Goal: Task Accomplishment & Management: Manage account settings

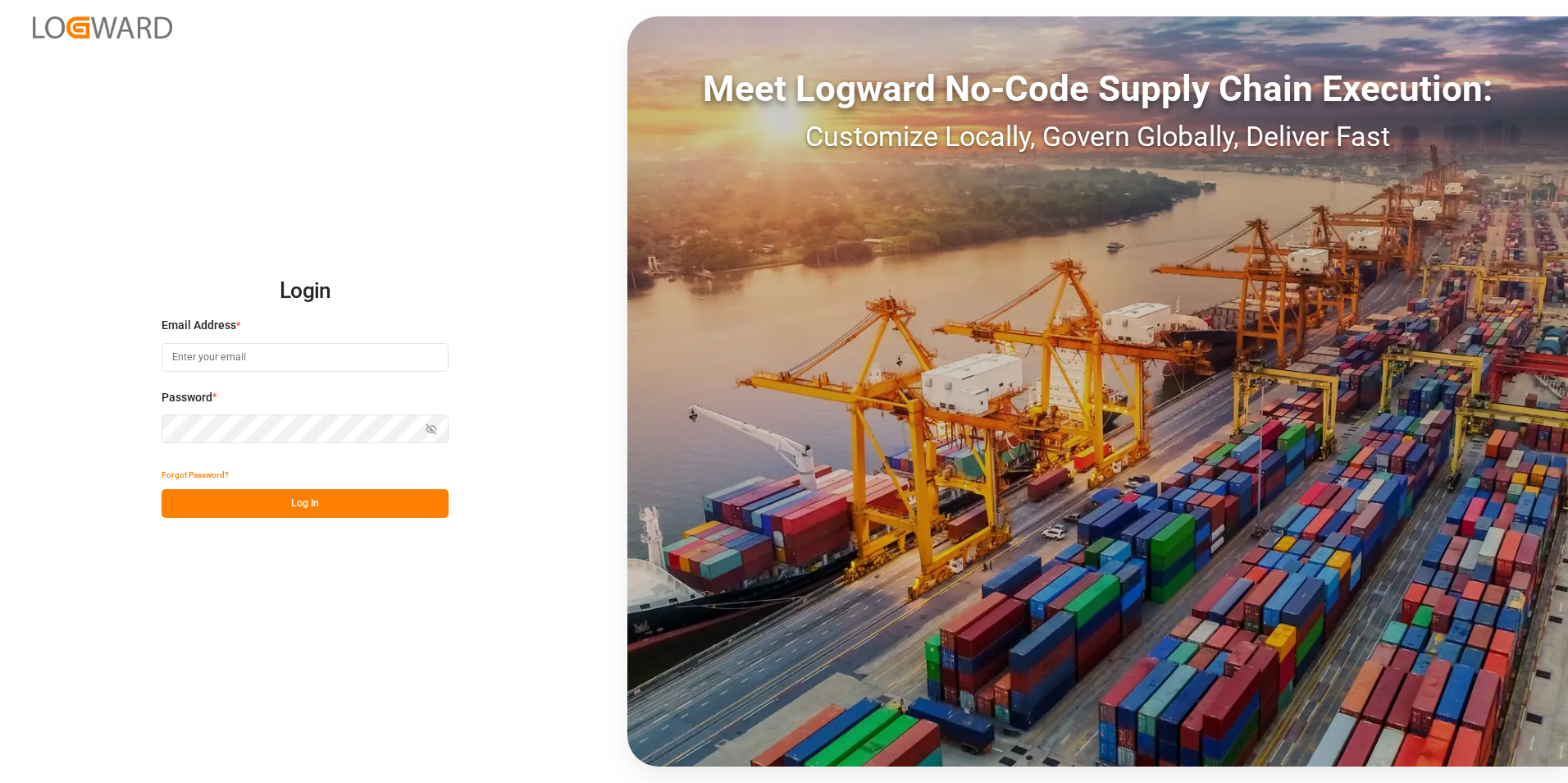
type input "[PERSON_NAME][EMAIL_ADDRESS][PERSON_NAME][DOMAIN_NAME]"
click at [429, 430] on div "Show password" at bounding box center [305, 429] width 287 height 29
click at [436, 429] on icon "button" at bounding box center [434, 429] width 6 height 5
click at [231, 505] on button "Log In" at bounding box center [305, 503] width 287 height 29
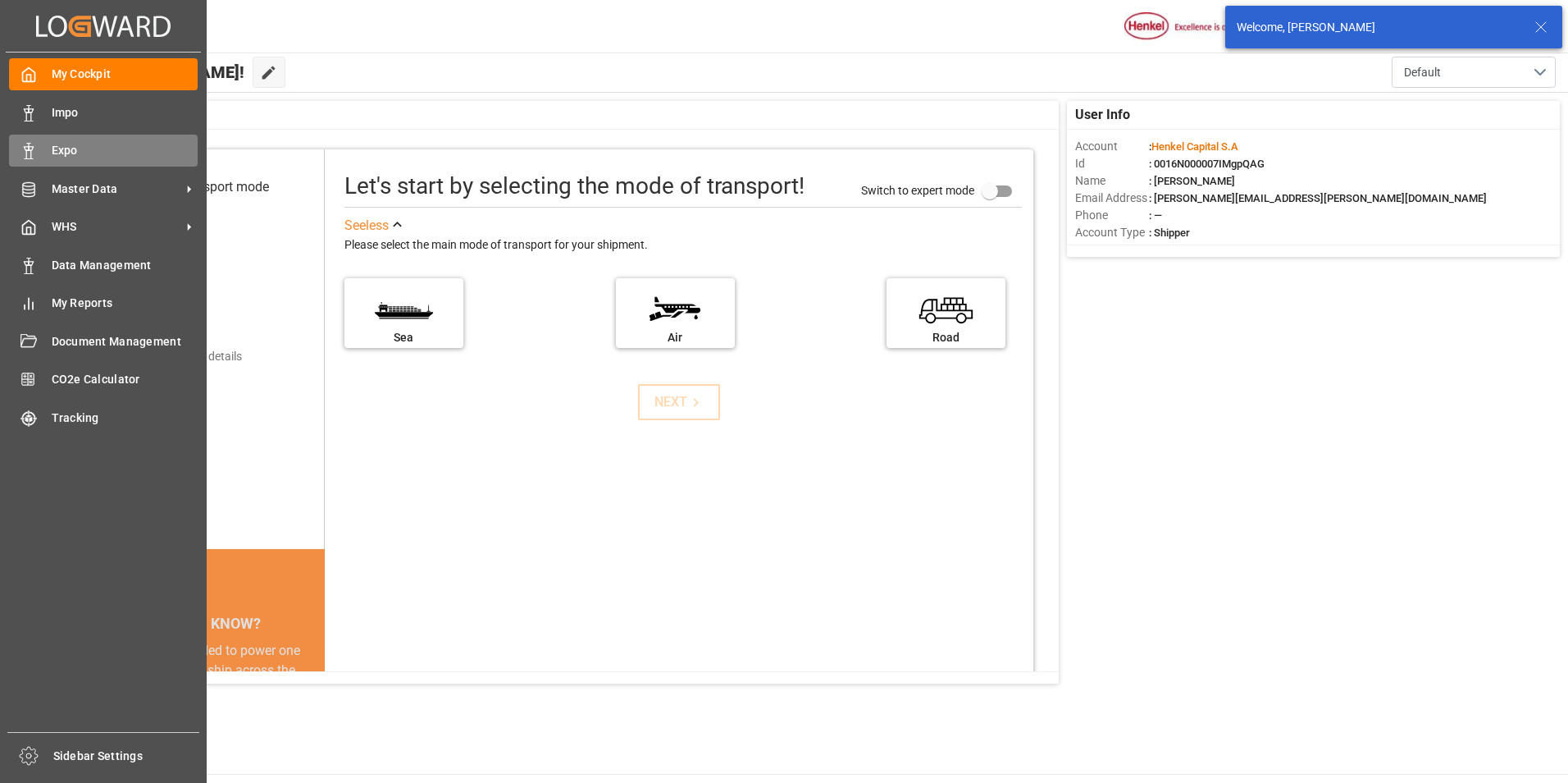
click at [31, 140] on div "Expo Expo" at bounding box center [103, 151] width 188 height 32
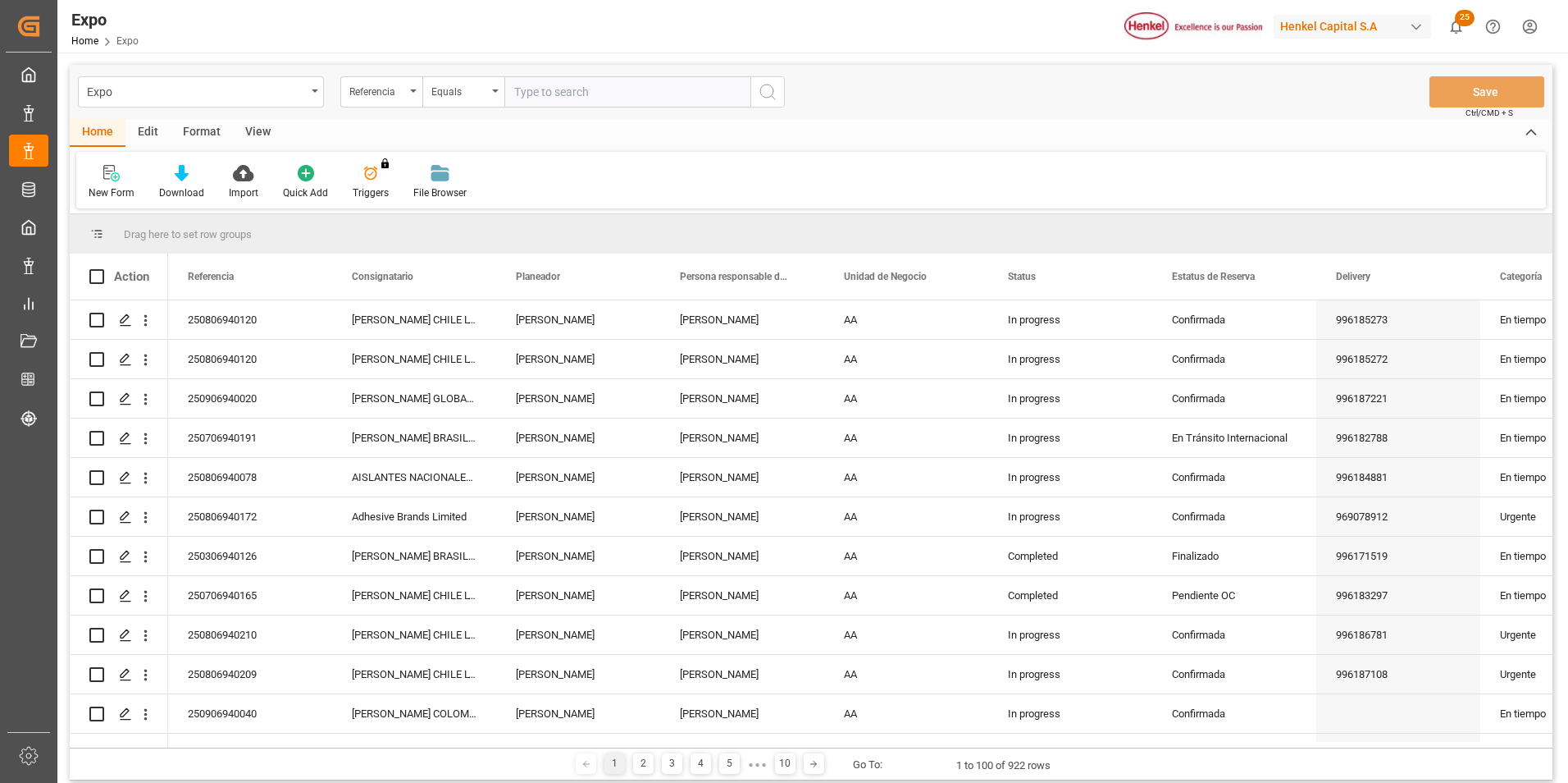
click at [557, 94] on input "text" at bounding box center [627, 91] width 246 height 31
type input "250306940126"
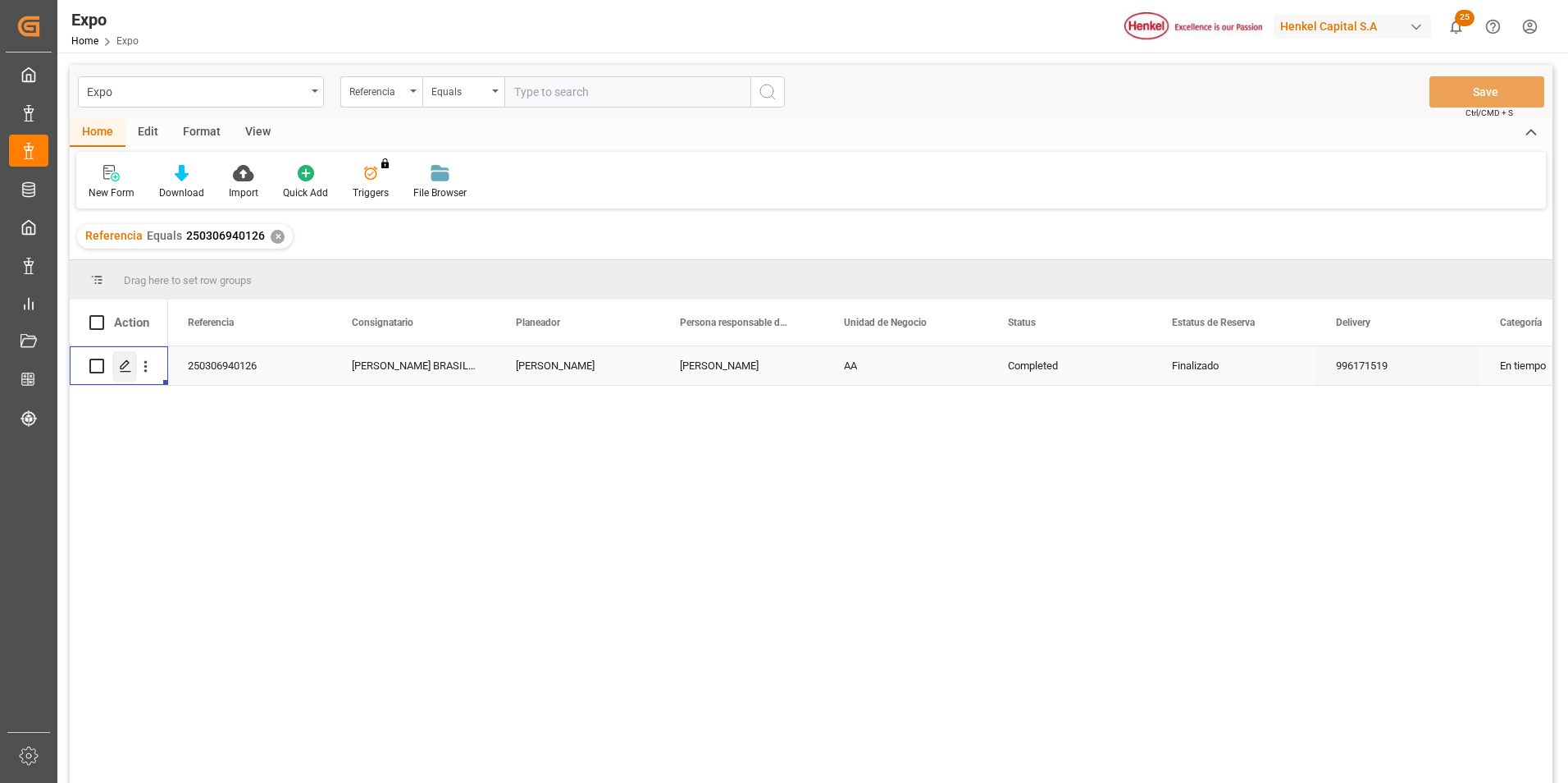
click at [131, 369] on icon "Press SPACE to select this row." at bounding box center [126, 366] width 14 height 14
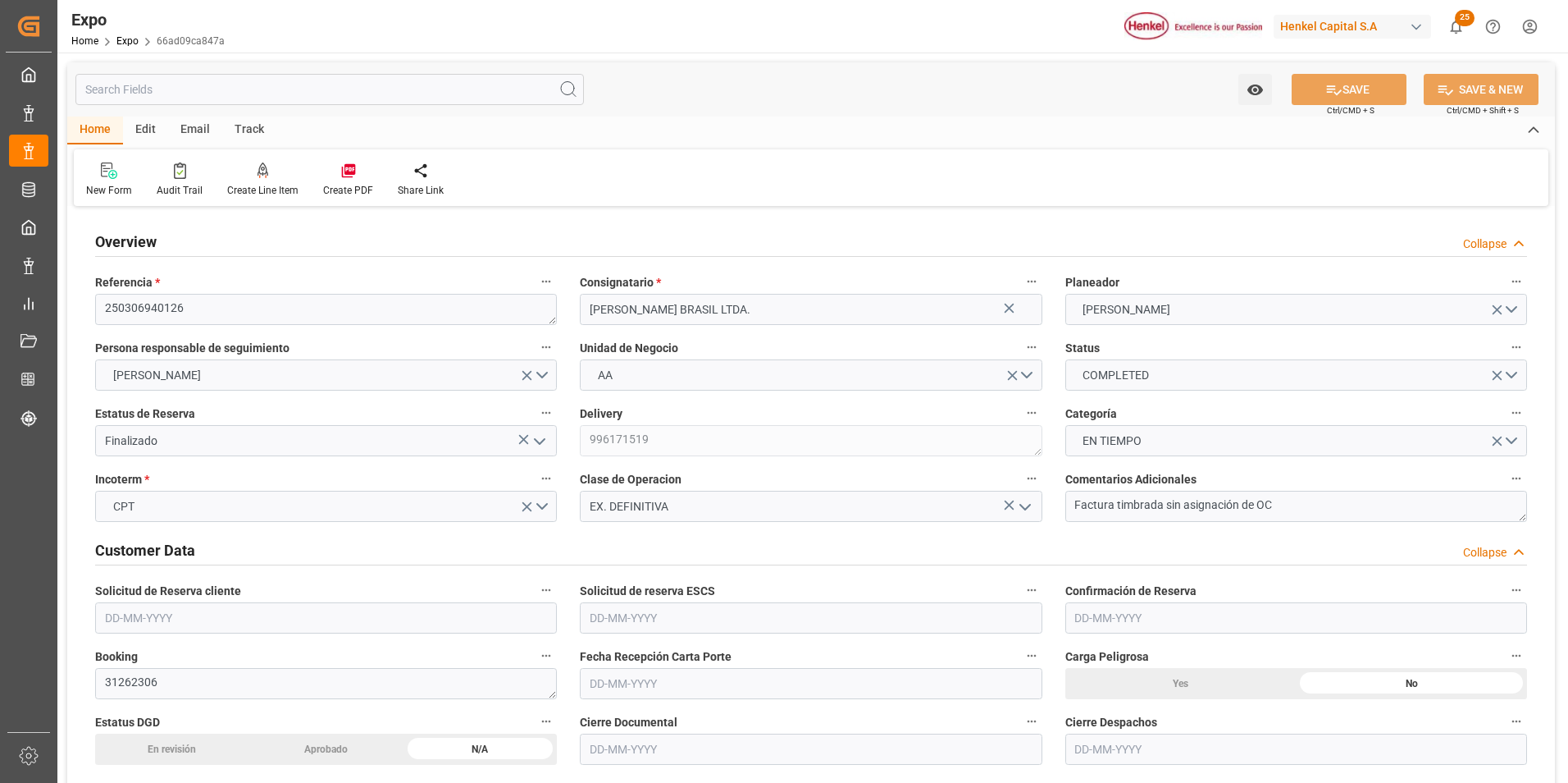
type input "5322.24"
type input "9864.288"
type input "9229829"
type input "MXATM"
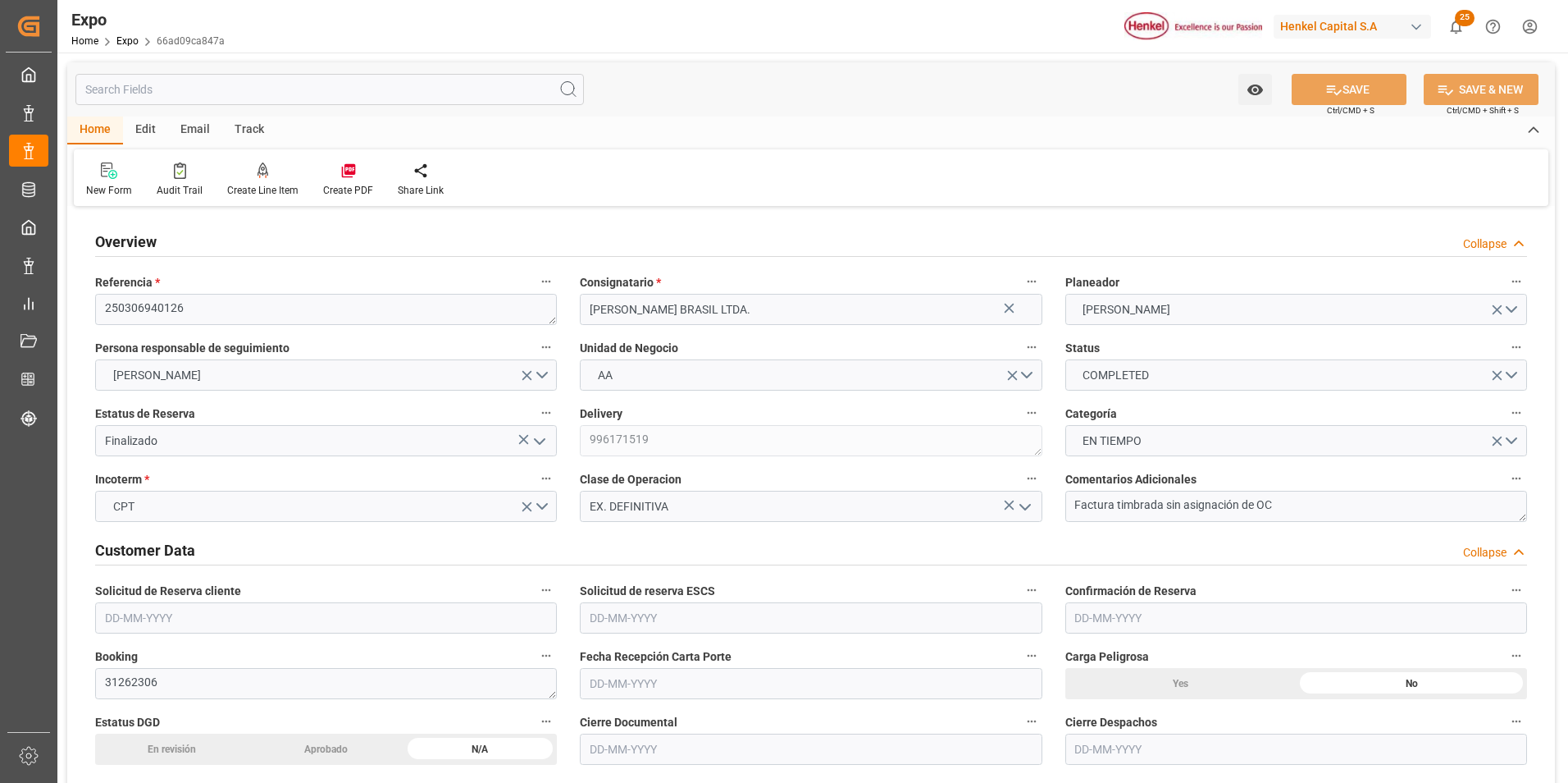
type input "BRSSZ"
type input "4578199512"
type input "[DATE]"
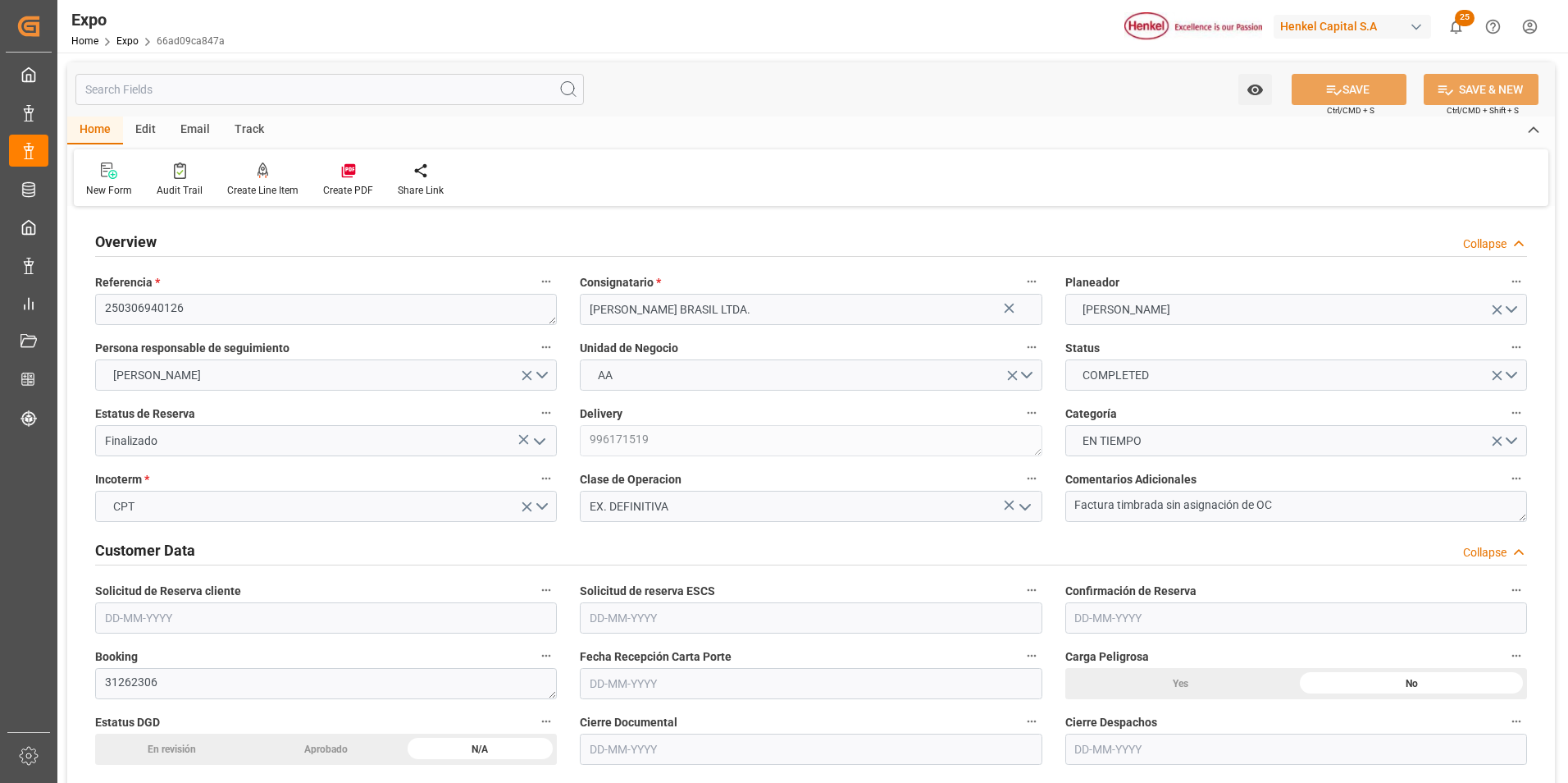
type input "[DATE]"
type input "[DATE] 00:00"
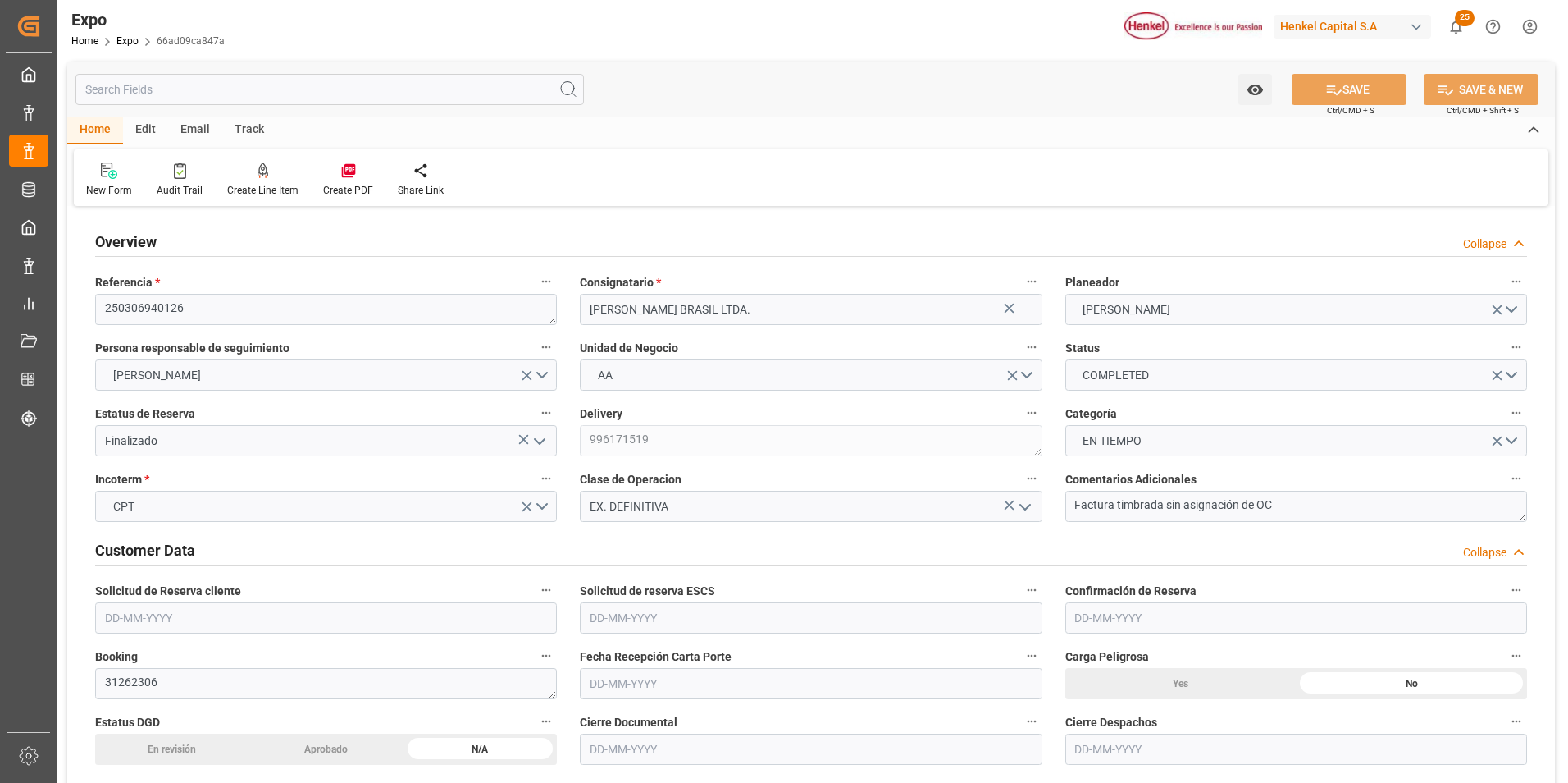
type input "[DATE]"
type input "[DATE] 00:00"
type input "[DATE]"
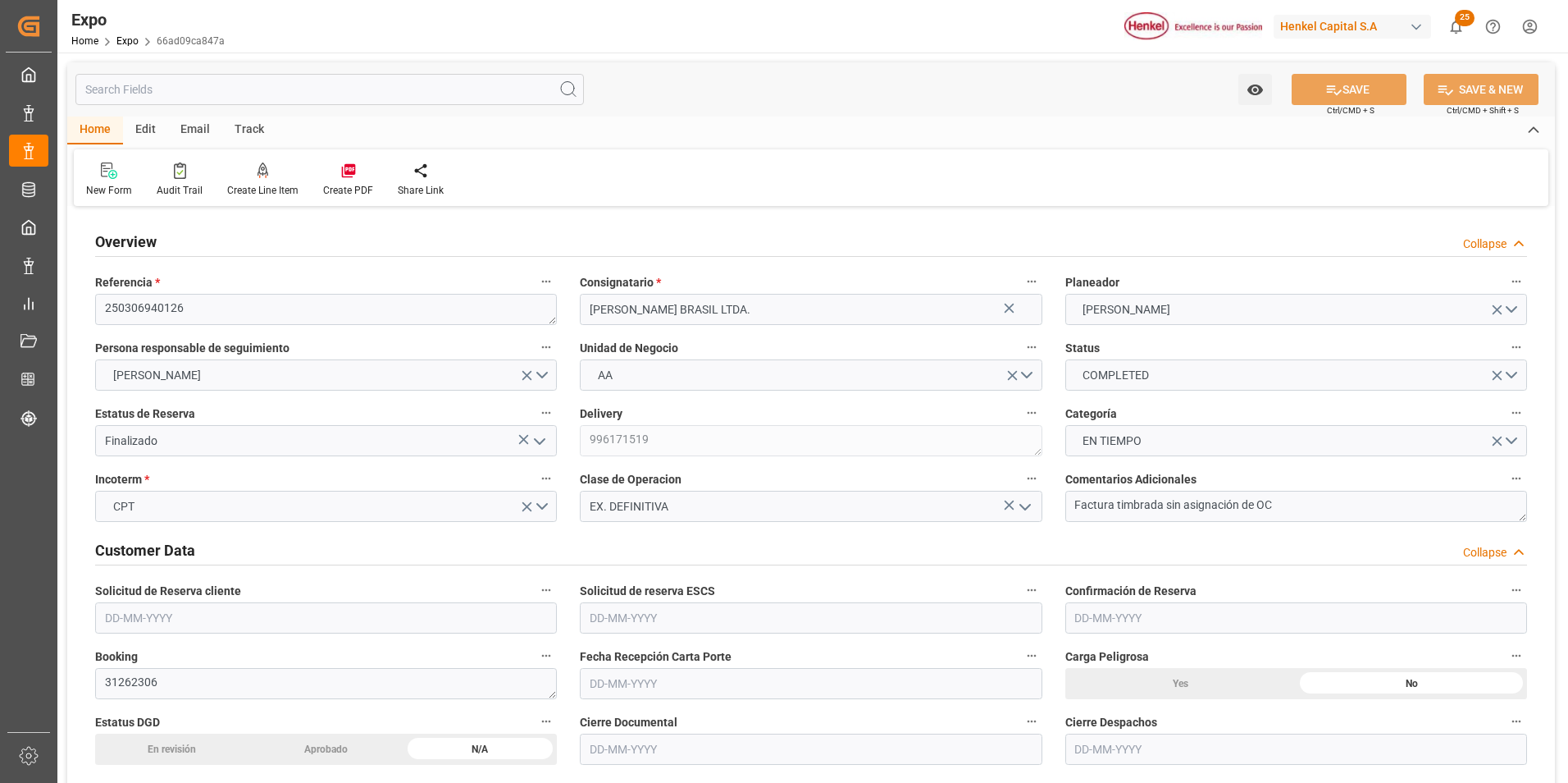
type input "[DATE]"
type input "[DATE] 00:00"
type input "[DATE]"
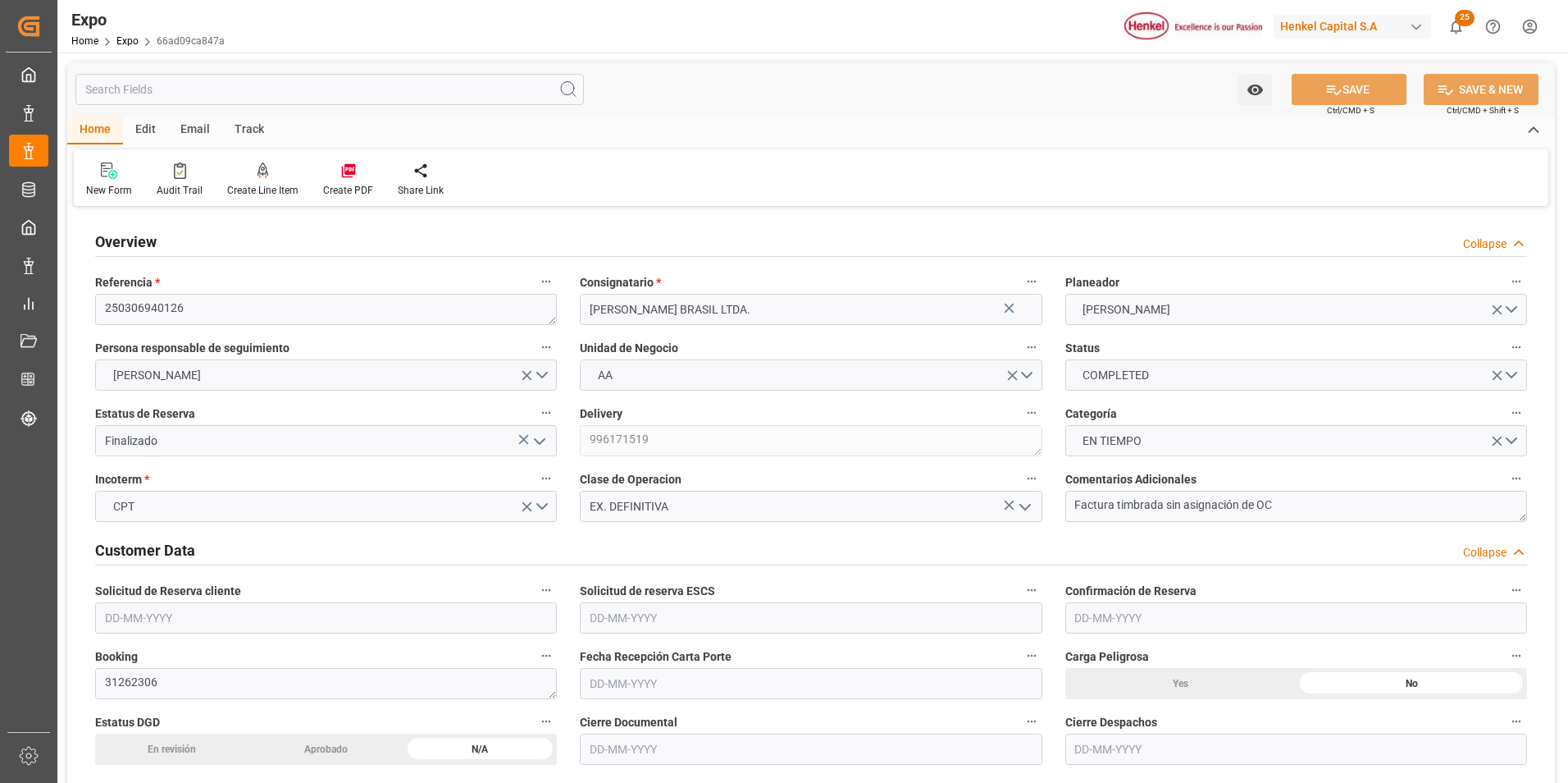
type input "[DATE] 00:00"
type input "[DATE]"
type input "[DATE] 00:00"
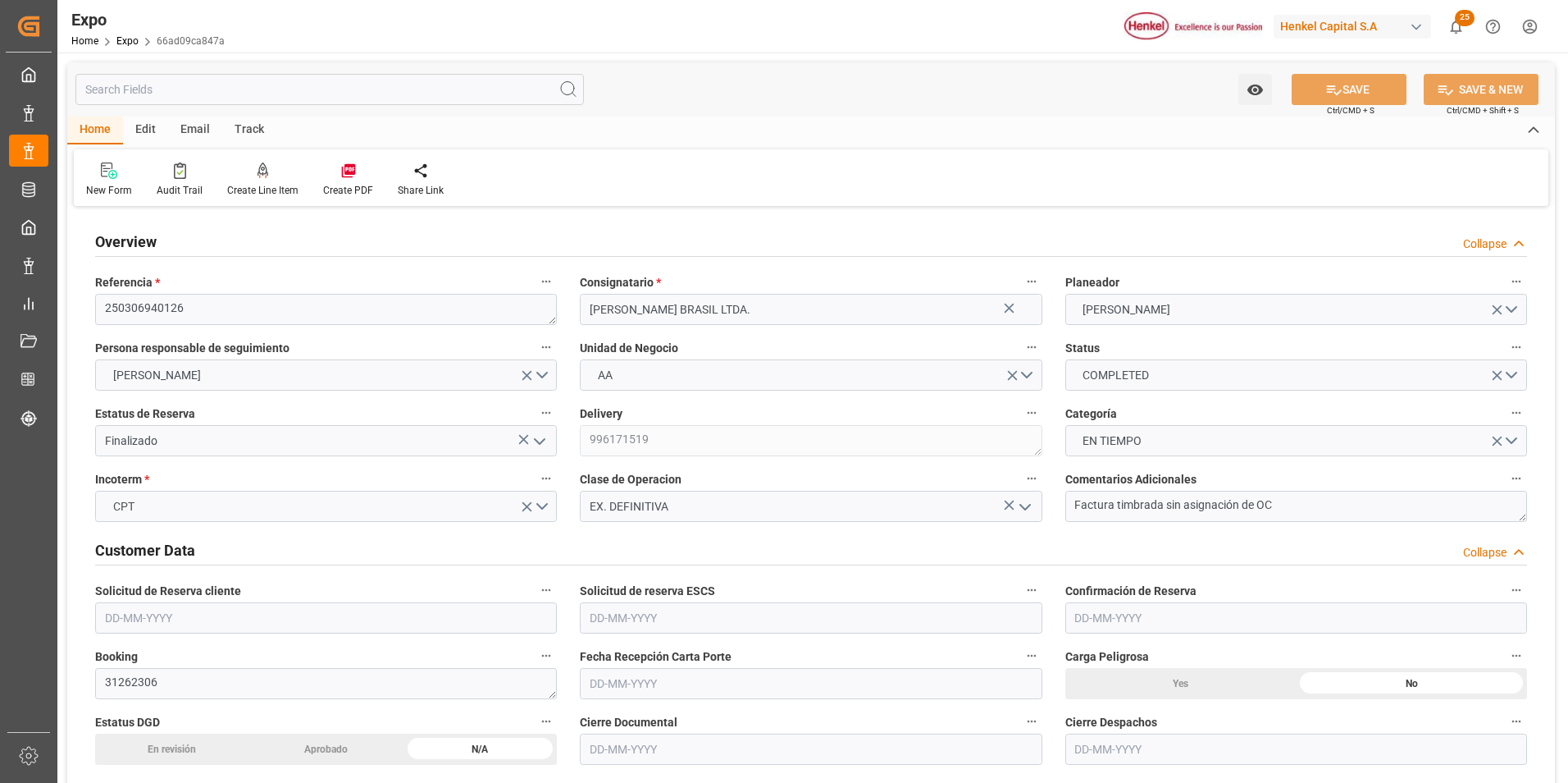
type input "[DATE]"
type input "[DATE] 20:40"
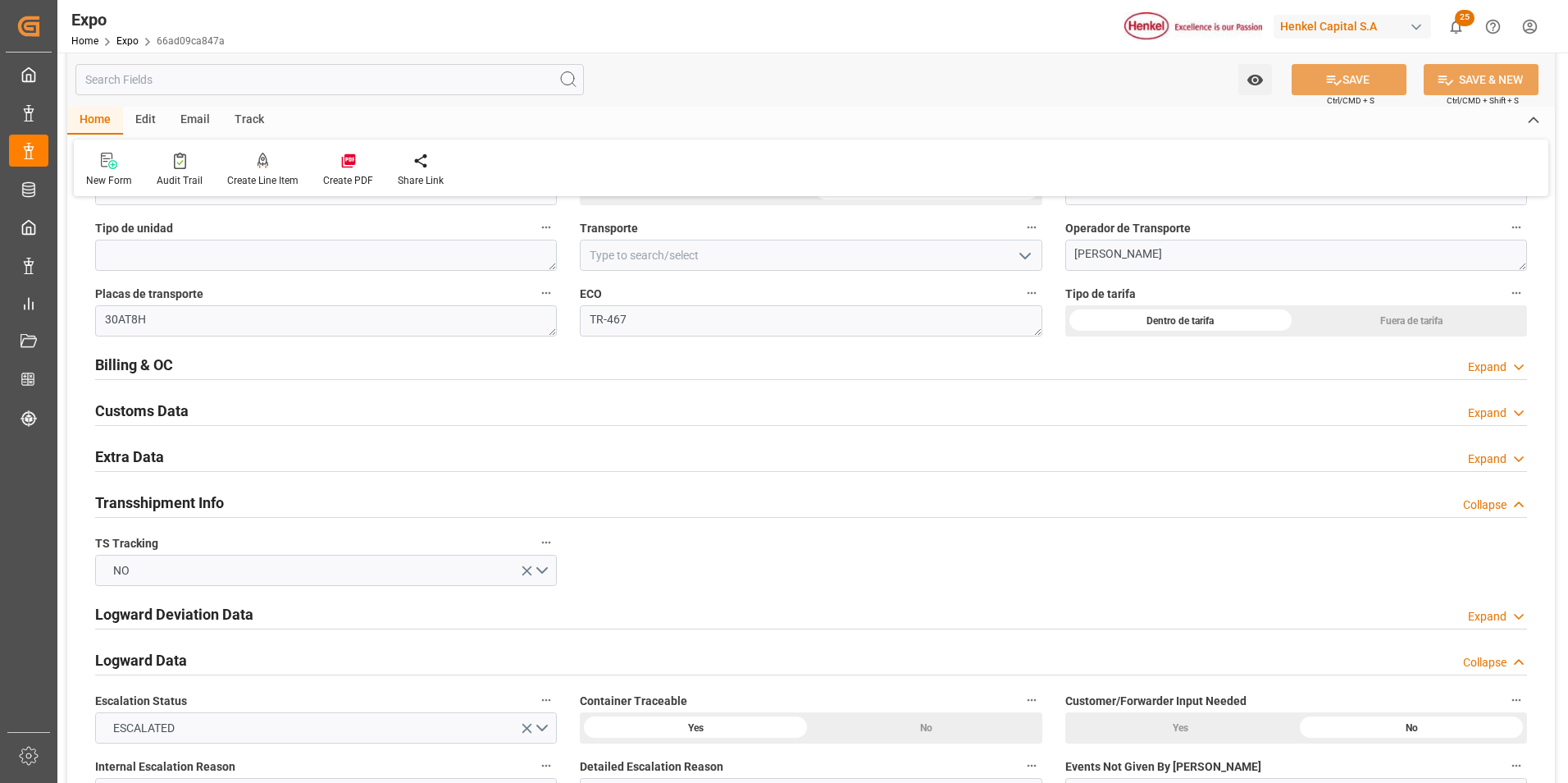
scroll to position [2790, 0]
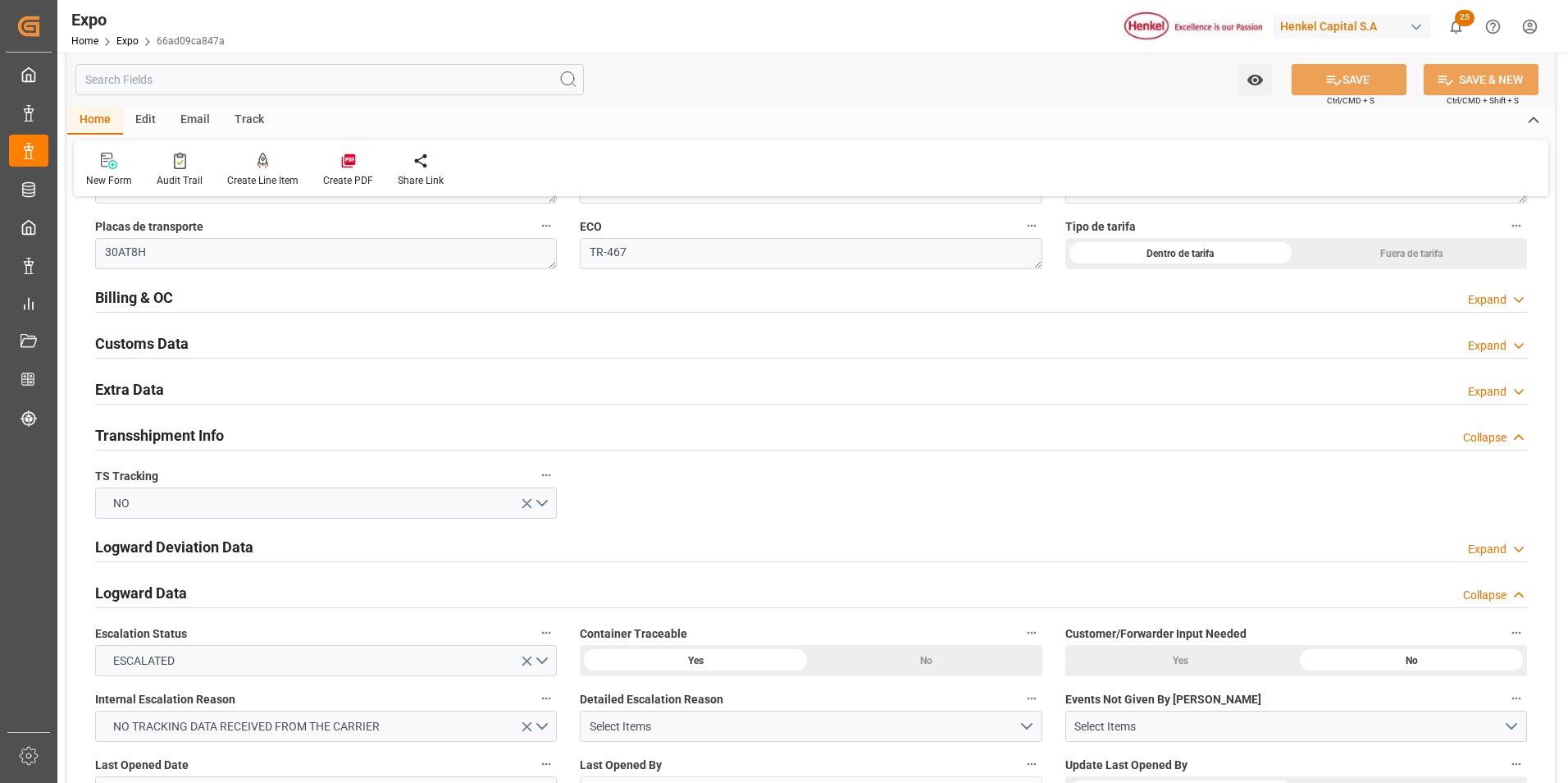
click at [1478, 293] on div "Expand" at bounding box center [1488, 299] width 39 height 17
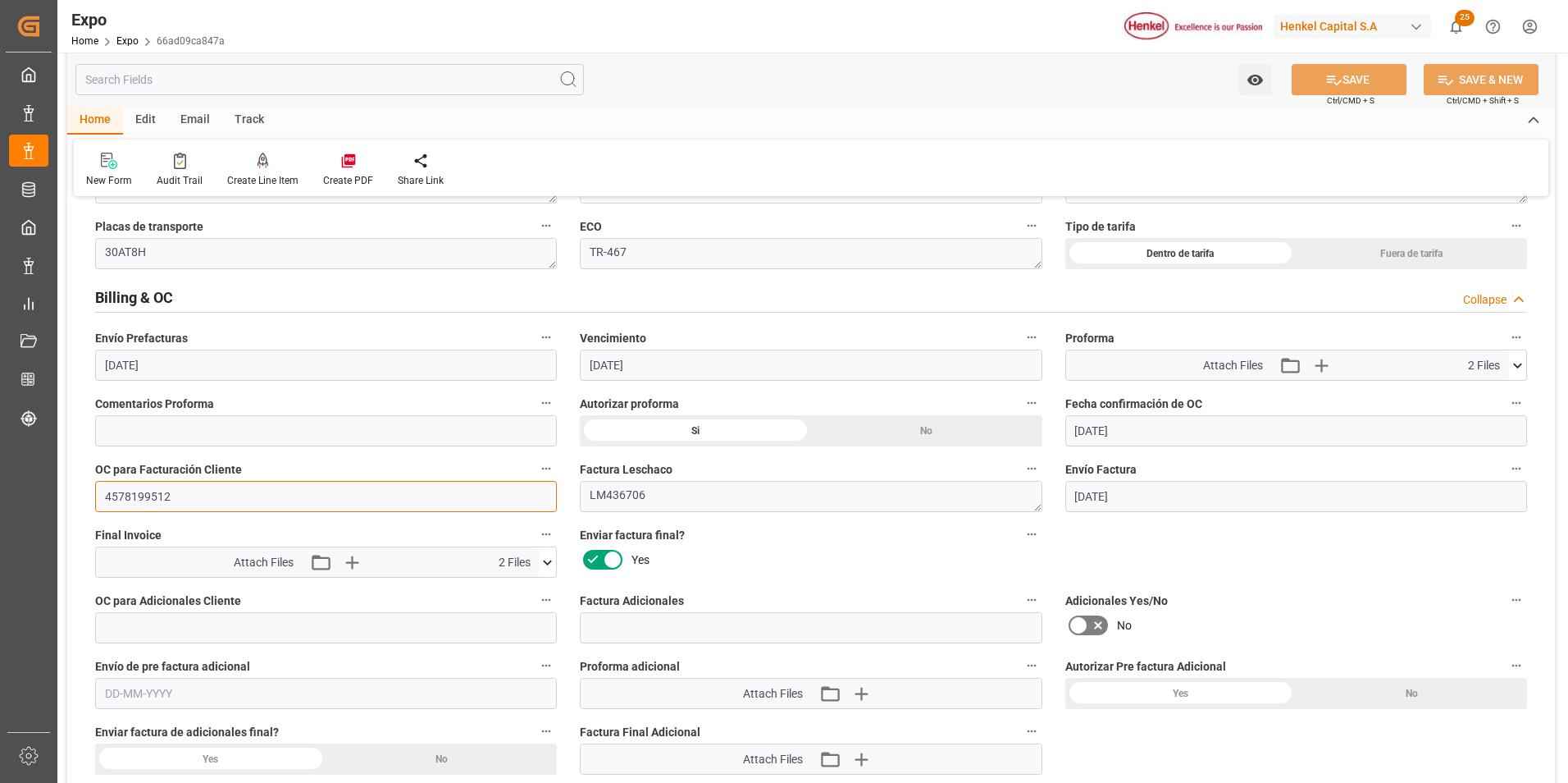
click at [155, 502] on input "4578199512" at bounding box center [326, 496] width 462 height 31
click at [44, 149] on div "Expo Expo" at bounding box center [29, 151] width 40 height 32
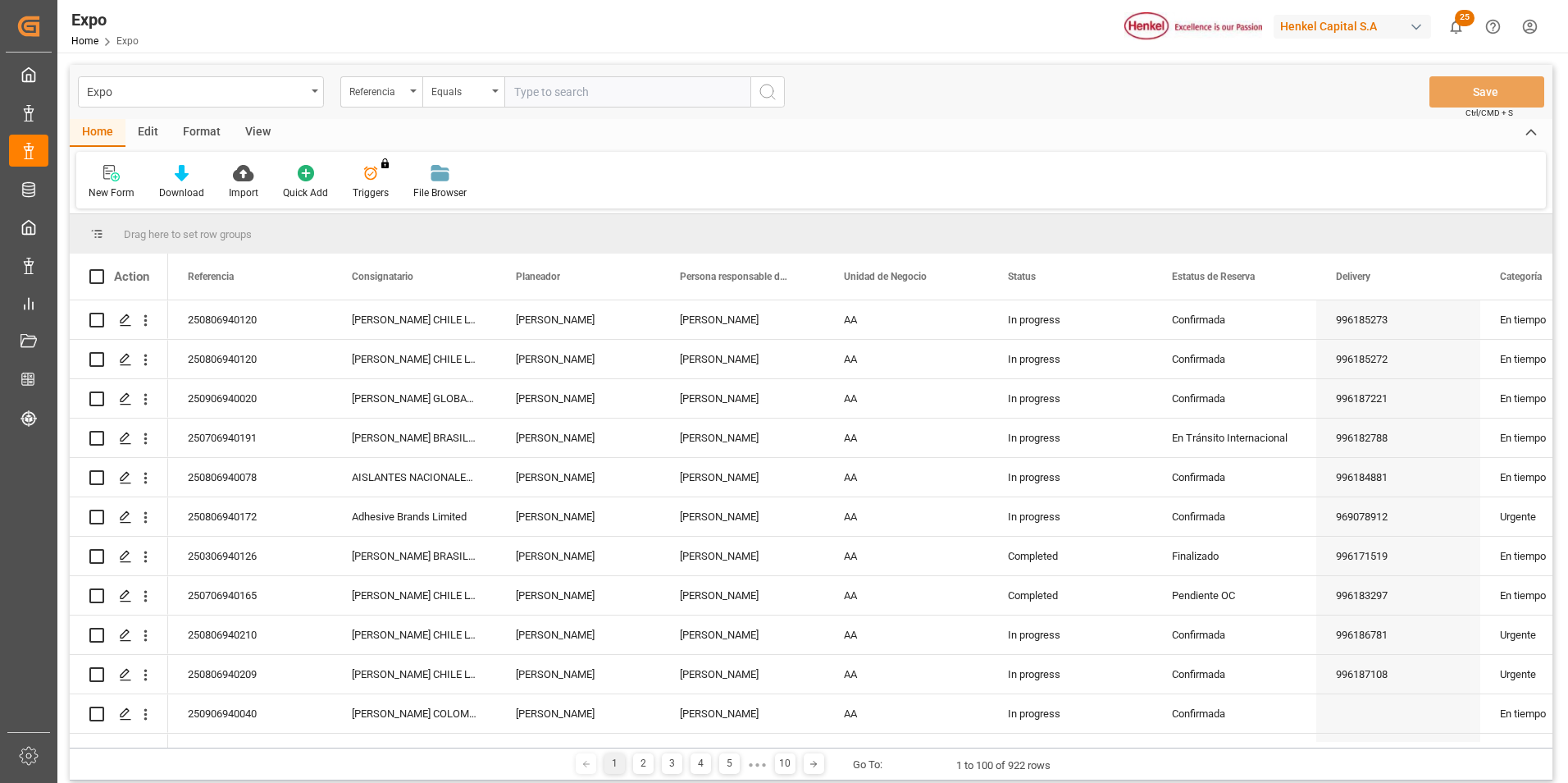
click at [677, 87] on input "text" at bounding box center [627, 91] width 246 height 31
type input "250806940010"
click at [768, 102] on button "search button" at bounding box center [768, 91] width 35 height 31
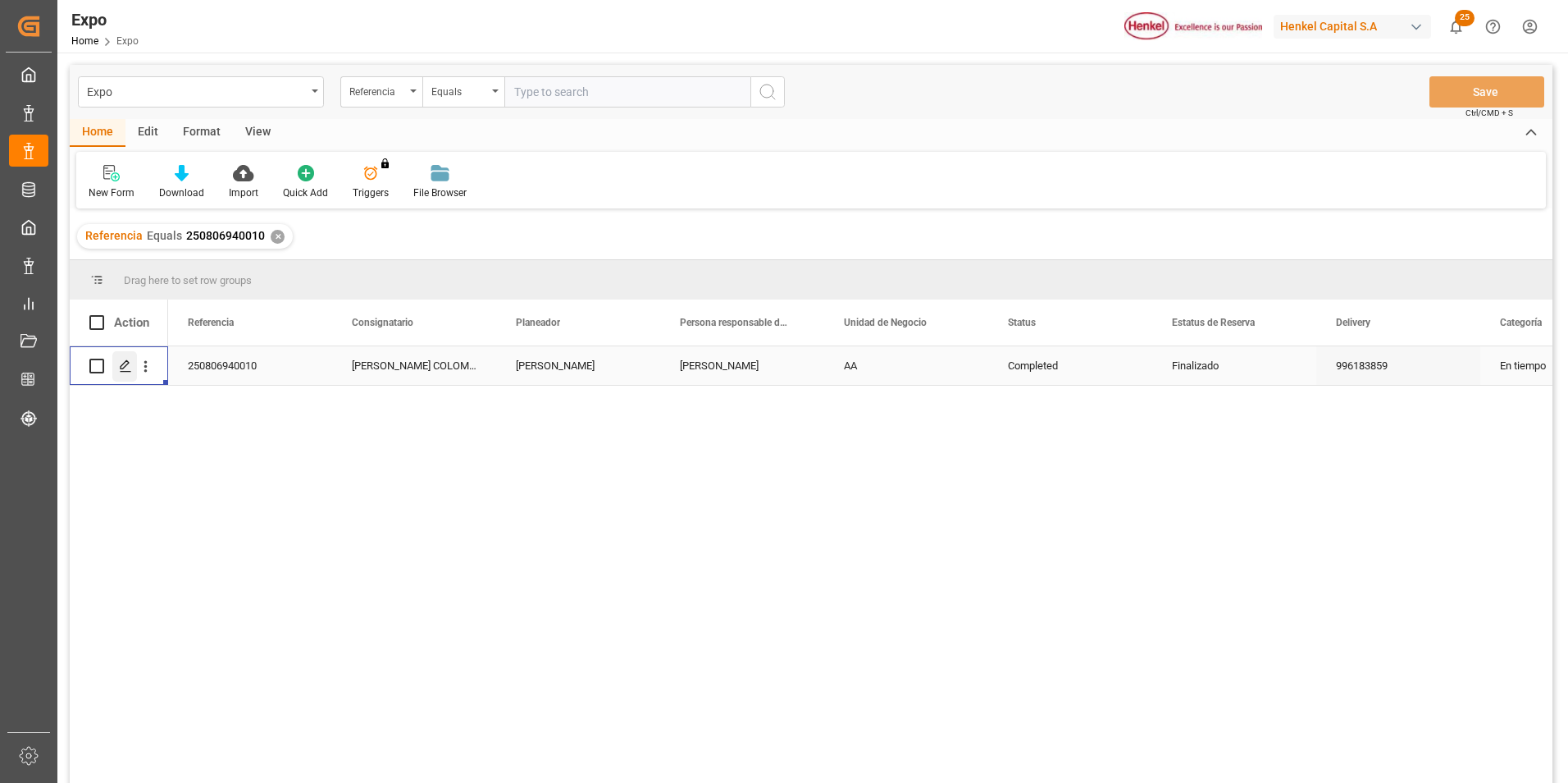
click at [130, 371] on icon "Press SPACE to select this row." at bounding box center [126, 366] width 14 height 14
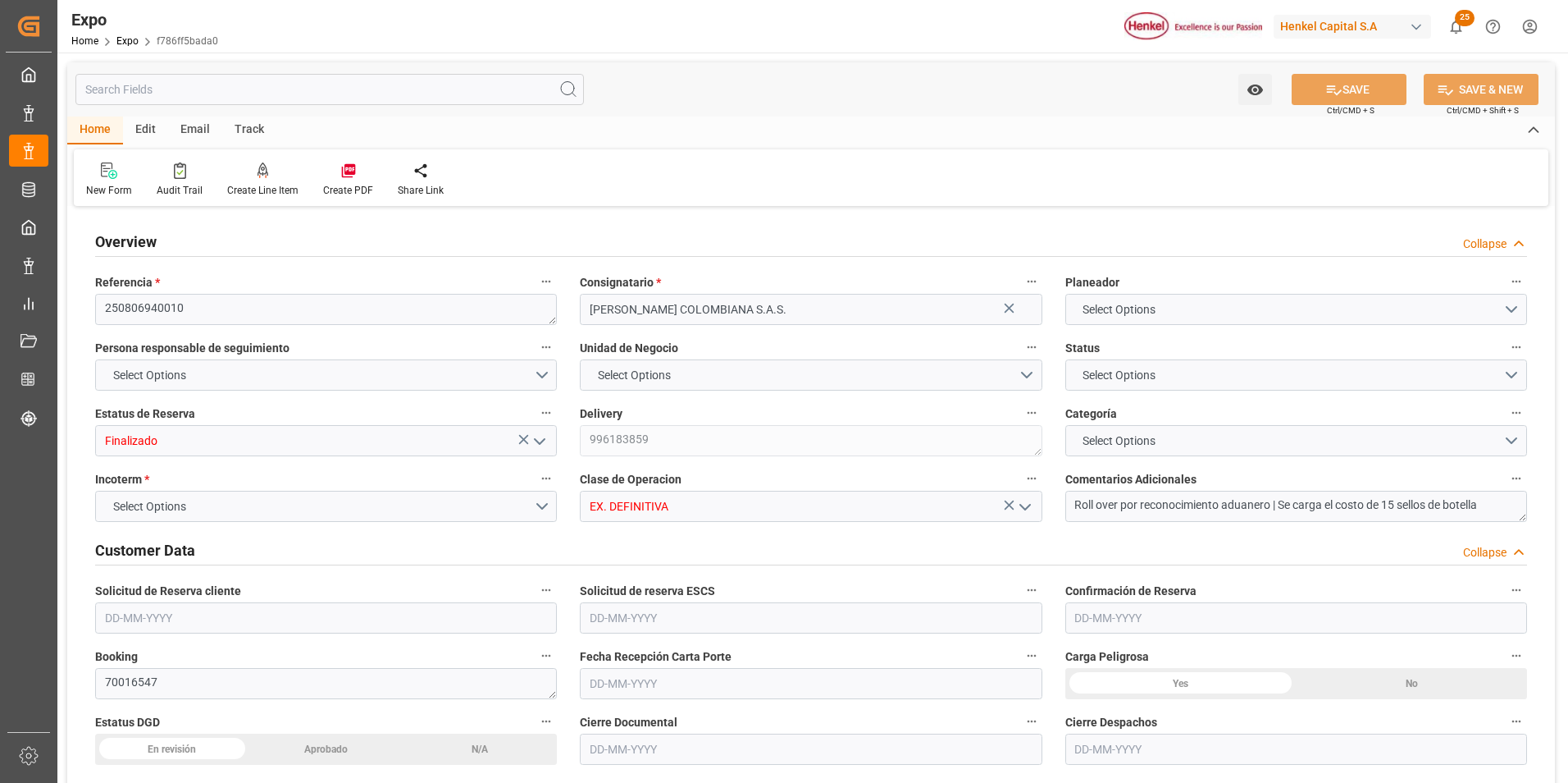
type input "18702"
type input "19661.264"
type input "31"
type input "9685346"
type input "9975612"
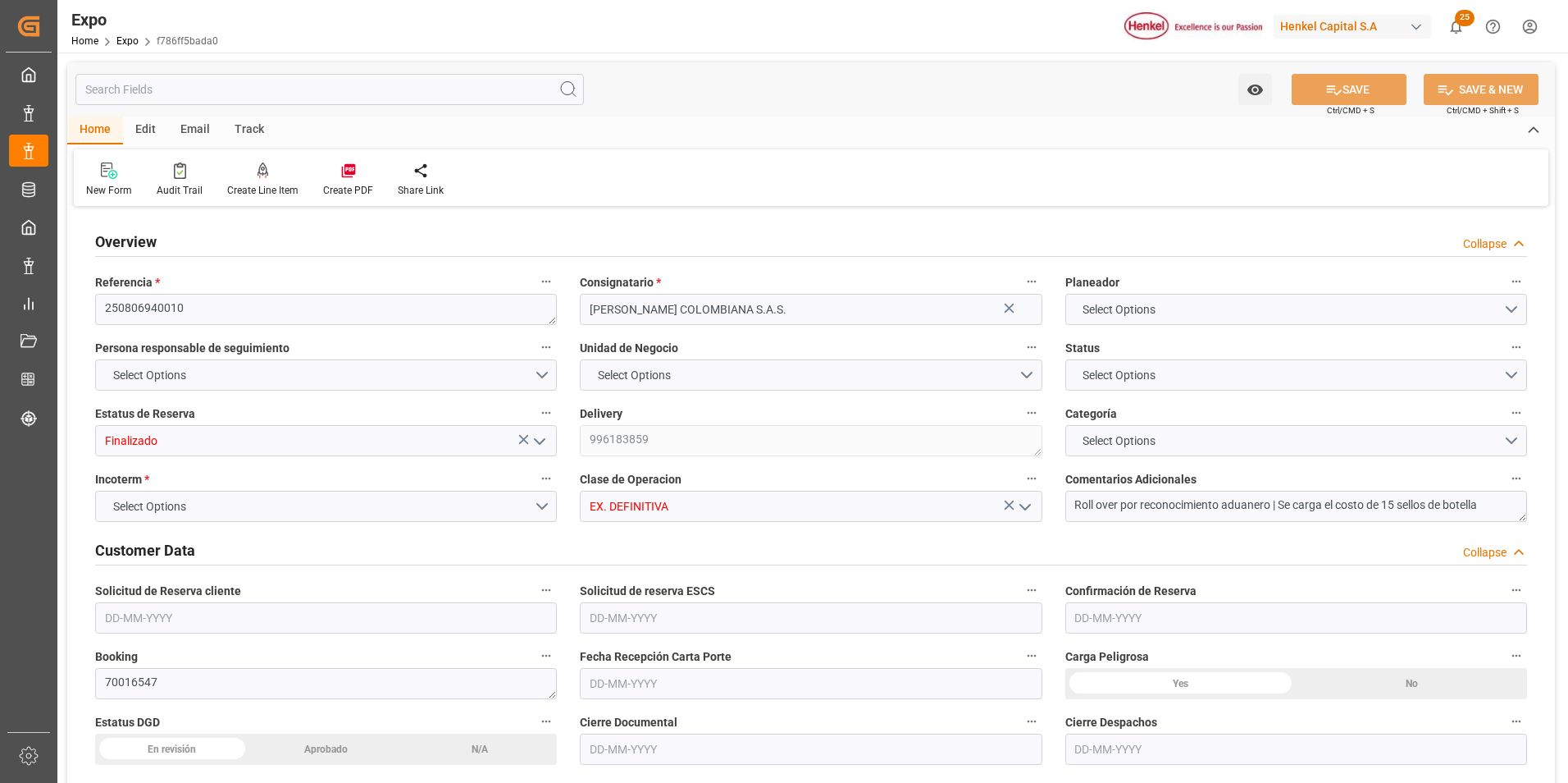
type input "9975612"
type input "MXZLO"
type input "COBUN"
type input "9685346"
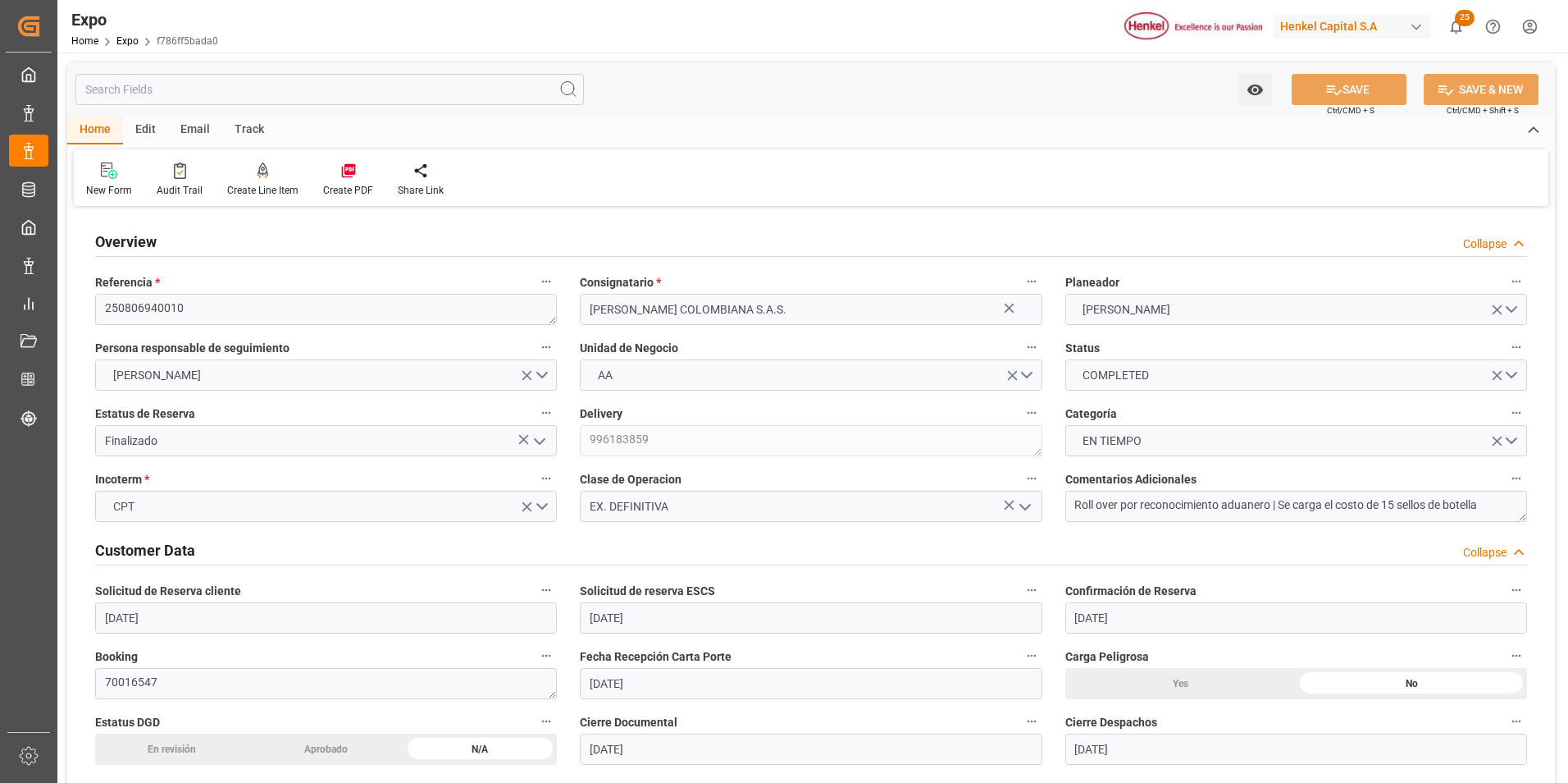
type input "[DATE]"
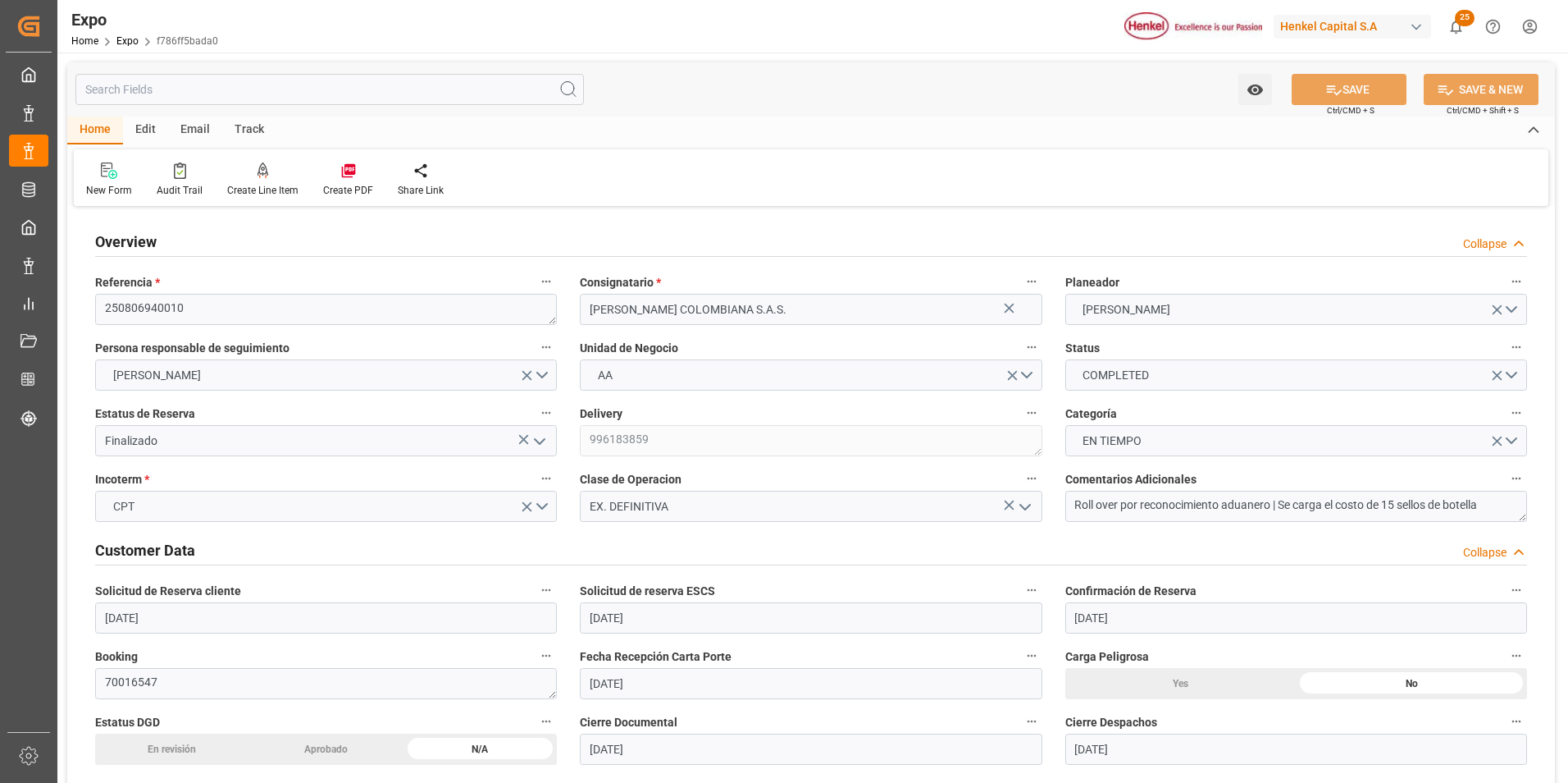
type input "[DATE]"
type input "[DATE] 00:00"
type input "[DATE]"
type input "[DATE] 15:45"
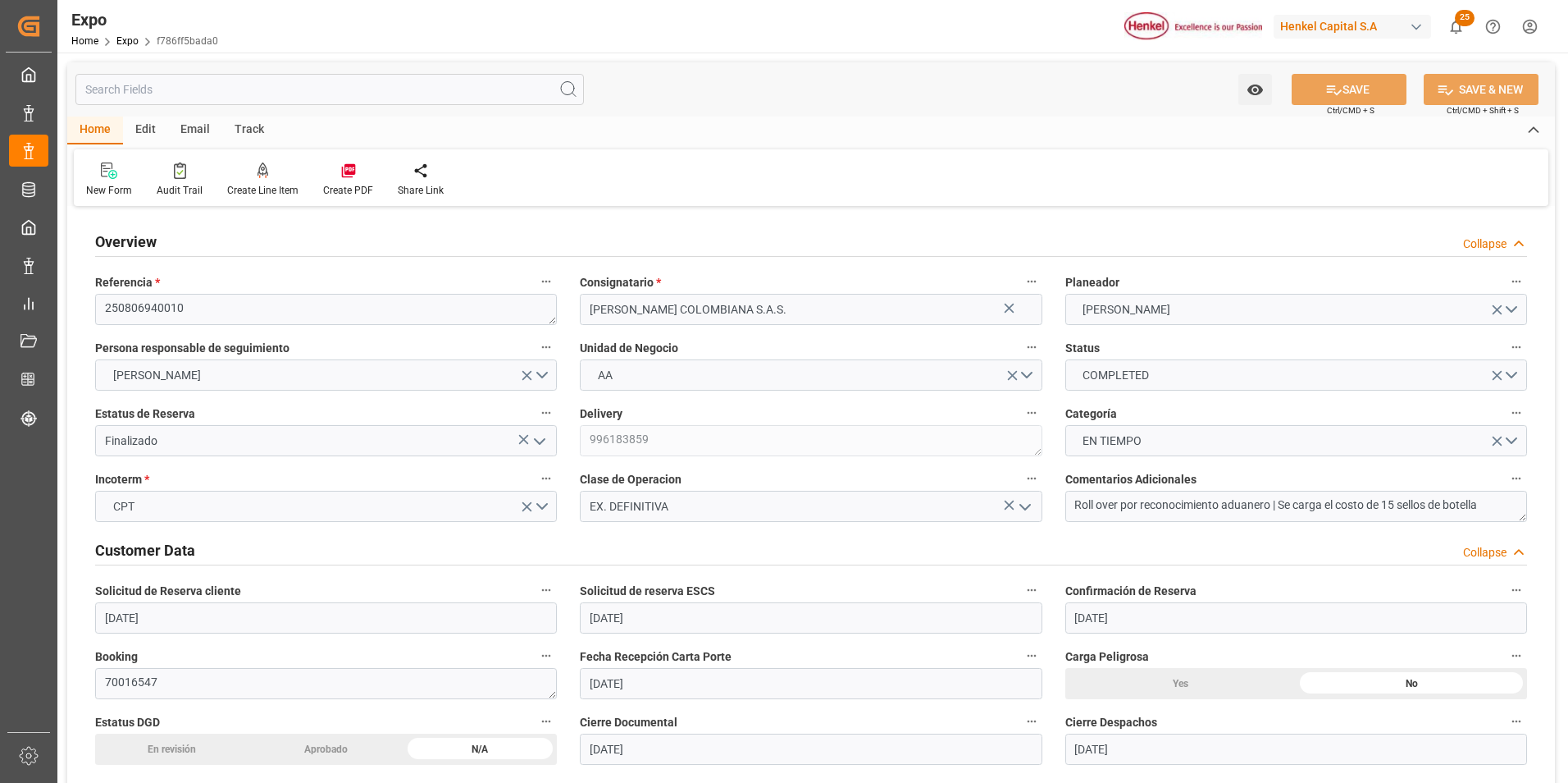
type input "[DATE]"
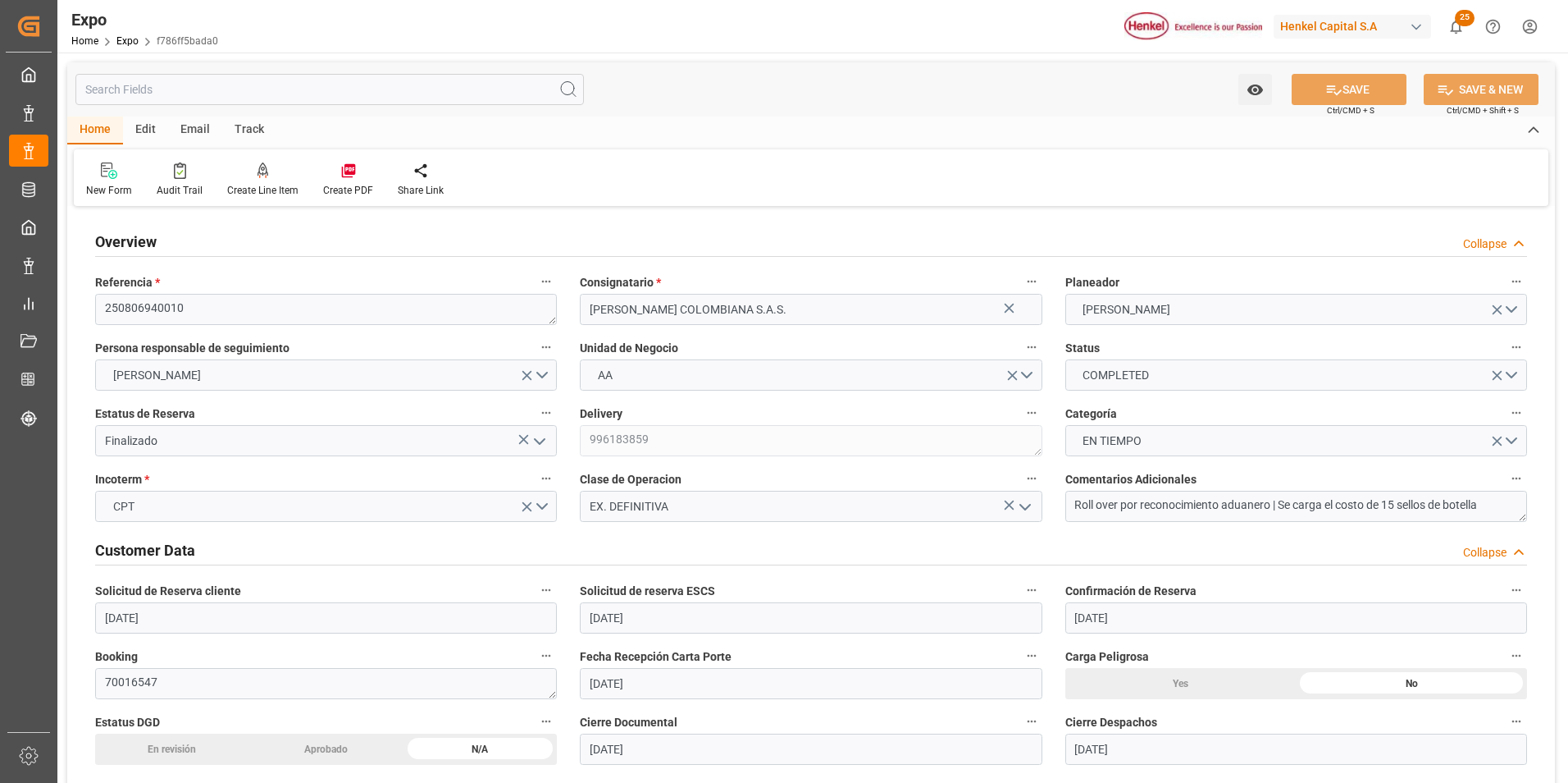
type input "[DATE]"
type input "[DATE] 04:00"
type input "[DATE] 00:00"
type input "[DATE] 03:24"
type input "[DATE] 09:00"
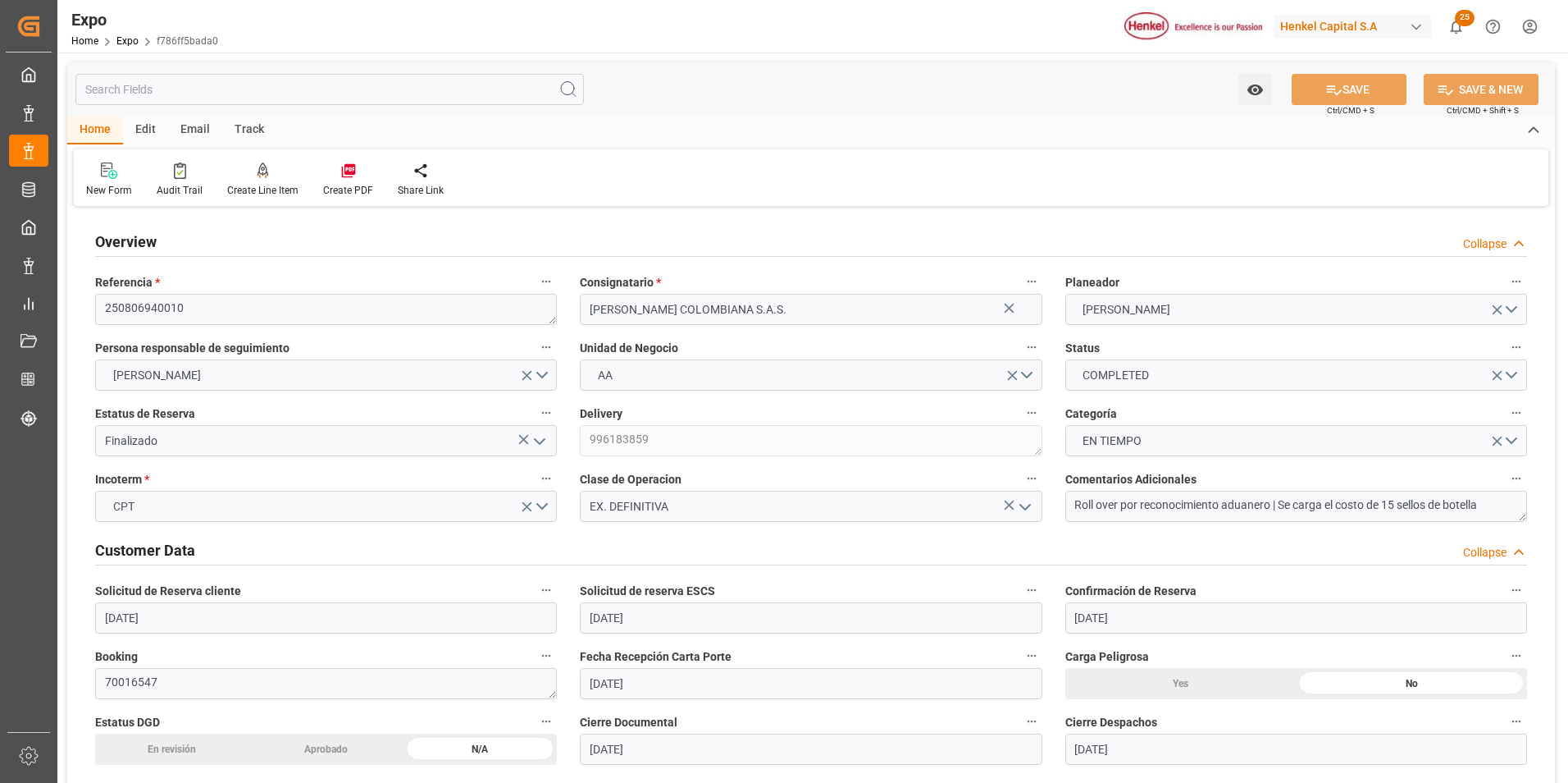
type input "[DATE] 00:00"
type input "[DATE] 00:30"
type input "[DATE] 17:55"
type input "[DATE] 13:10"
type input "[DATE] 13:25"
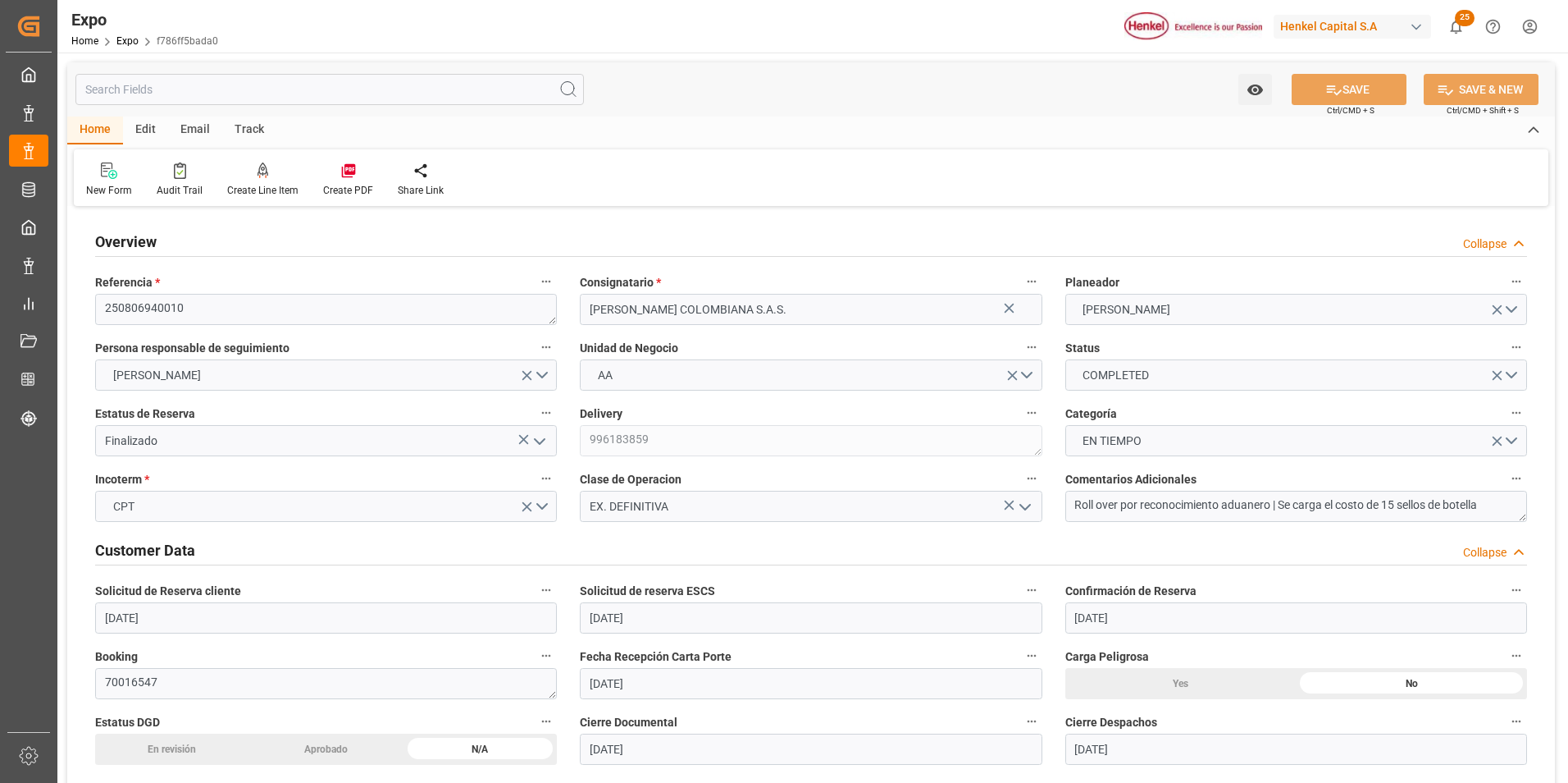
type input "[DATE] 13:25"
type input "[DATE] 15:06"
type input "[DATE] 04:00"
type input "[DATE] 03:53"
type input "[DATE] 09:00"
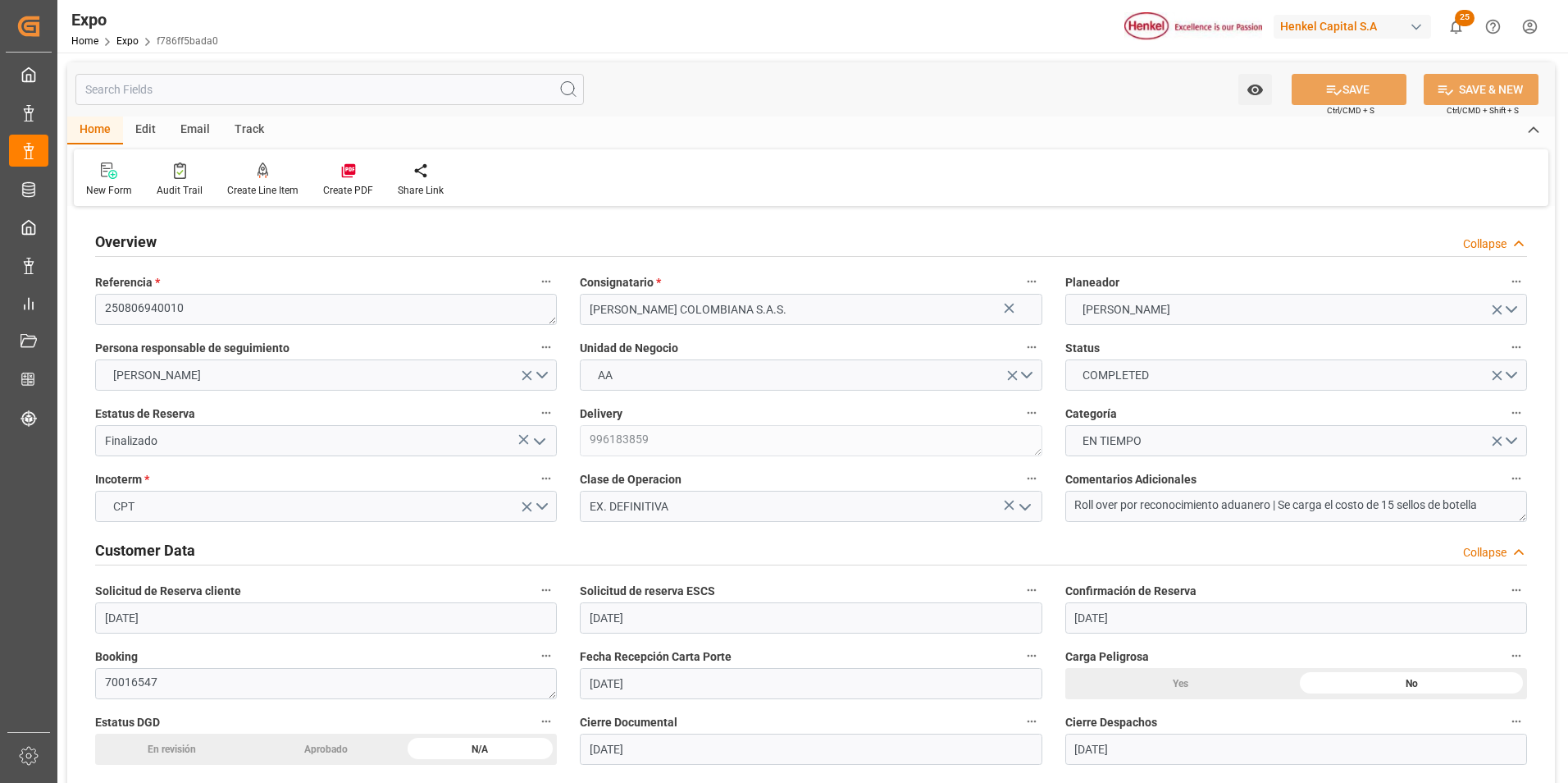
type input "[DATE] 00:25"
type input "[DATE] 10:23"
type input "[DATE] 00:30"
type input "[DATE] 10:23"
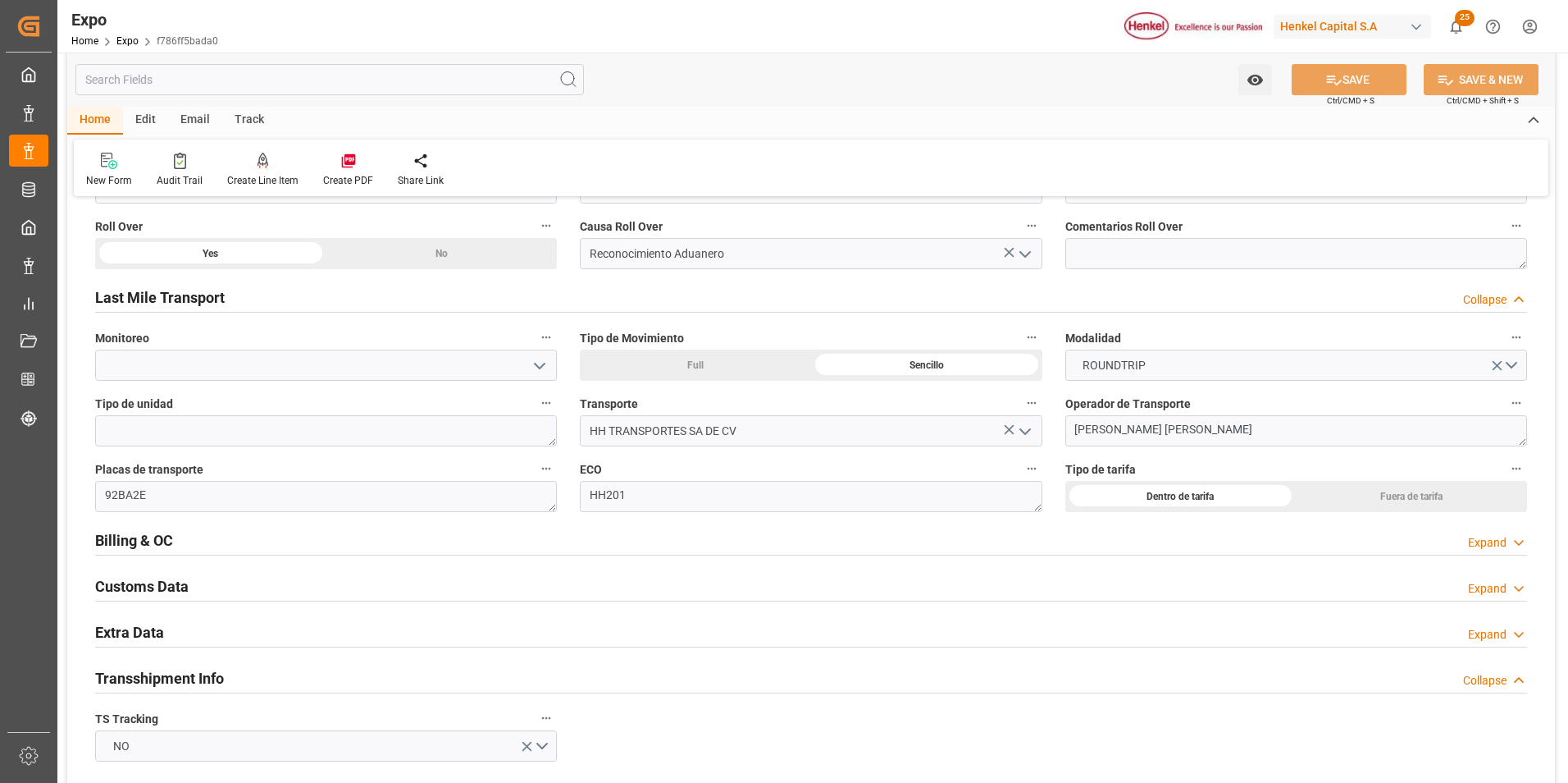
scroll to position [2708, 0]
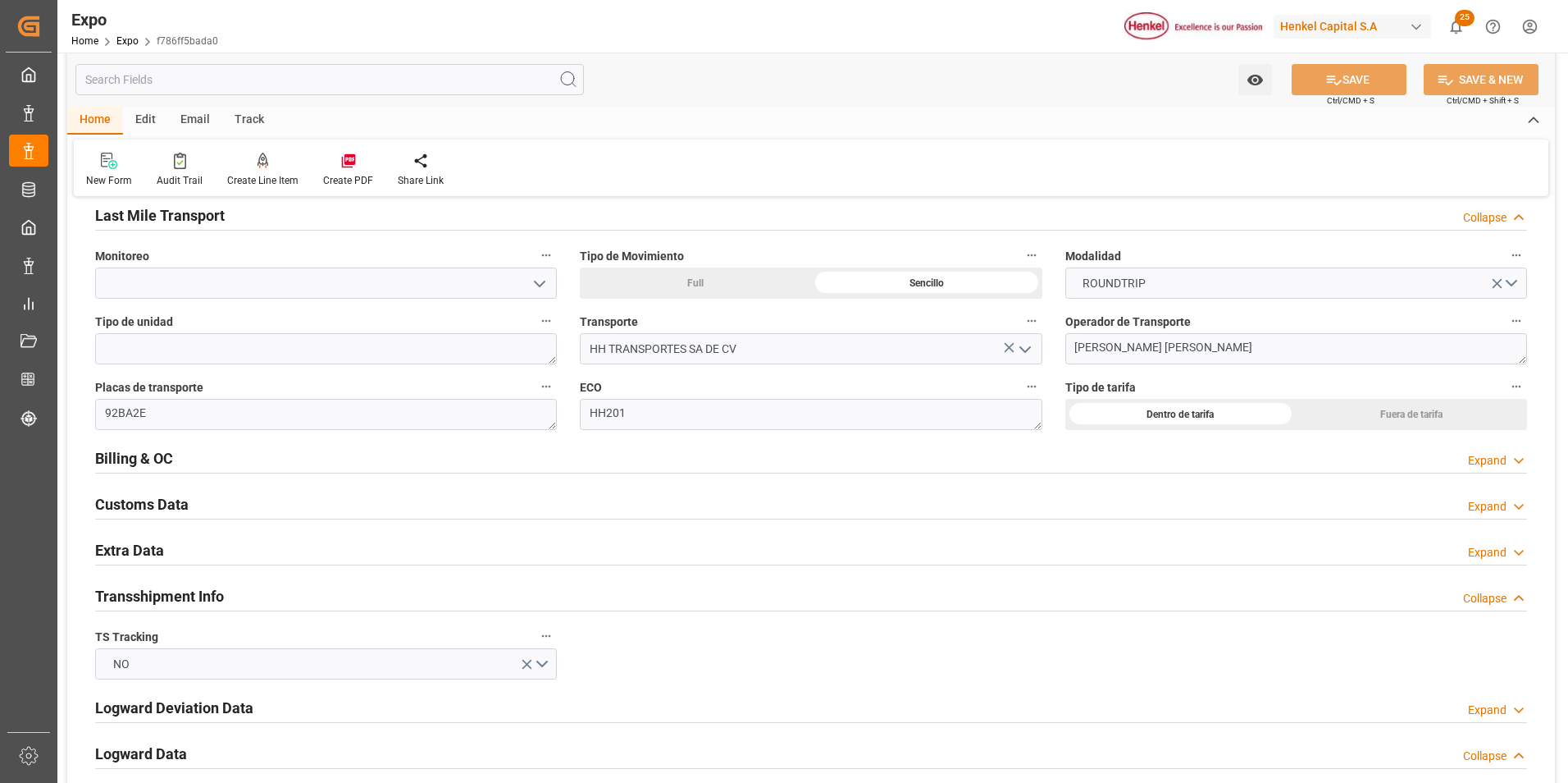
drag, startPoint x: 1487, startPoint y: 467, endPoint x: 1435, endPoint y: 479, distance: 53.4
click at [1488, 466] on div "Expand" at bounding box center [1488, 461] width 39 height 17
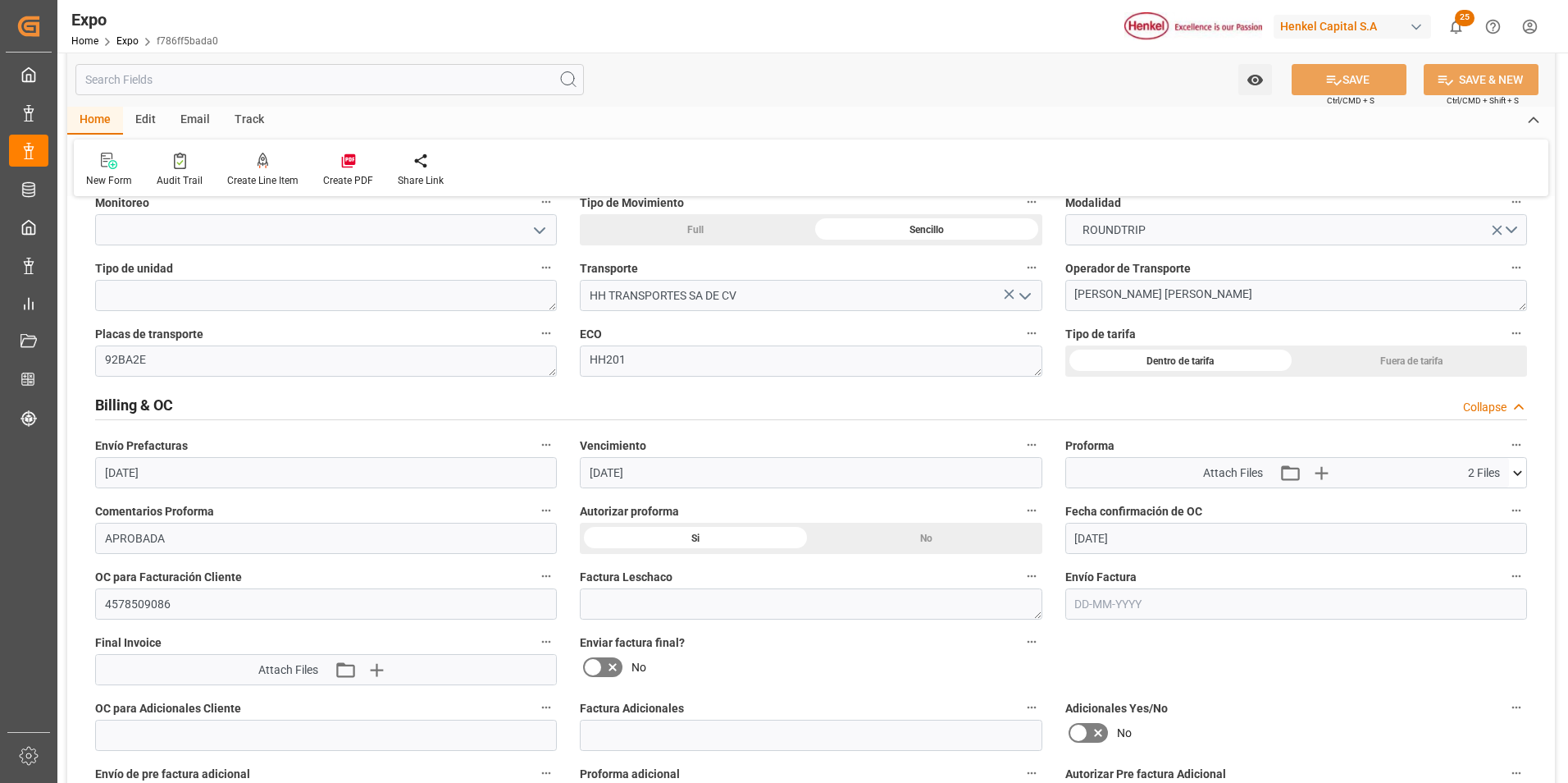
scroll to position [2790, 0]
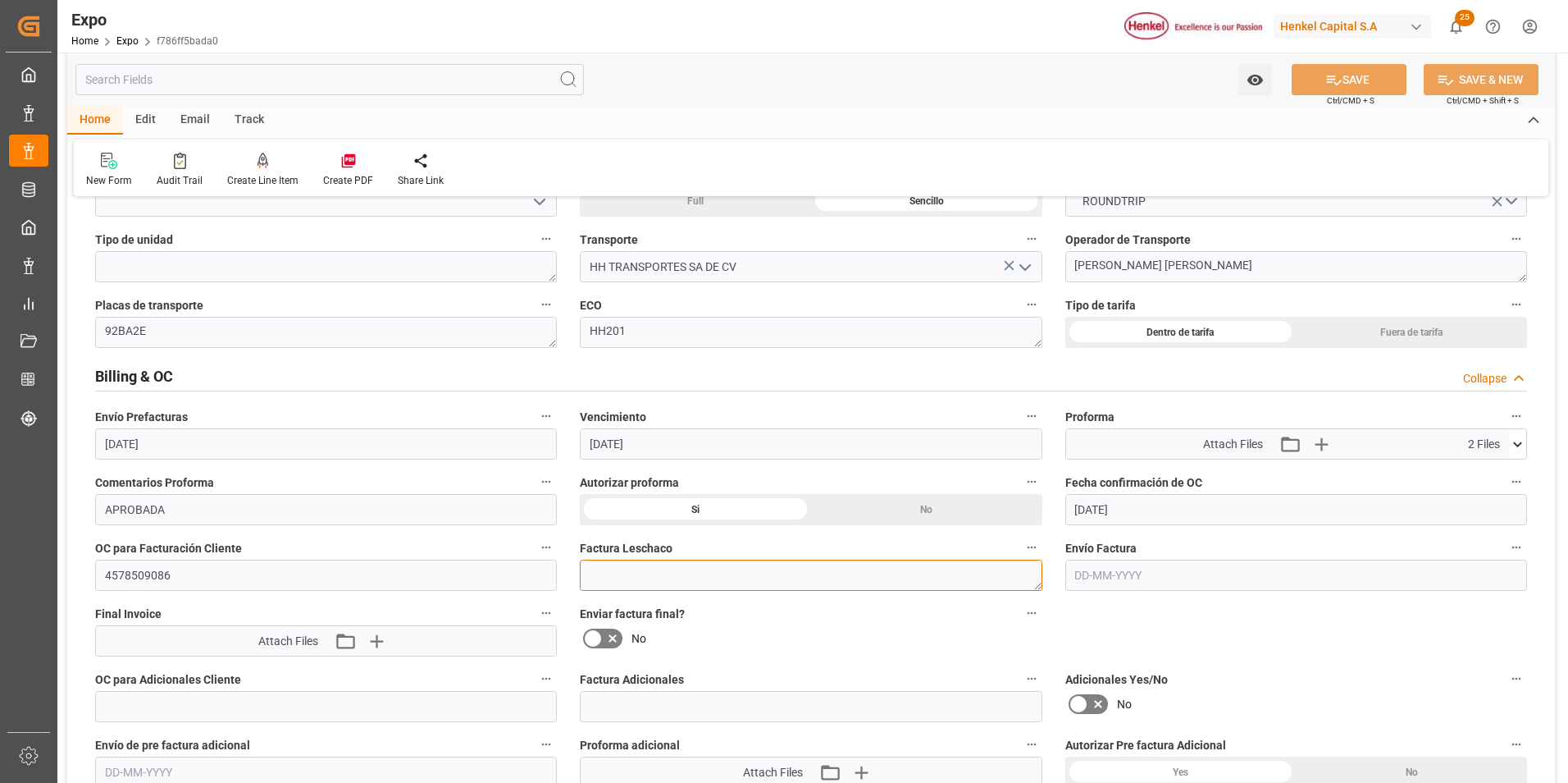
click at [661, 580] on textarea at bounding box center [811, 575] width 462 height 31
paste textarea "LM452939"
type textarea "LM452939"
click at [1088, 582] on input "text" at bounding box center [1296, 575] width 462 height 31
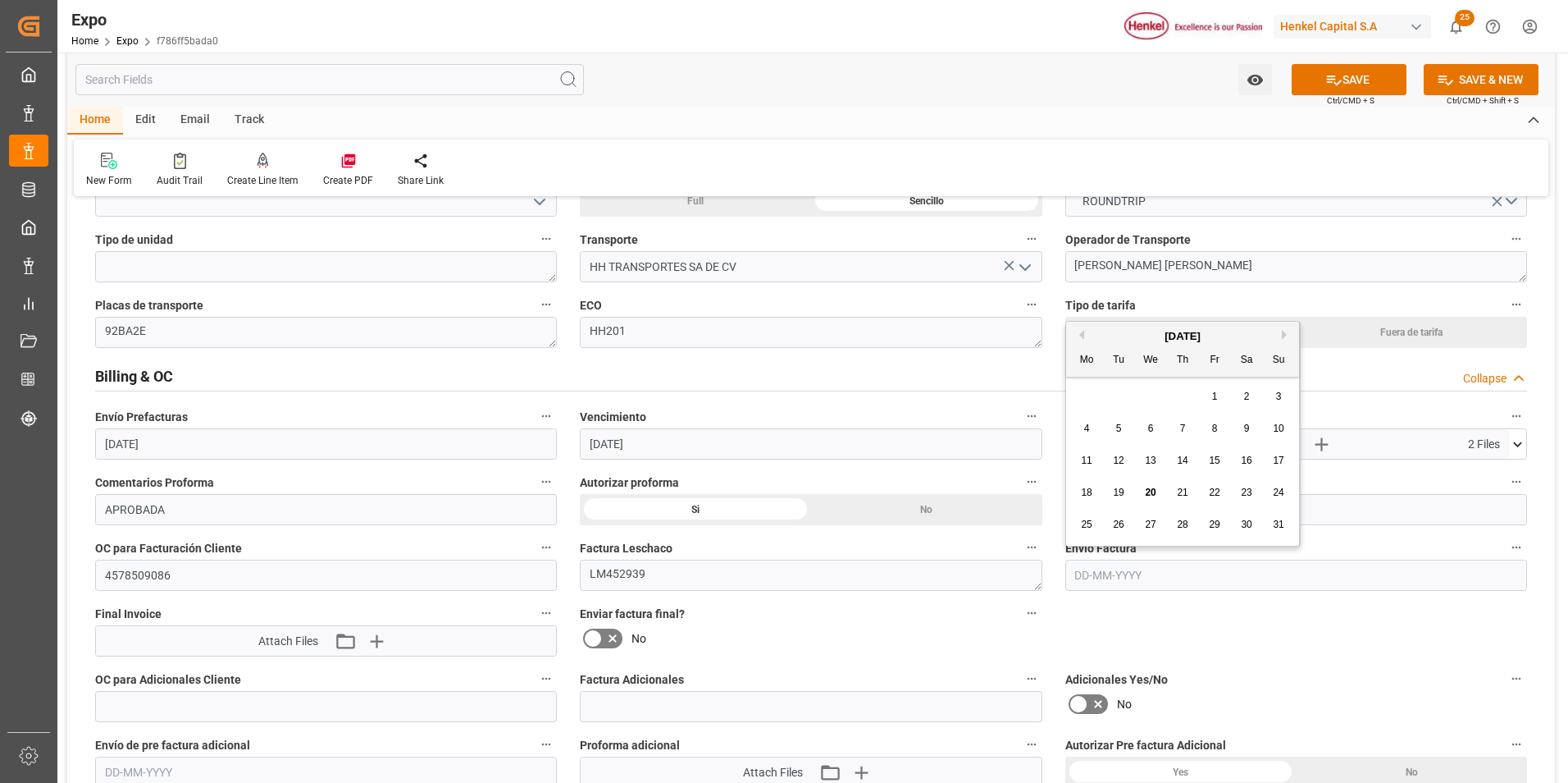
click at [1154, 490] on span "20" at bounding box center [1150, 492] width 11 height 12
type input "[DATE]"
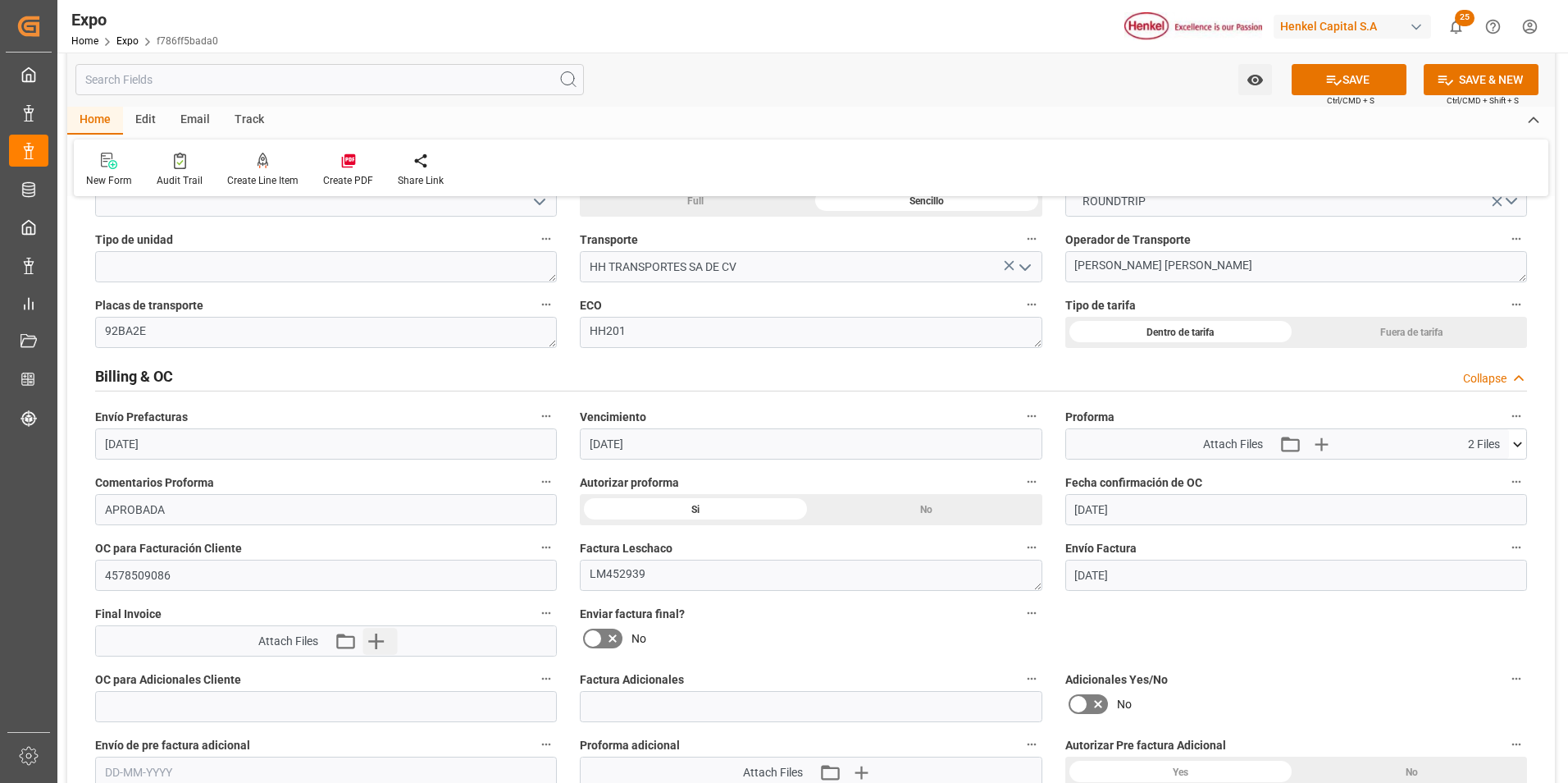
click at [391, 643] on button "Upload new file" at bounding box center [380, 640] width 35 height 26
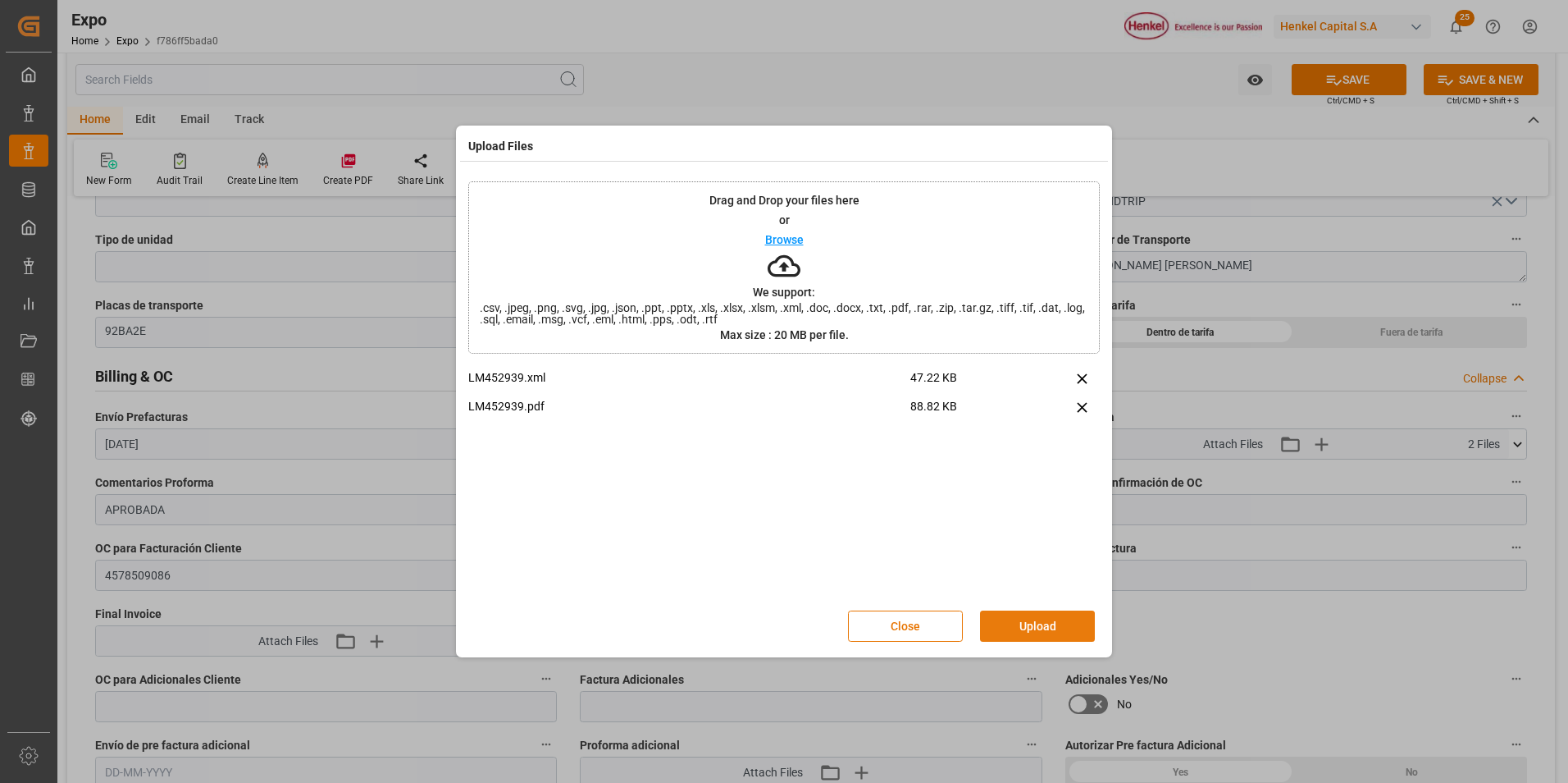
click at [1015, 634] on button "Upload" at bounding box center [1037, 626] width 115 height 31
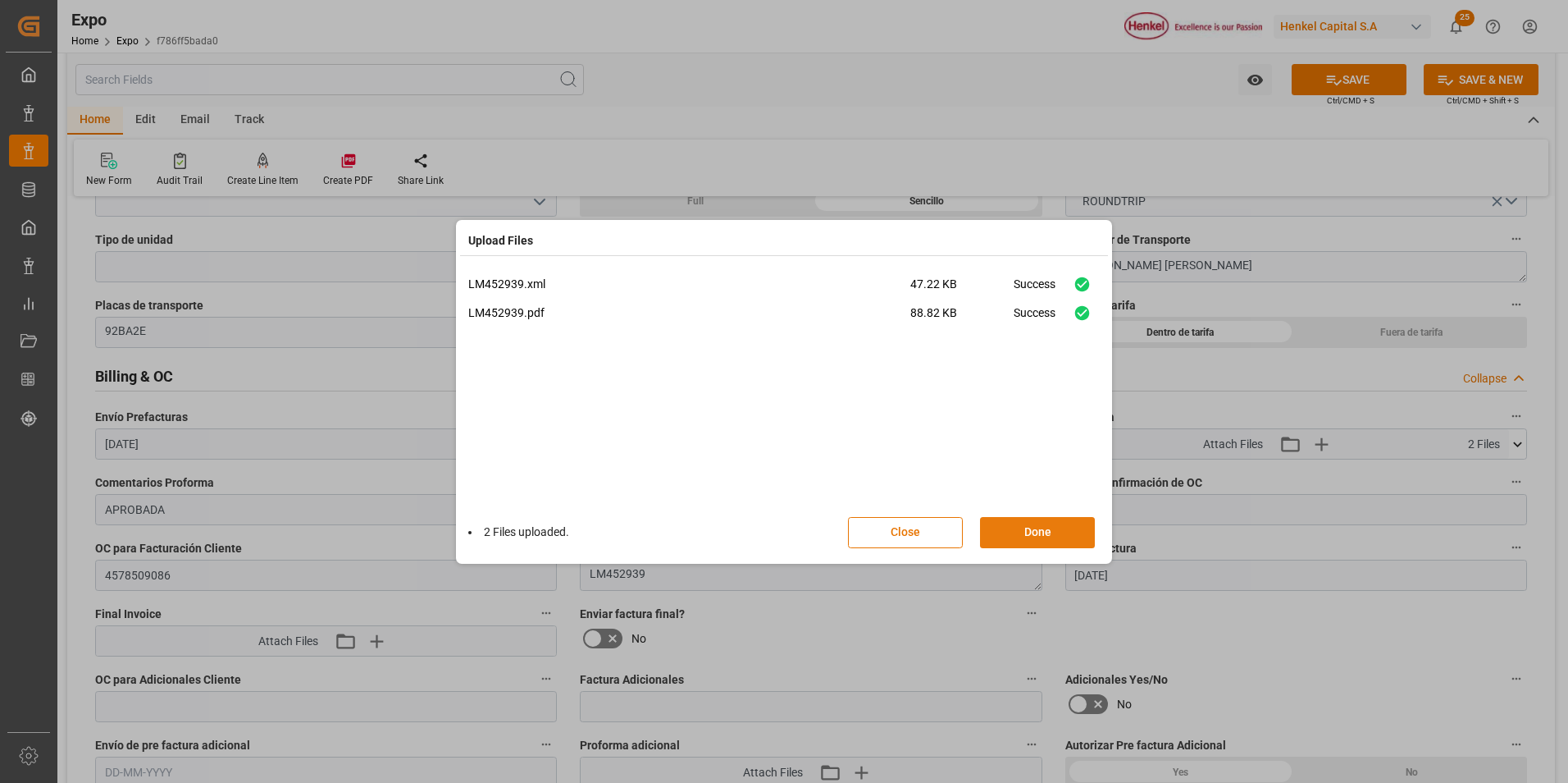
click at [1030, 535] on button "Done" at bounding box center [1037, 532] width 115 height 31
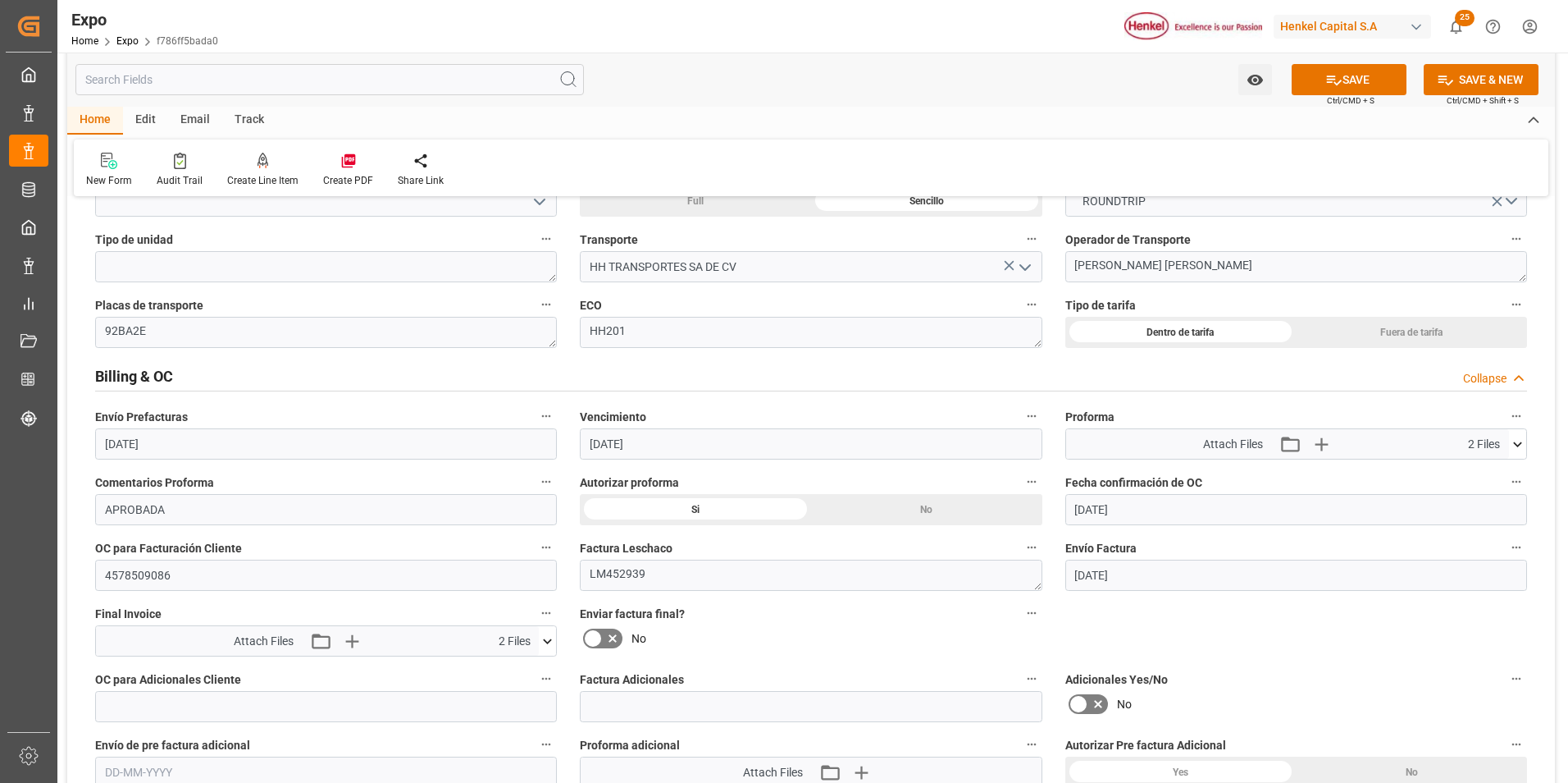
click at [592, 642] on icon at bounding box center [593, 638] width 10 height 8
click at [0, 0] on input "checkbox" at bounding box center [0, 0] width 0 height 0
click at [1373, 72] on button "SAVE" at bounding box center [1349, 79] width 115 height 31
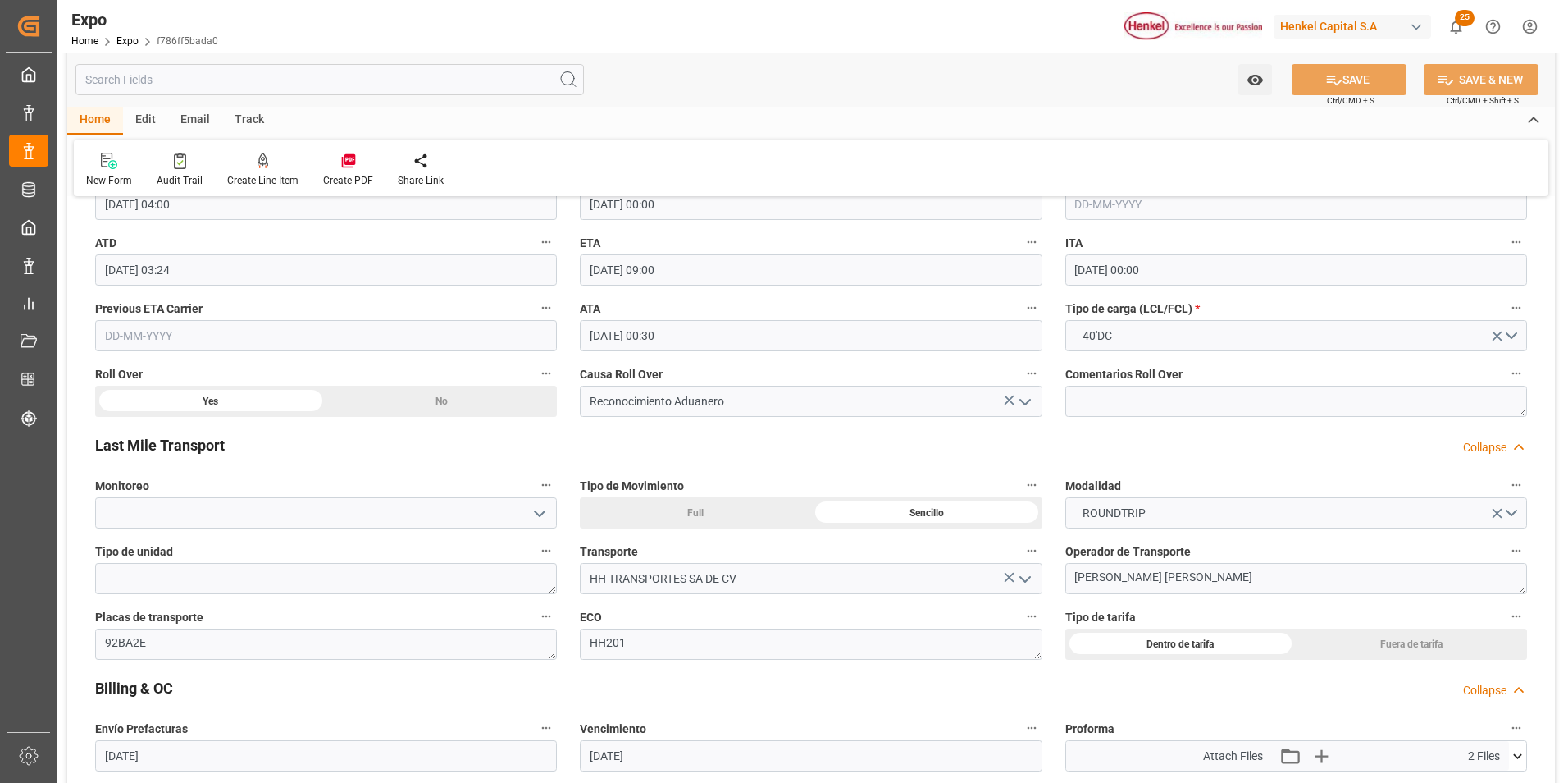
scroll to position [2379, 0]
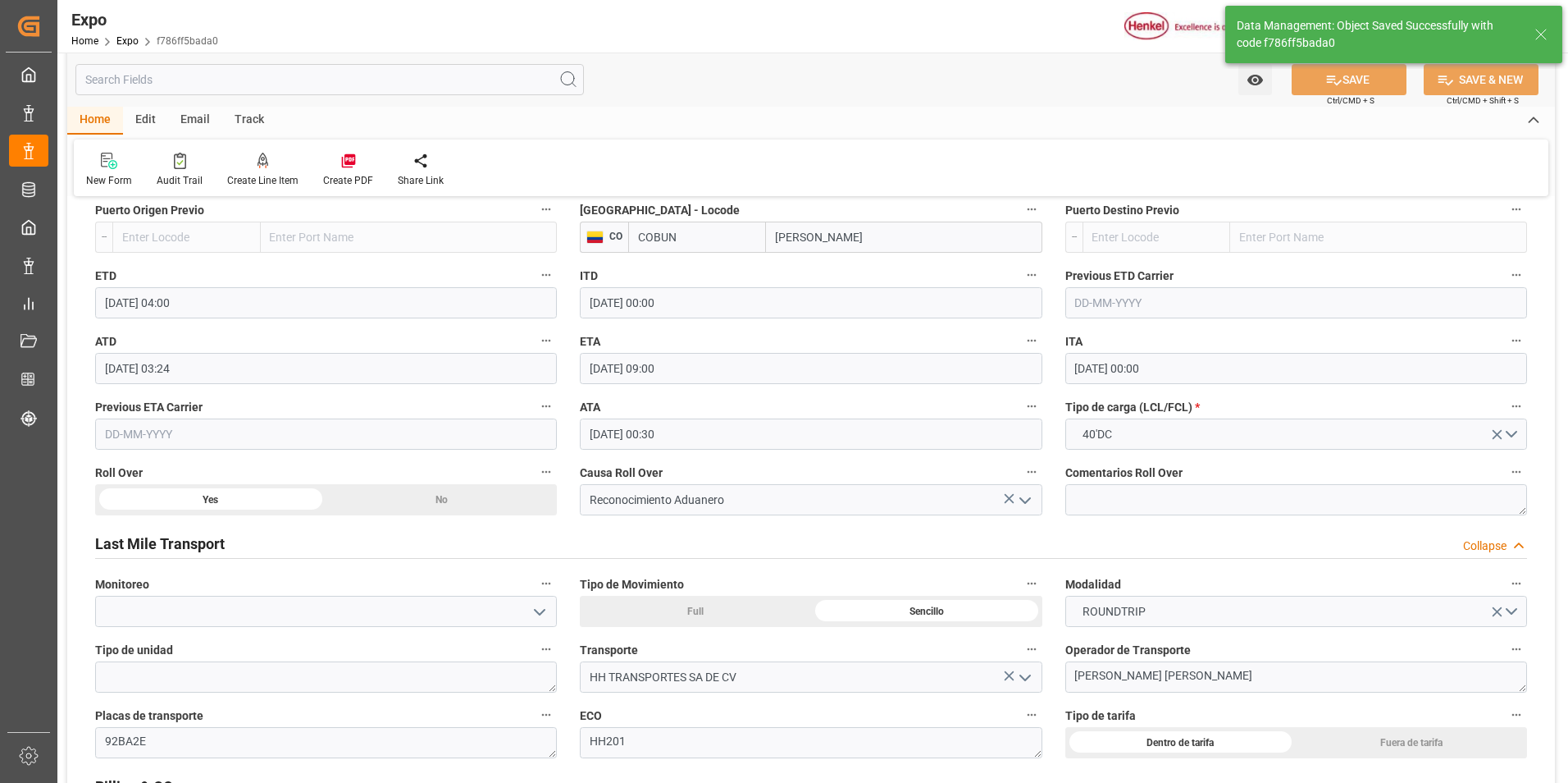
type input "[DATE] 22:18"
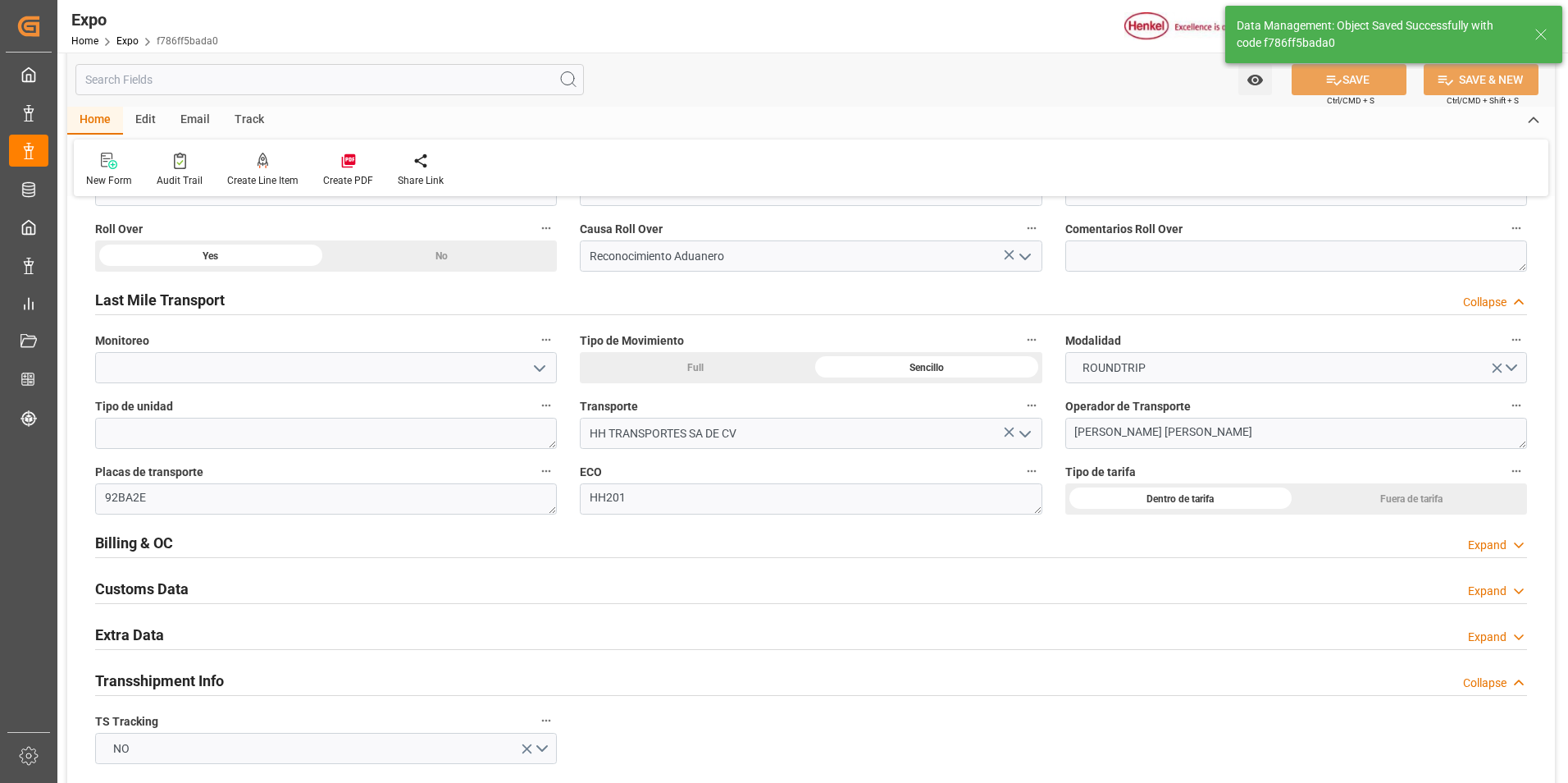
scroll to position [2708, 0]
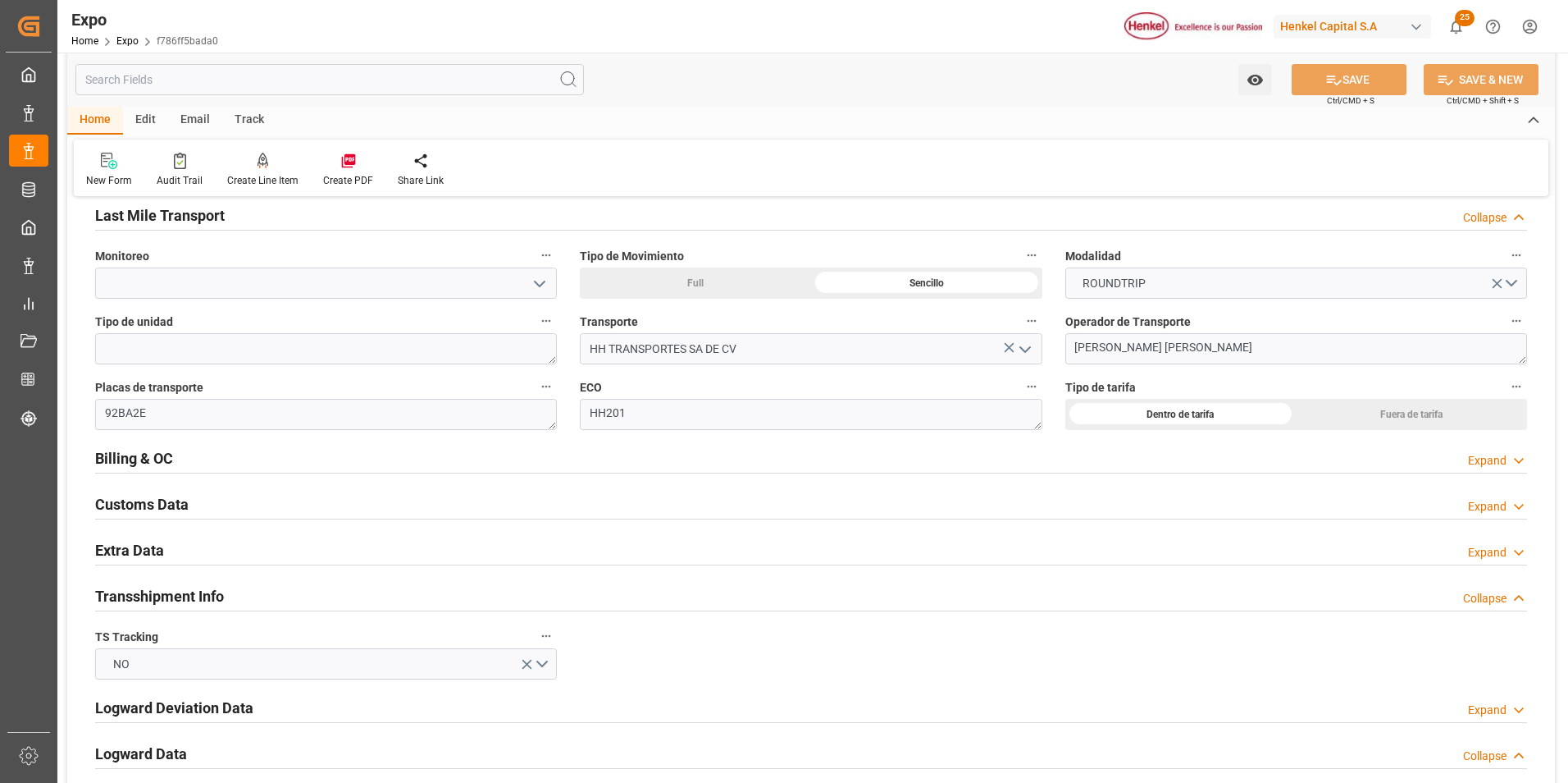
click at [1471, 458] on div "Expand" at bounding box center [1488, 461] width 39 height 17
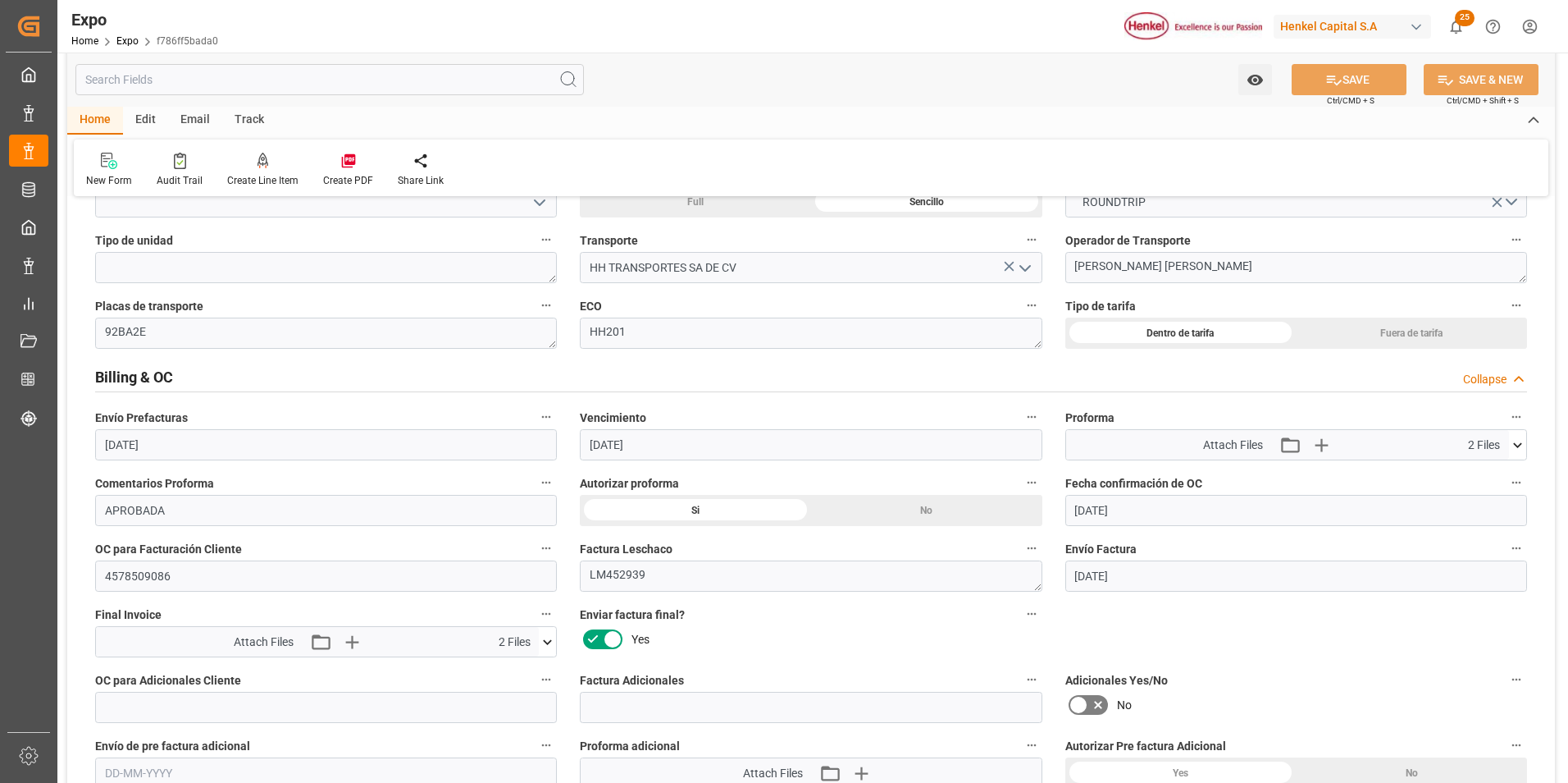
scroll to position [2790, 0]
click at [1513, 446] on icon at bounding box center [1517, 444] width 17 height 17
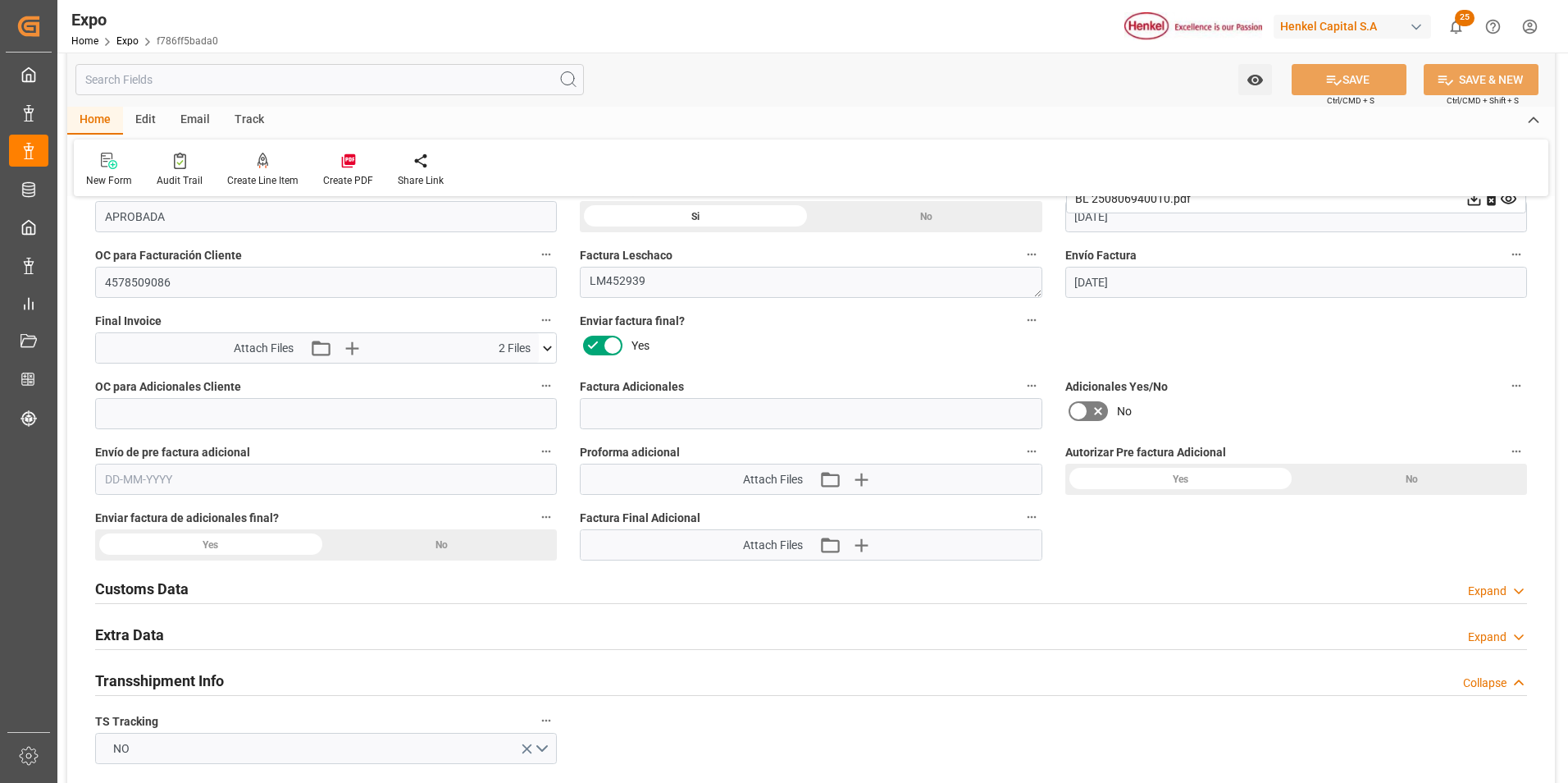
scroll to position [3200, 0]
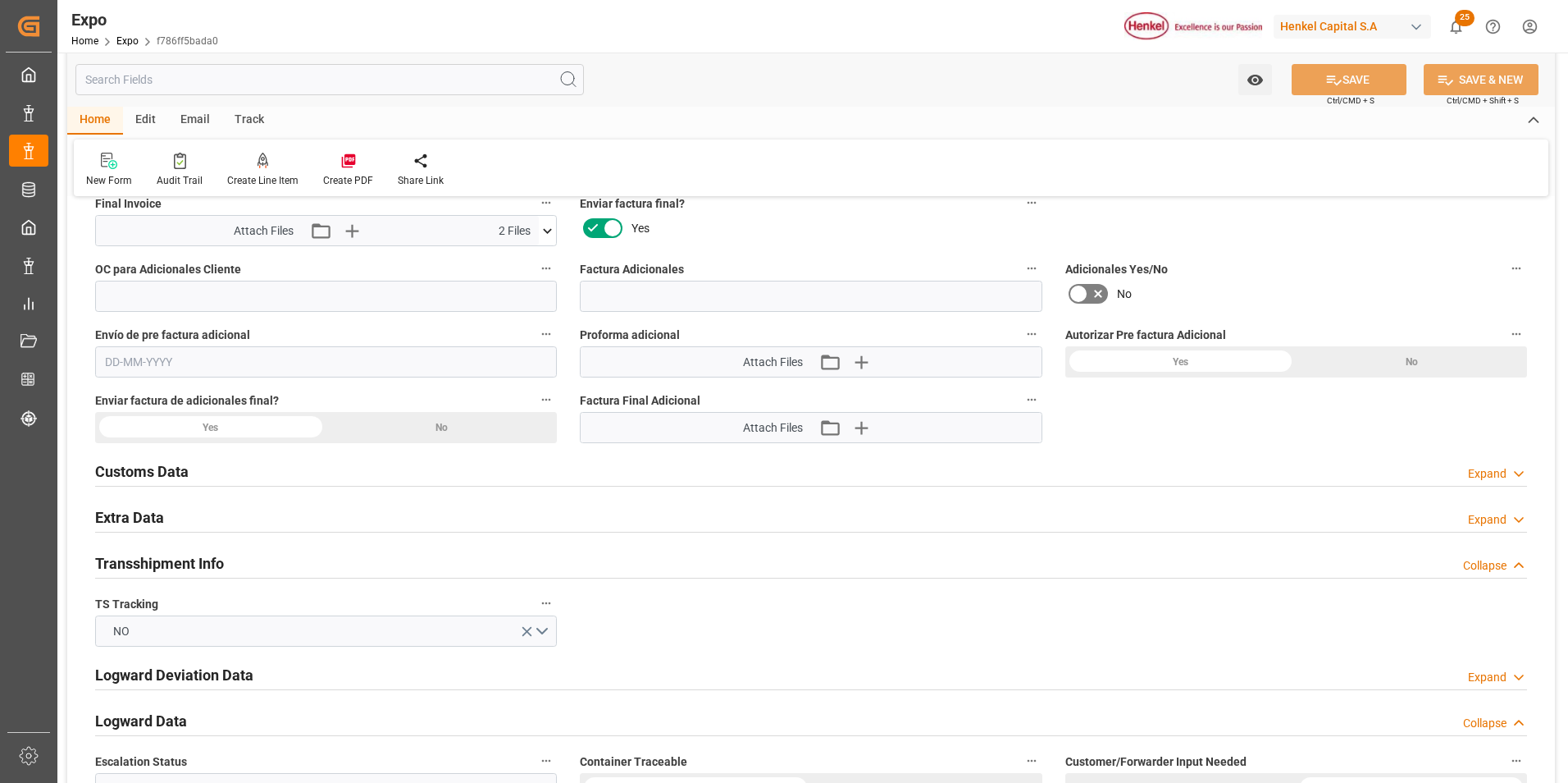
click at [1517, 522] on icon at bounding box center [1518, 519] width 16 height 17
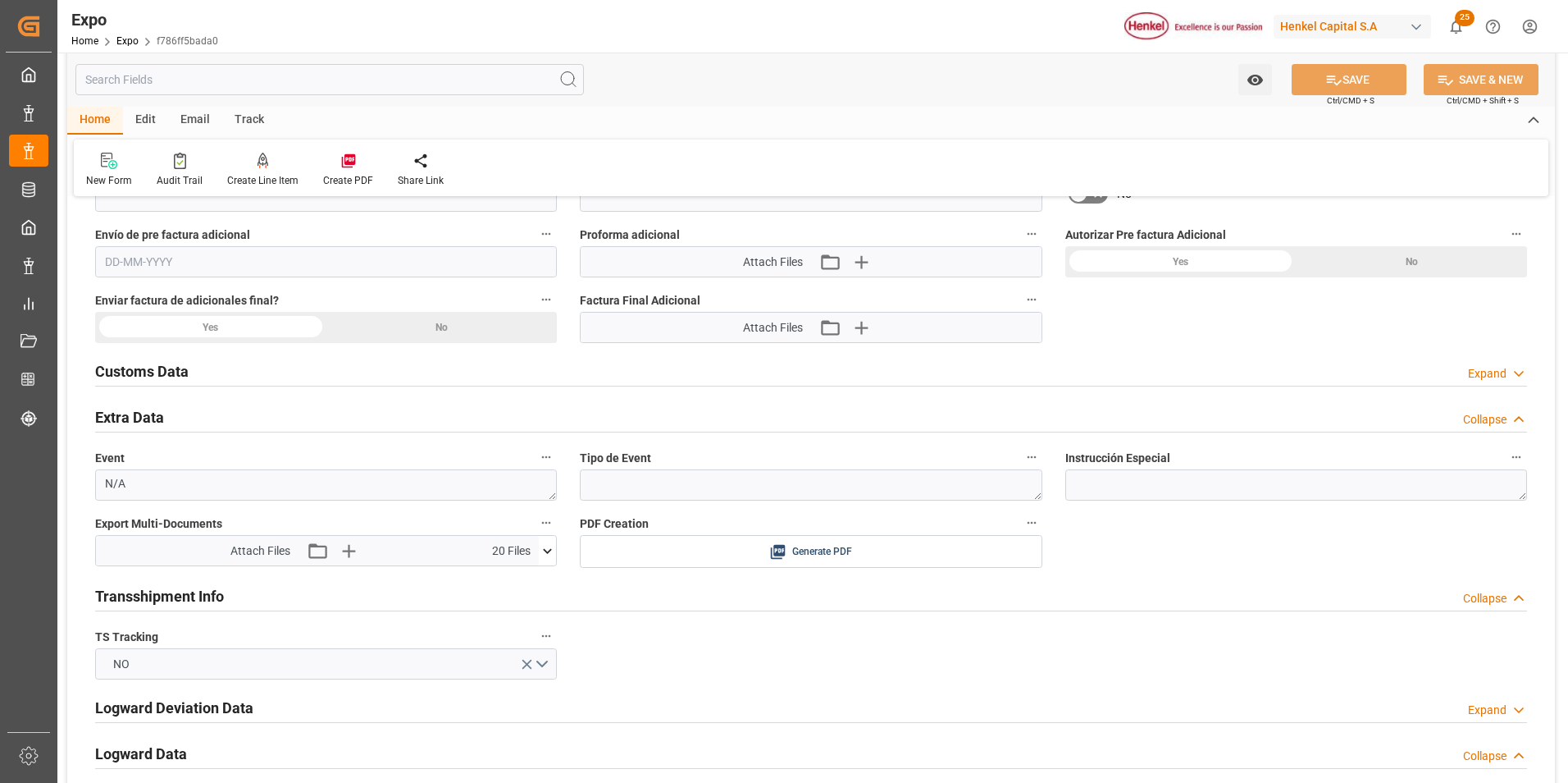
scroll to position [3364, 0]
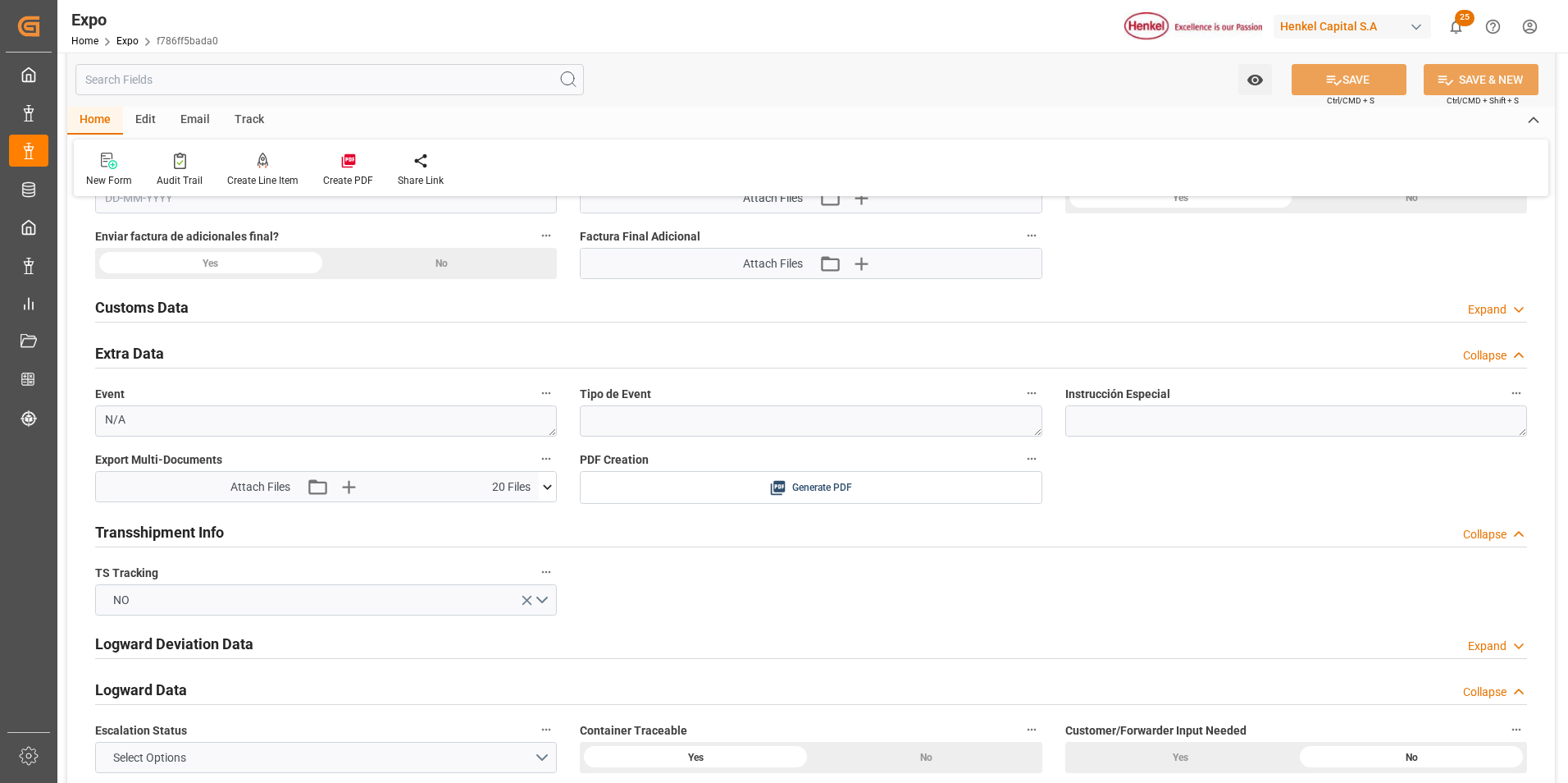
click at [548, 484] on icon at bounding box center [547, 487] width 17 height 17
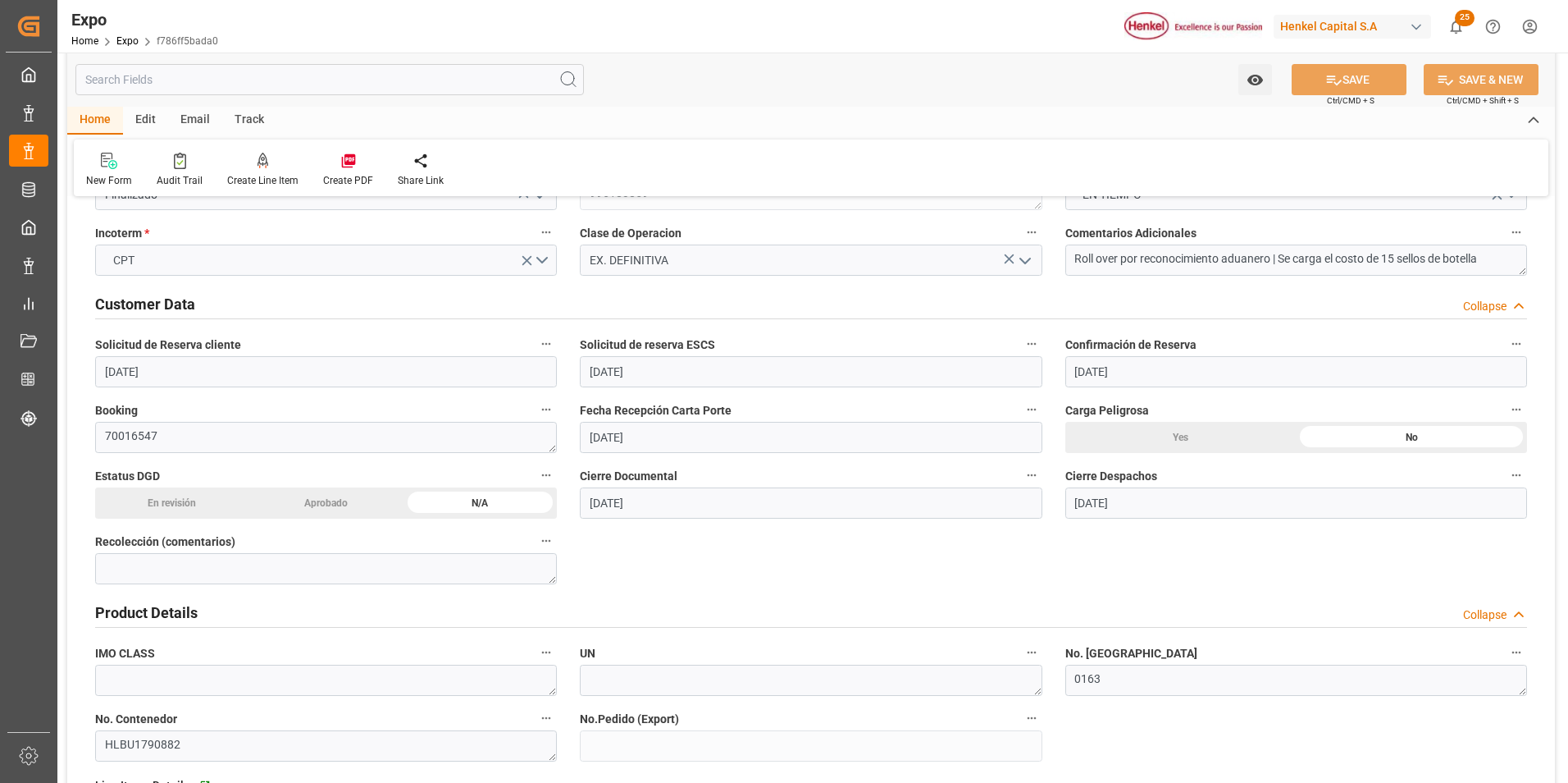
scroll to position [0, 0]
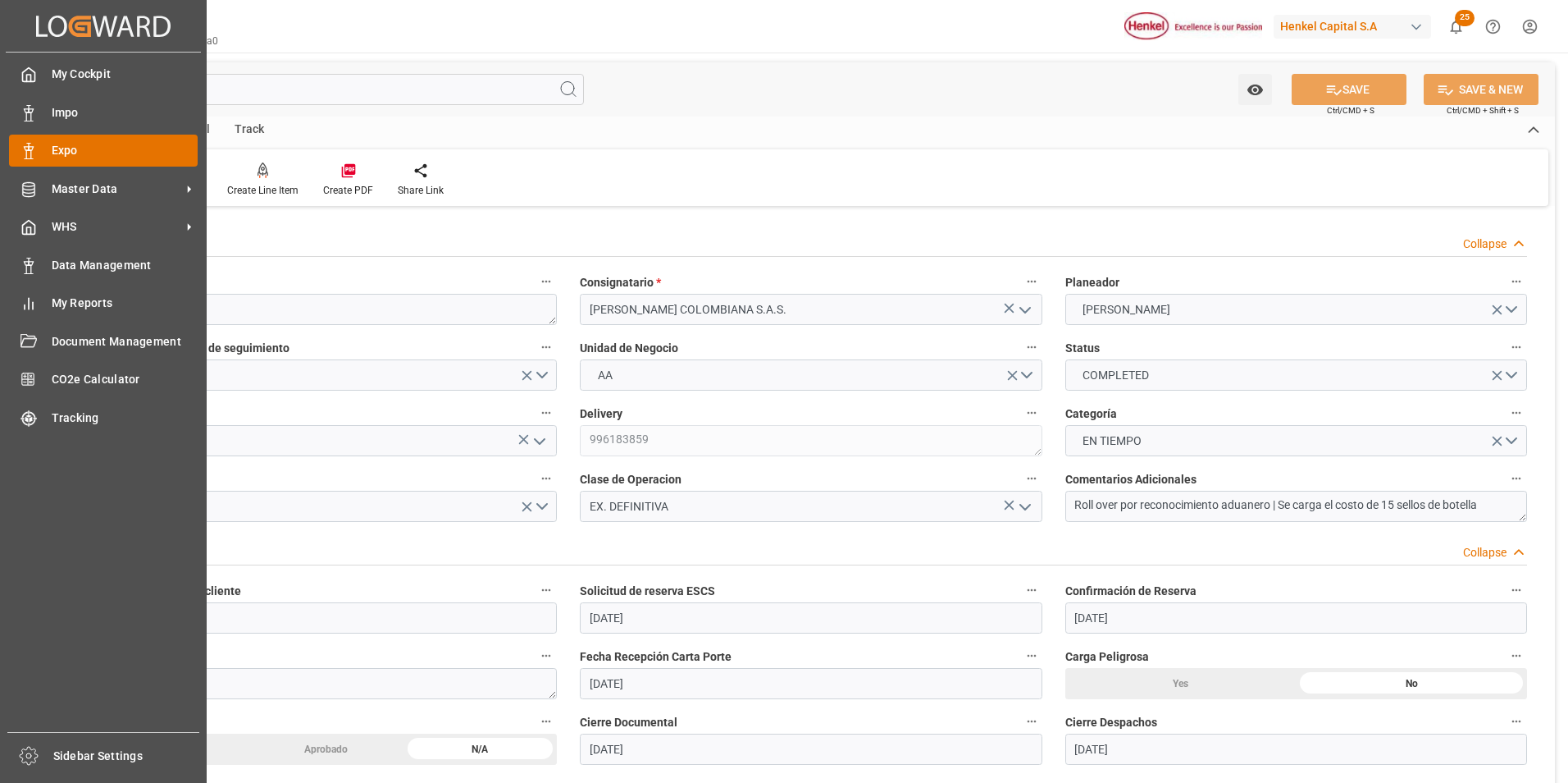
click at [35, 151] on icon at bounding box center [28, 151] width 16 height 16
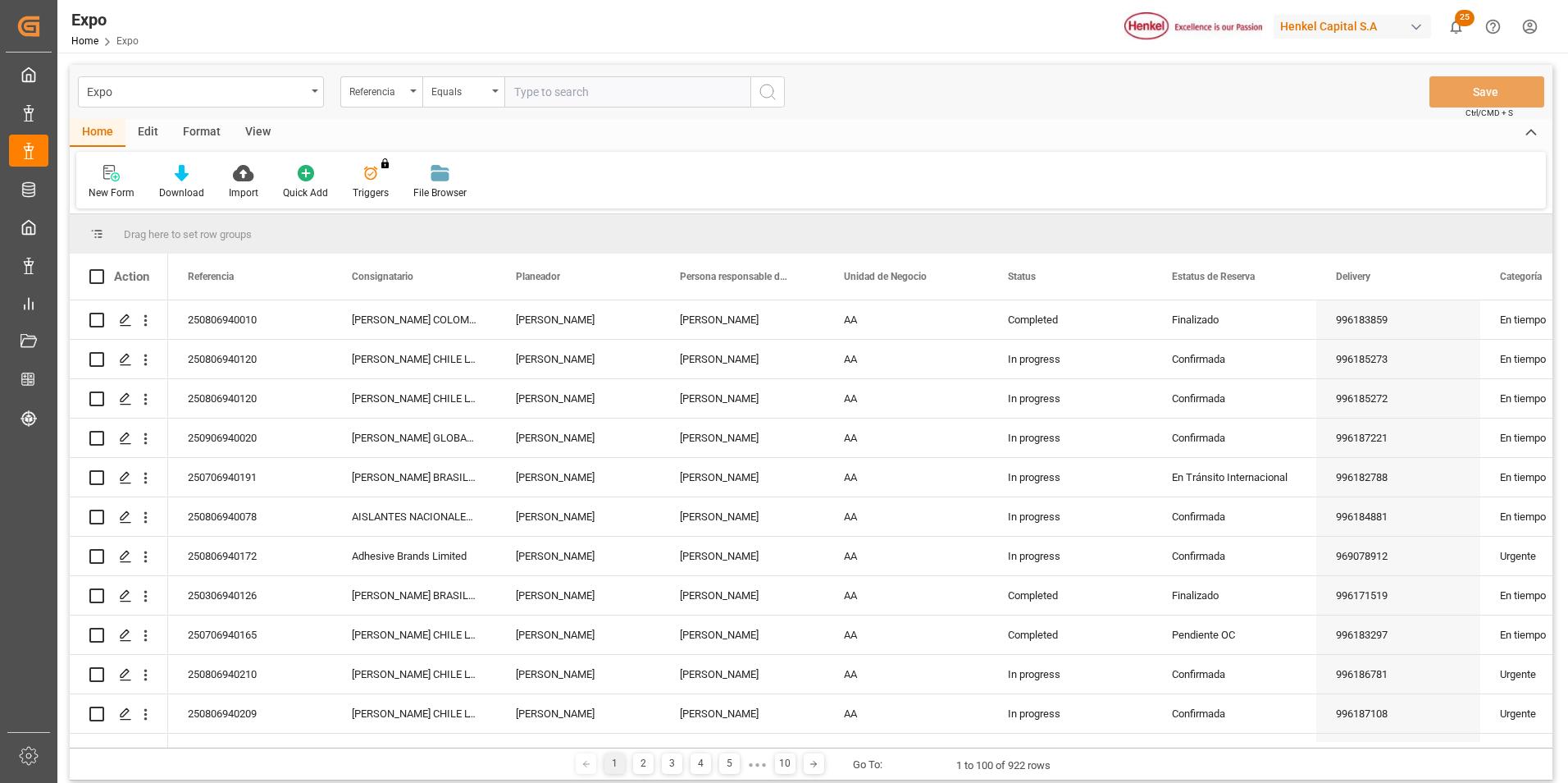
click at [657, 100] on input "text" at bounding box center [627, 91] width 246 height 31
paste input "250806940098"
type input "250806940098"
click at [772, 99] on icon "search button" at bounding box center [767, 91] width 19 height 19
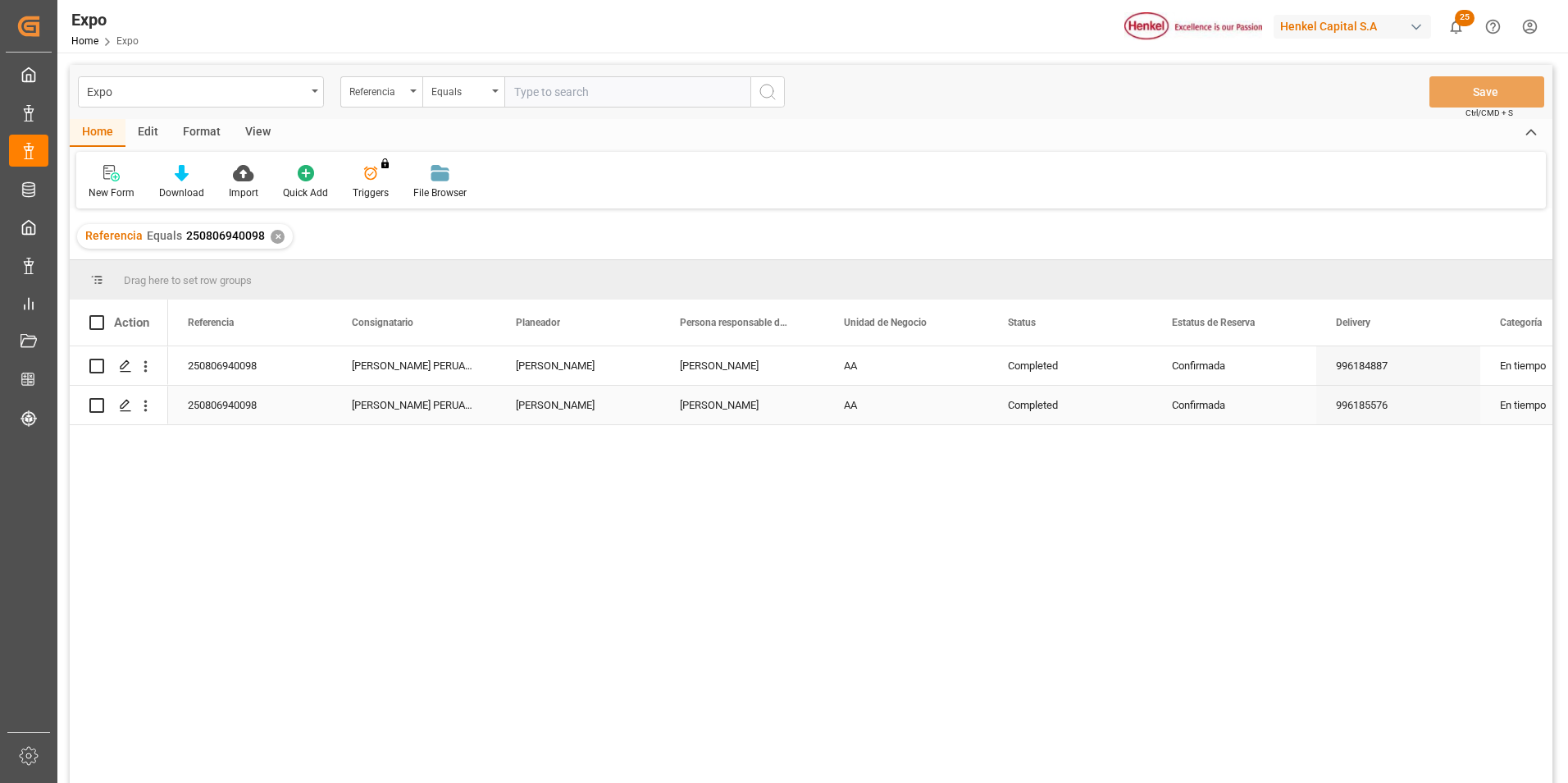
click at [347, 410] on div "[PERSON_NAME] PERUANA, S.A." at bounding box center [414, 405] width 164 height 39
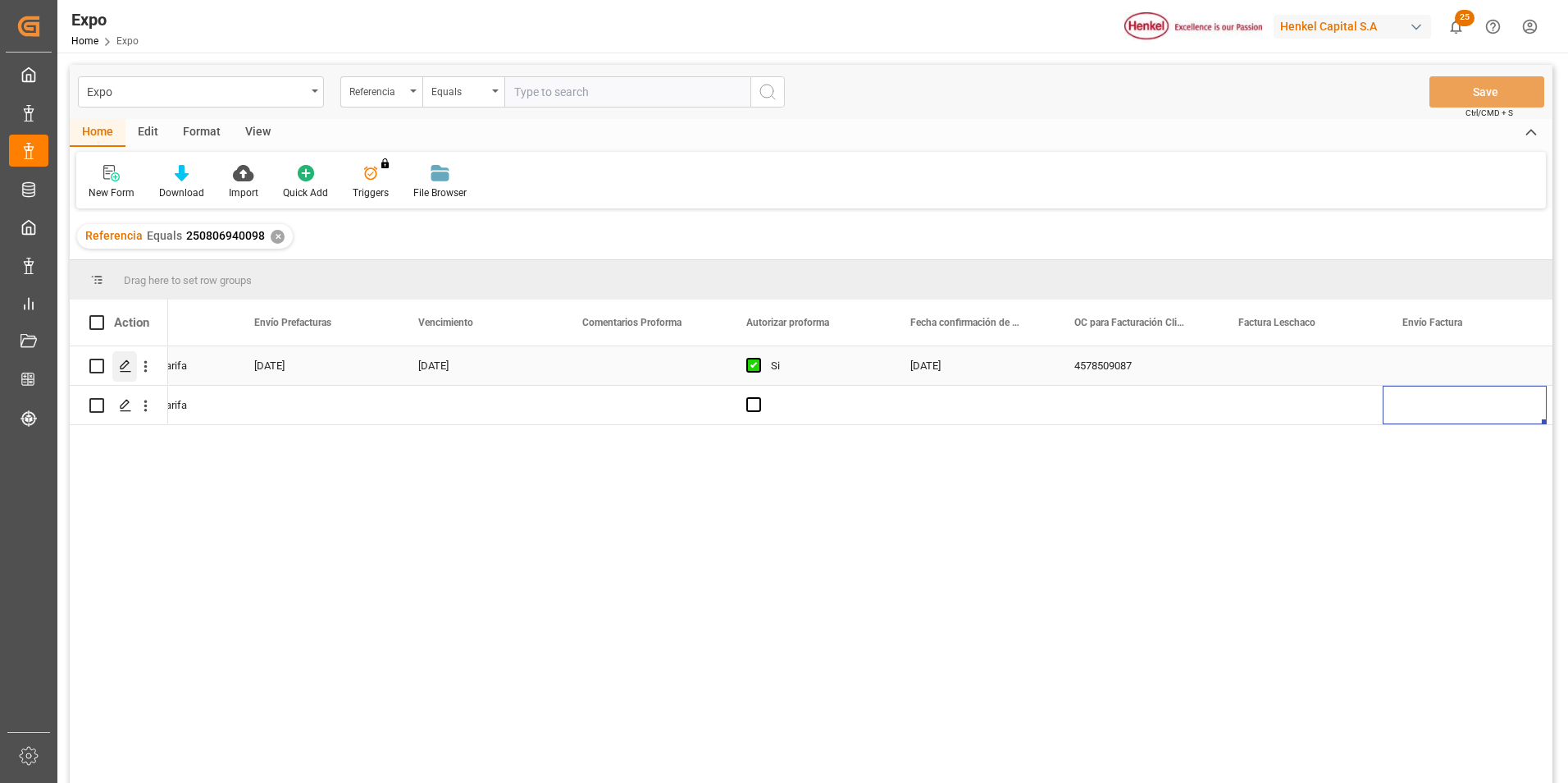
click at [124, 372] on icon "Press SPACE to select this row." at bounding box center [126, 366] width 14 height 14
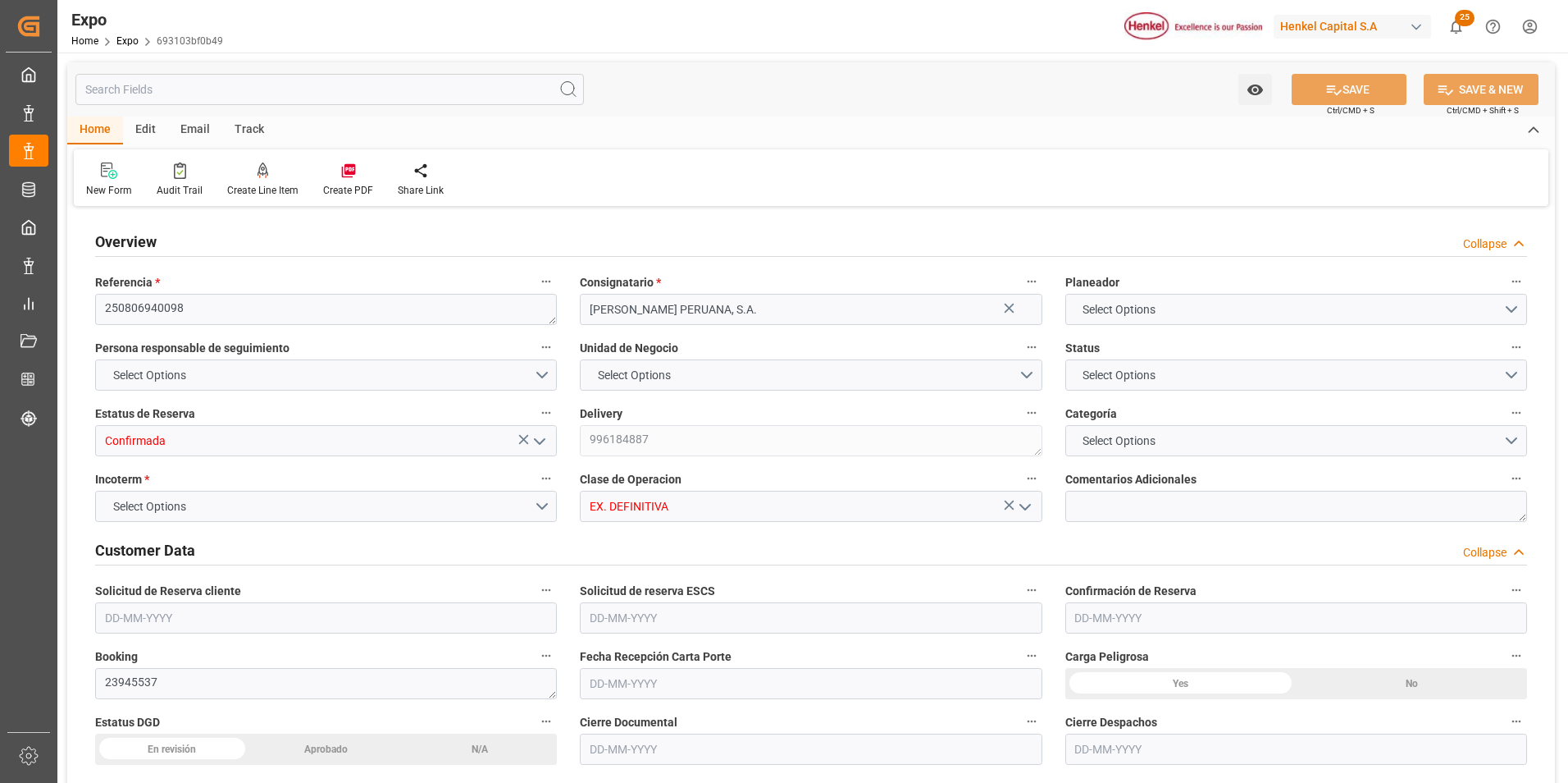
type input "10260"
type input "10765.44"
type input "18"
type input "9520039"
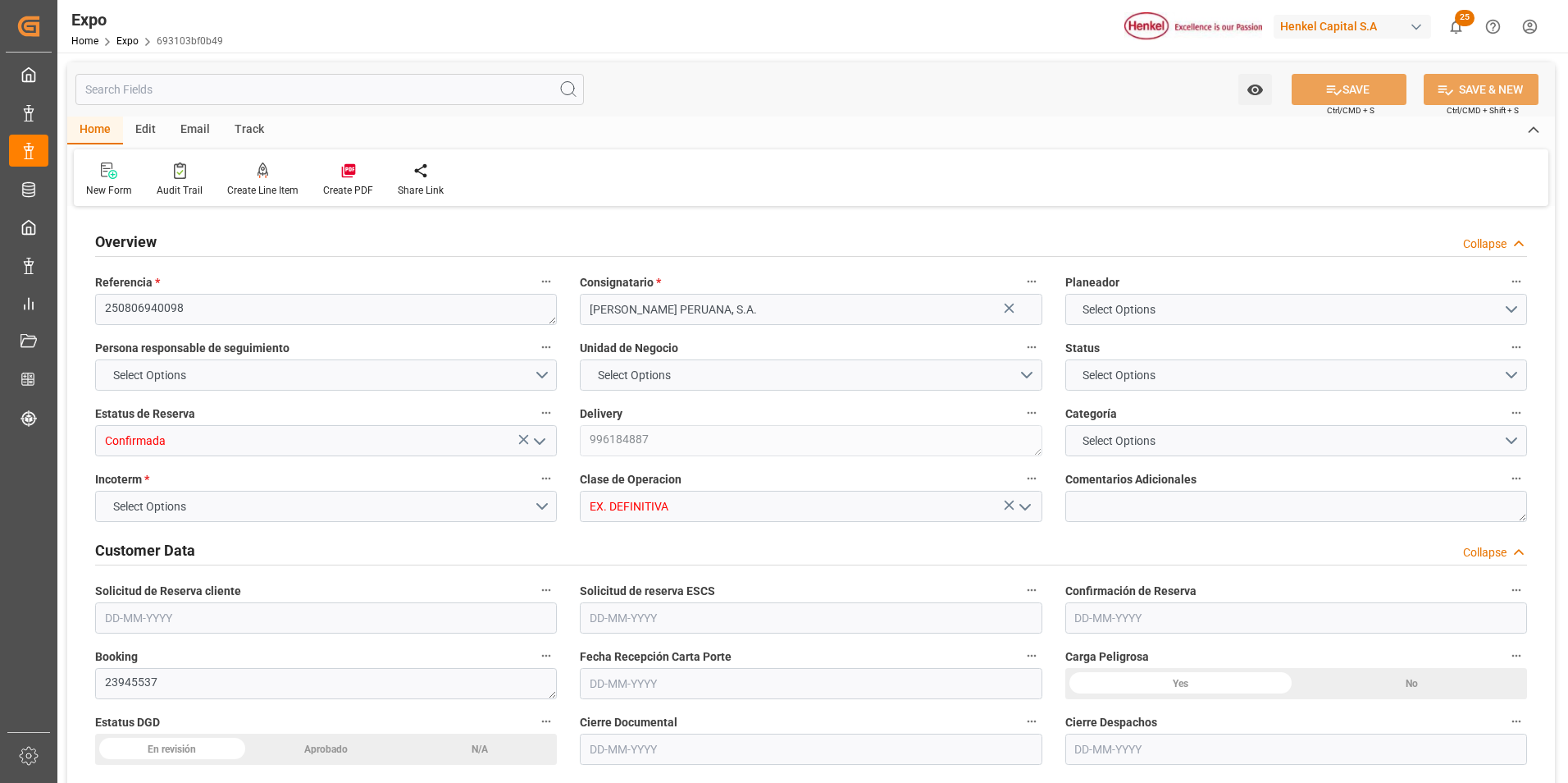
type input "MXZLO"
type input "PECLL"
type input "9520039"
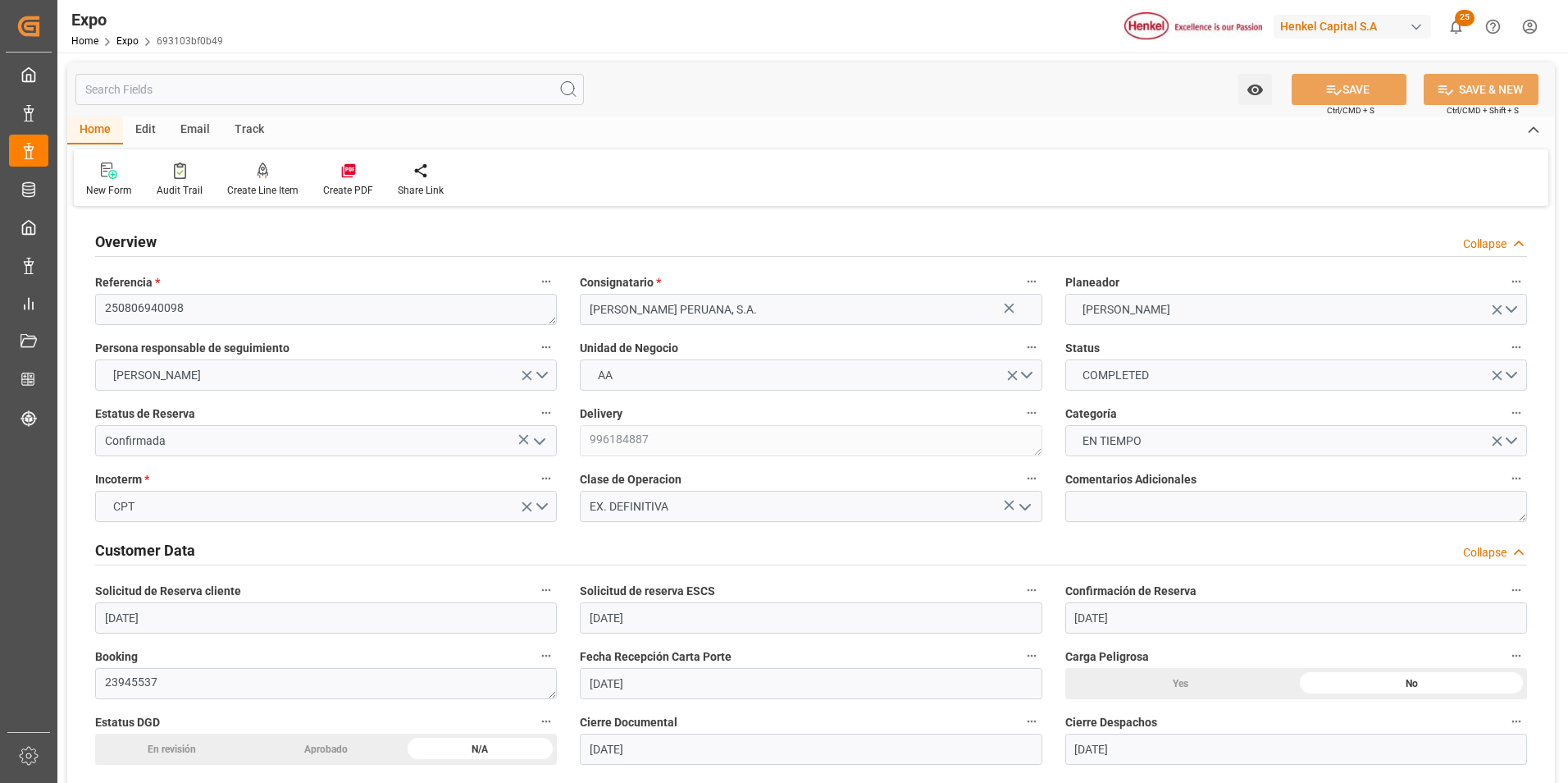
type input "[DATE]"
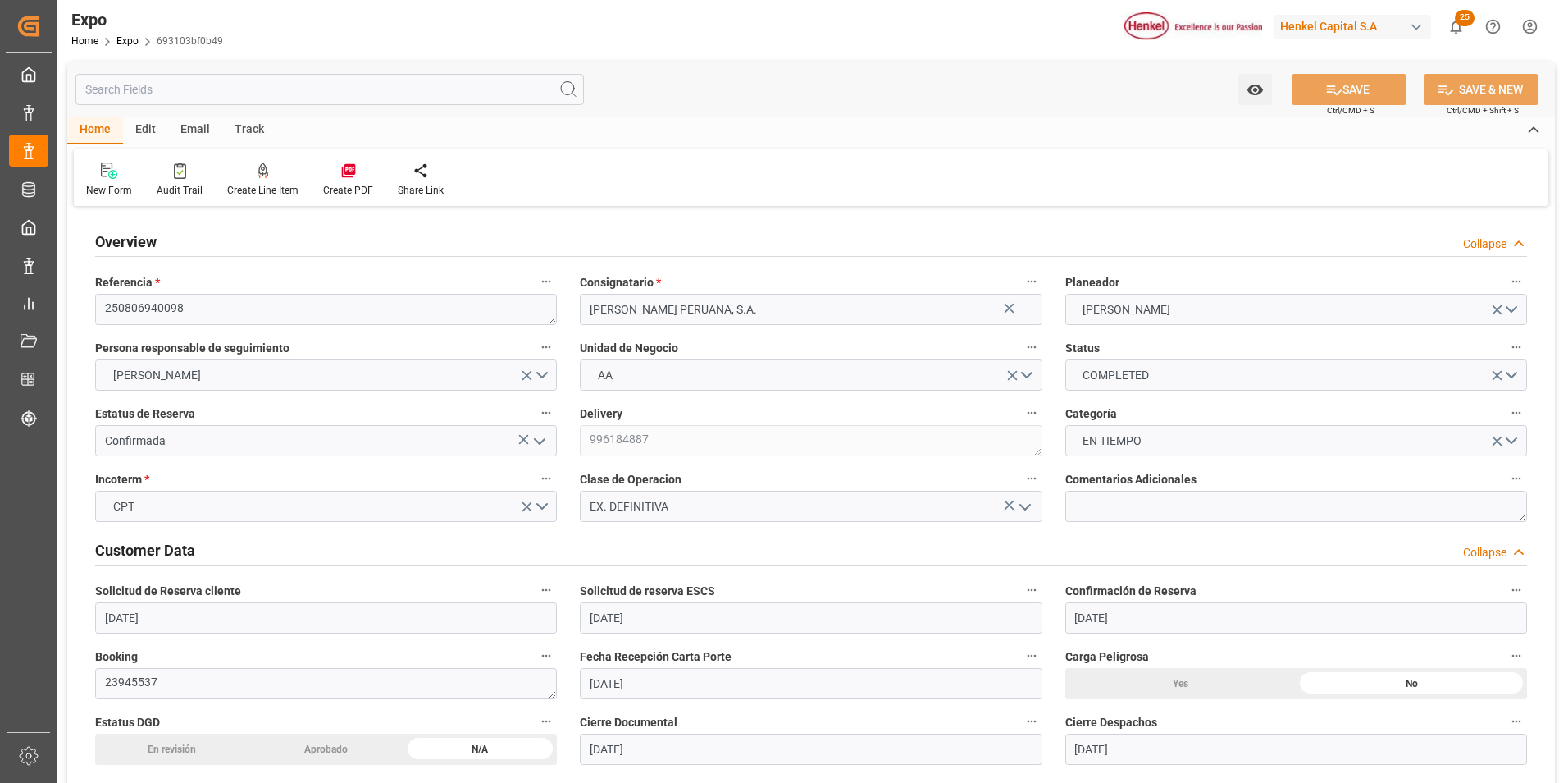
type input "[DATE]"
type input "[DATE] 00:00"
type input "[DATE]"
type input "[DATE] 00:39"
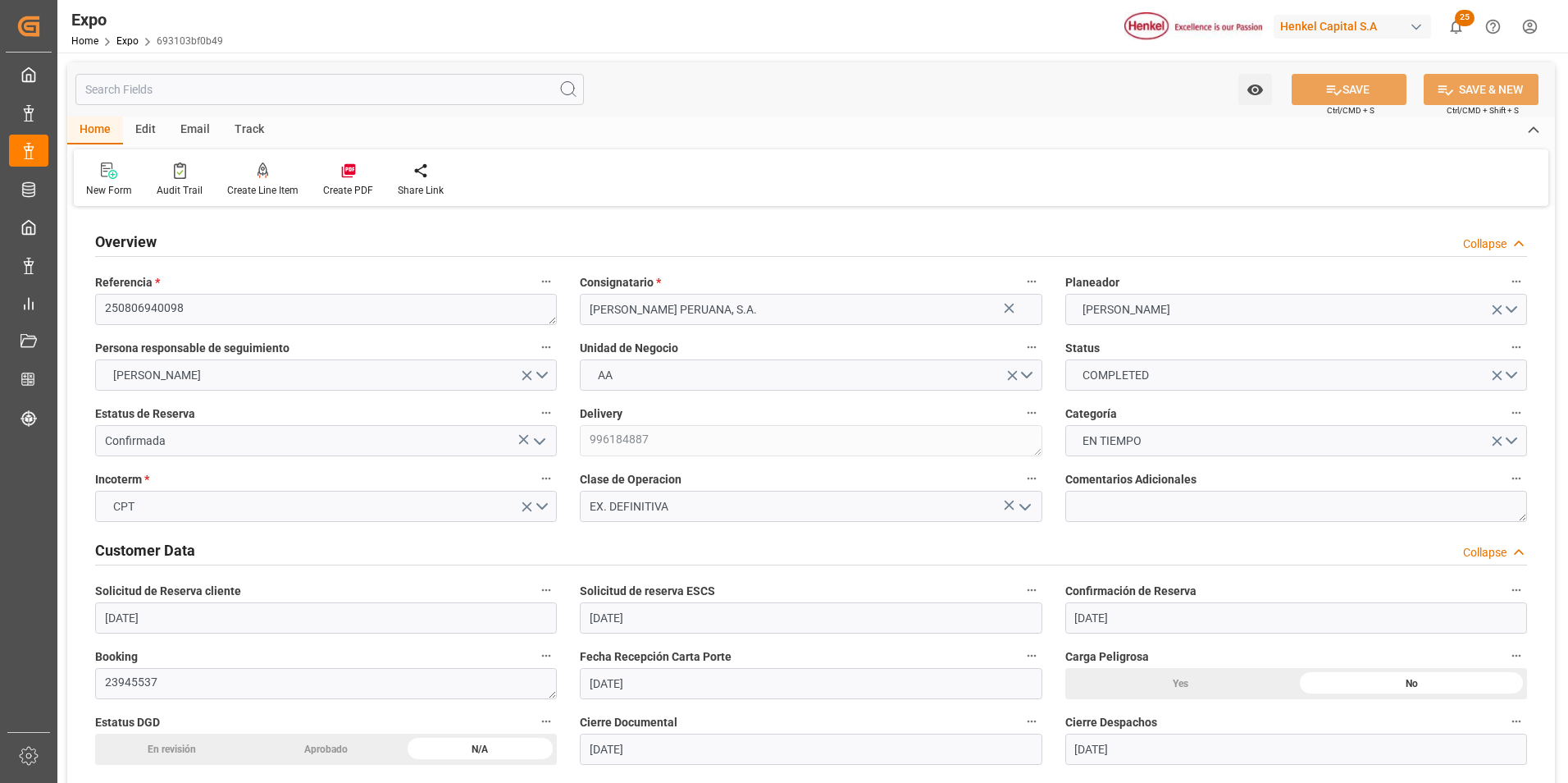
type input "[DATE]"
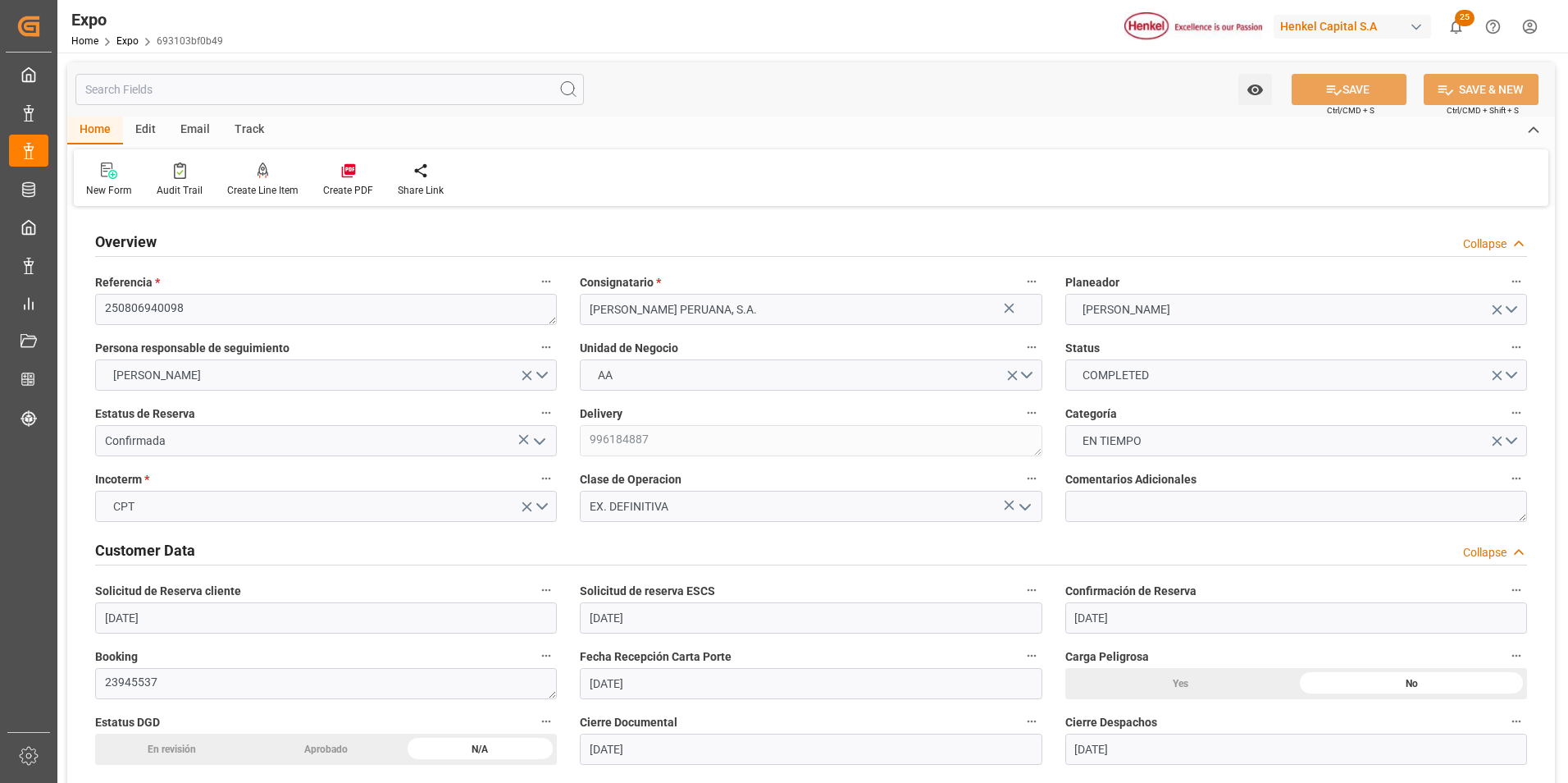
type input "[DATE] 20:00"
type input "[DATE] 00:00"
type input "[DATE] 23:54"
type input "[DATE] 09:00"
type input "[DATE] 00:00"
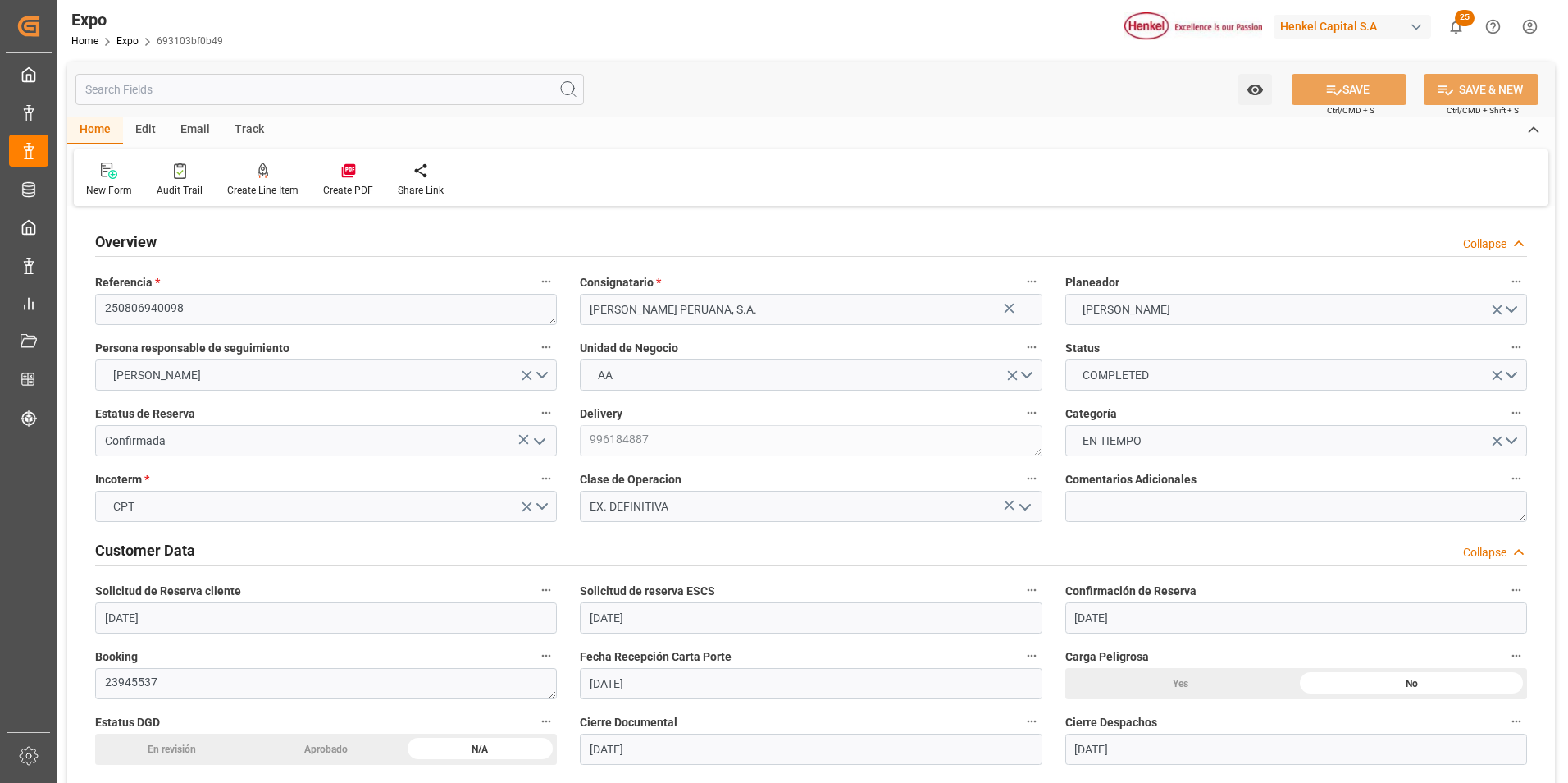
type input "[DATE] 13:12"
type input "[DATE] 16:34"
type input "[DATE] 11:52"
type input "[DATE] 13:44"
type input "[DATE] 20:00"
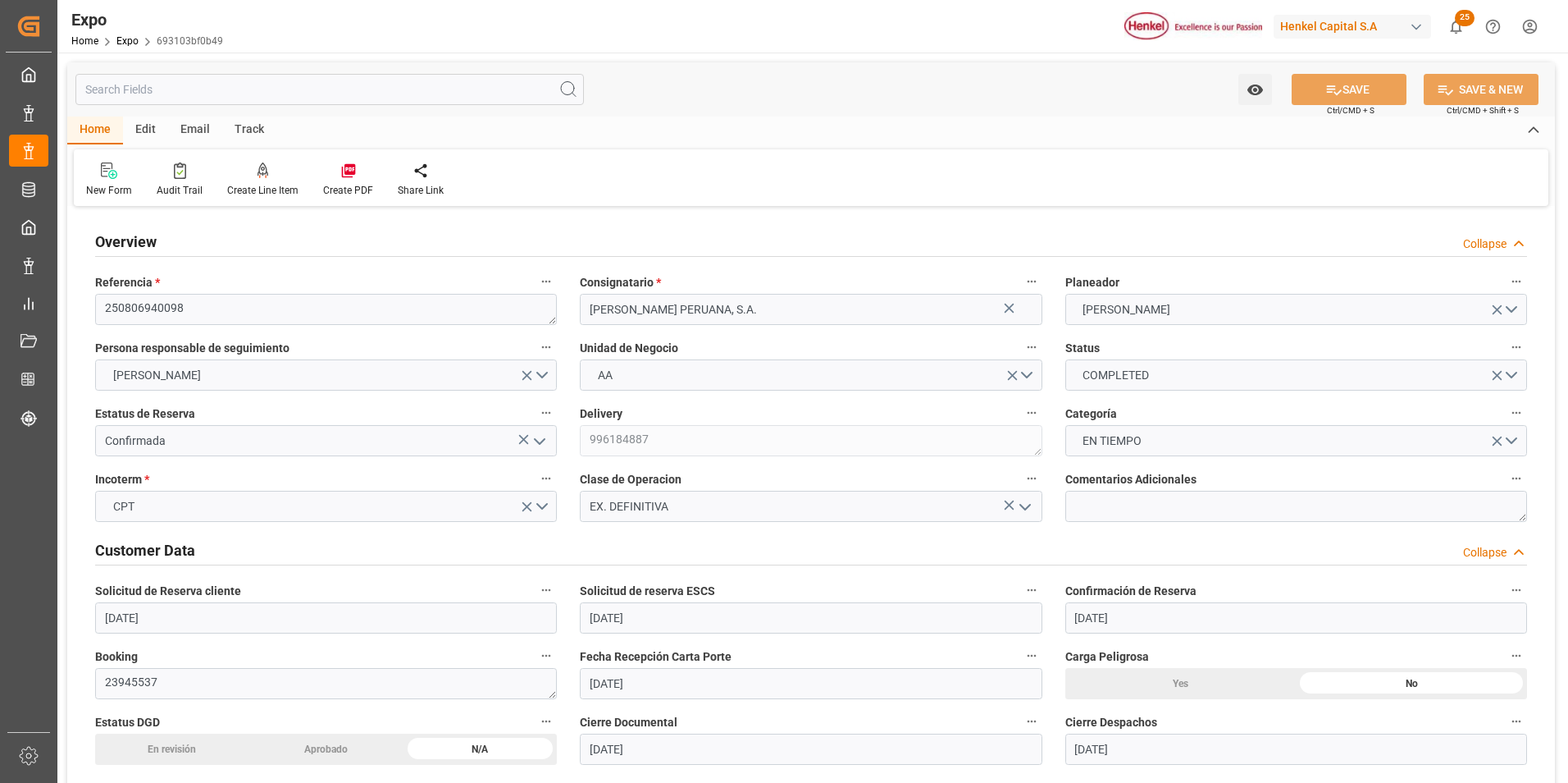
type input "[DATE] 00:22"
type input "[DATE] 09:00"
type input "[DATE] 12:44"
type input "[DATE] 00:05"
type input "[DATE] 13:12"
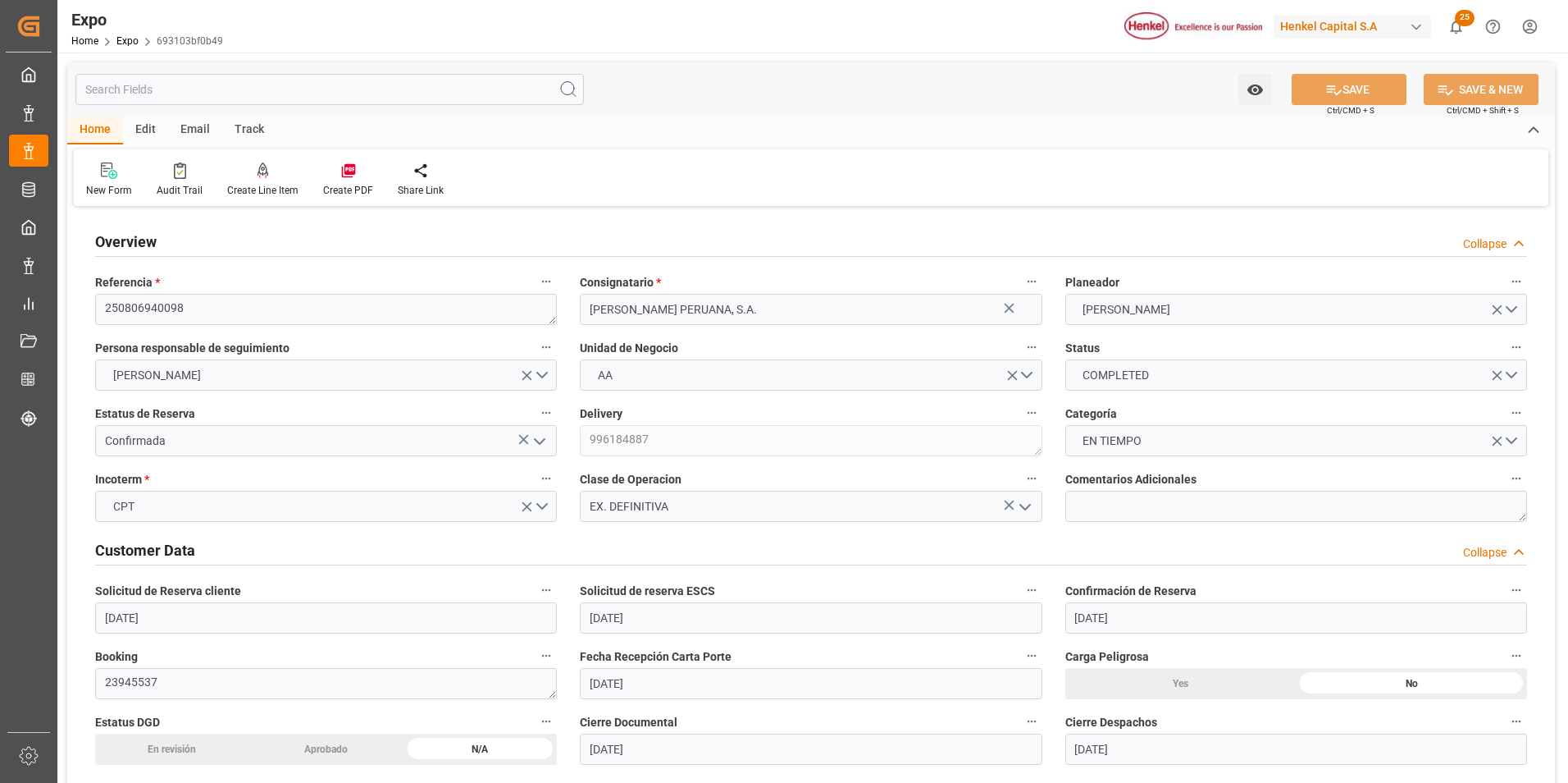
type input "[DATE] 12:48"
type input "[DATE] 04:07"
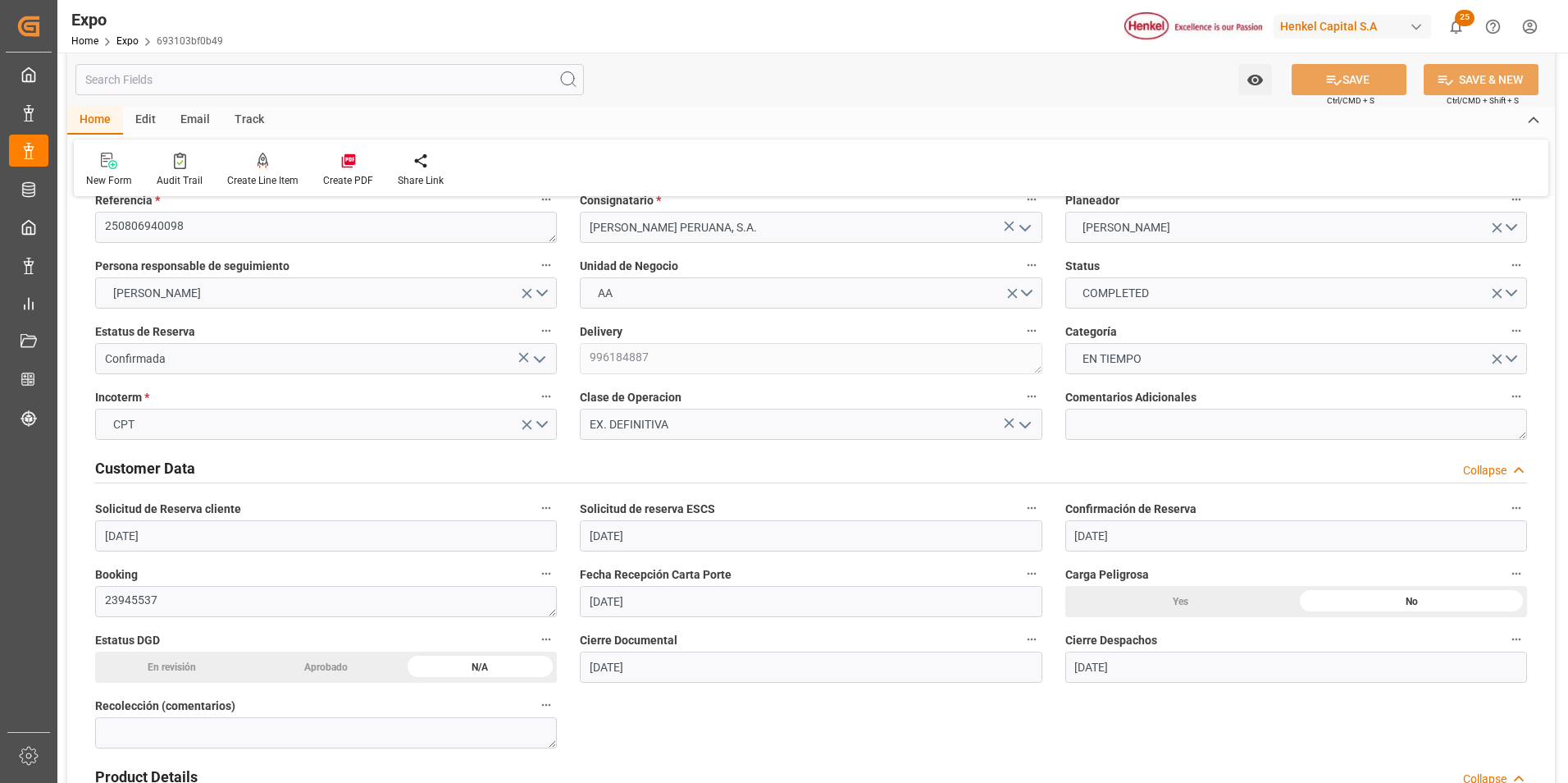
click at [538, 358] on icon "open menu" at bounding box center [539, 359] width 19 height 19
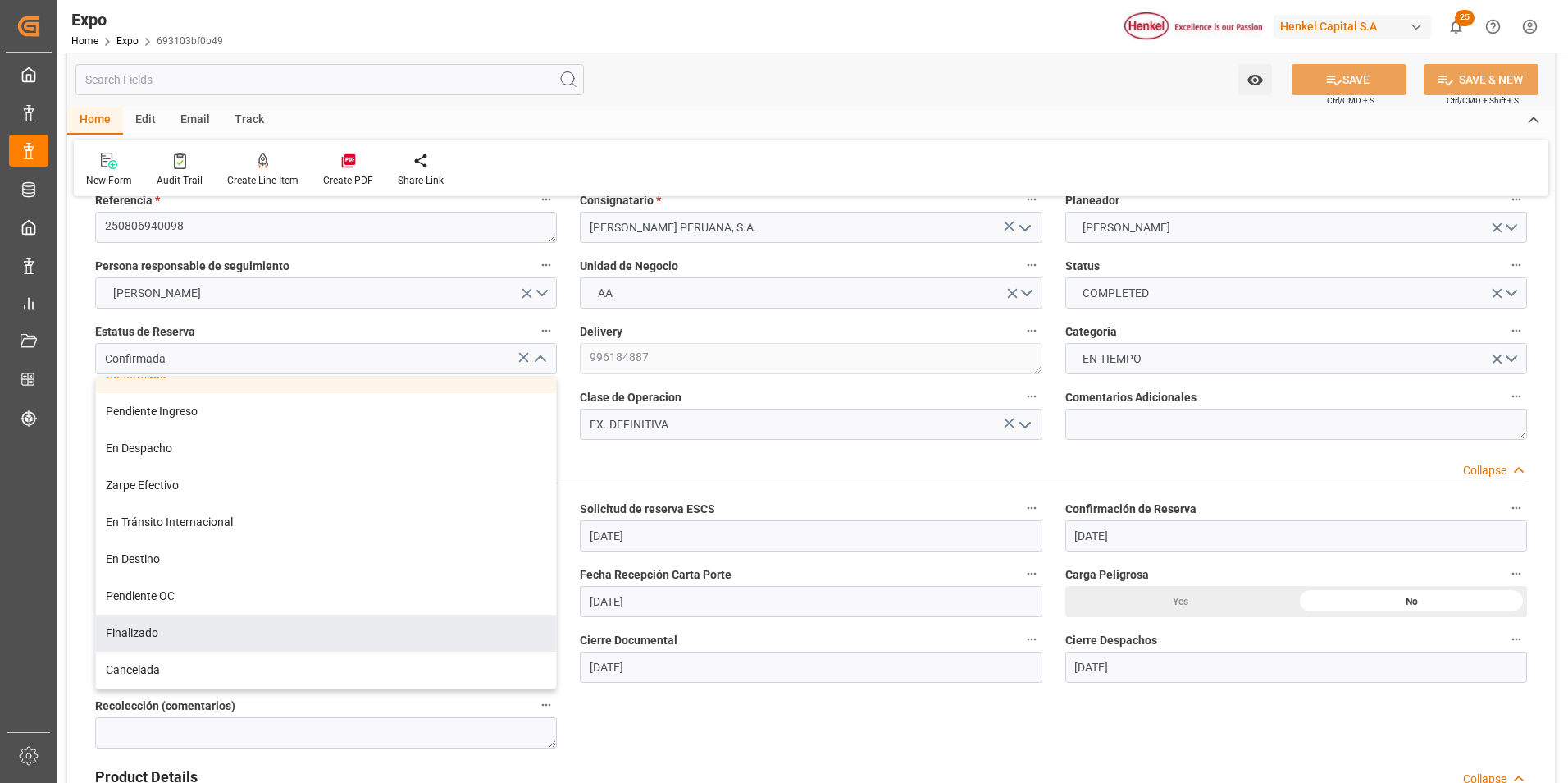
drag, startPoint x: 228, startPoint y: 636, endPoint x: 240, endPoint y: 627, distance: 15.0
click at [228, 635] on div "Finalizado" at bounding box center [326, 633] width 460 height 37
type input "Finalizado"
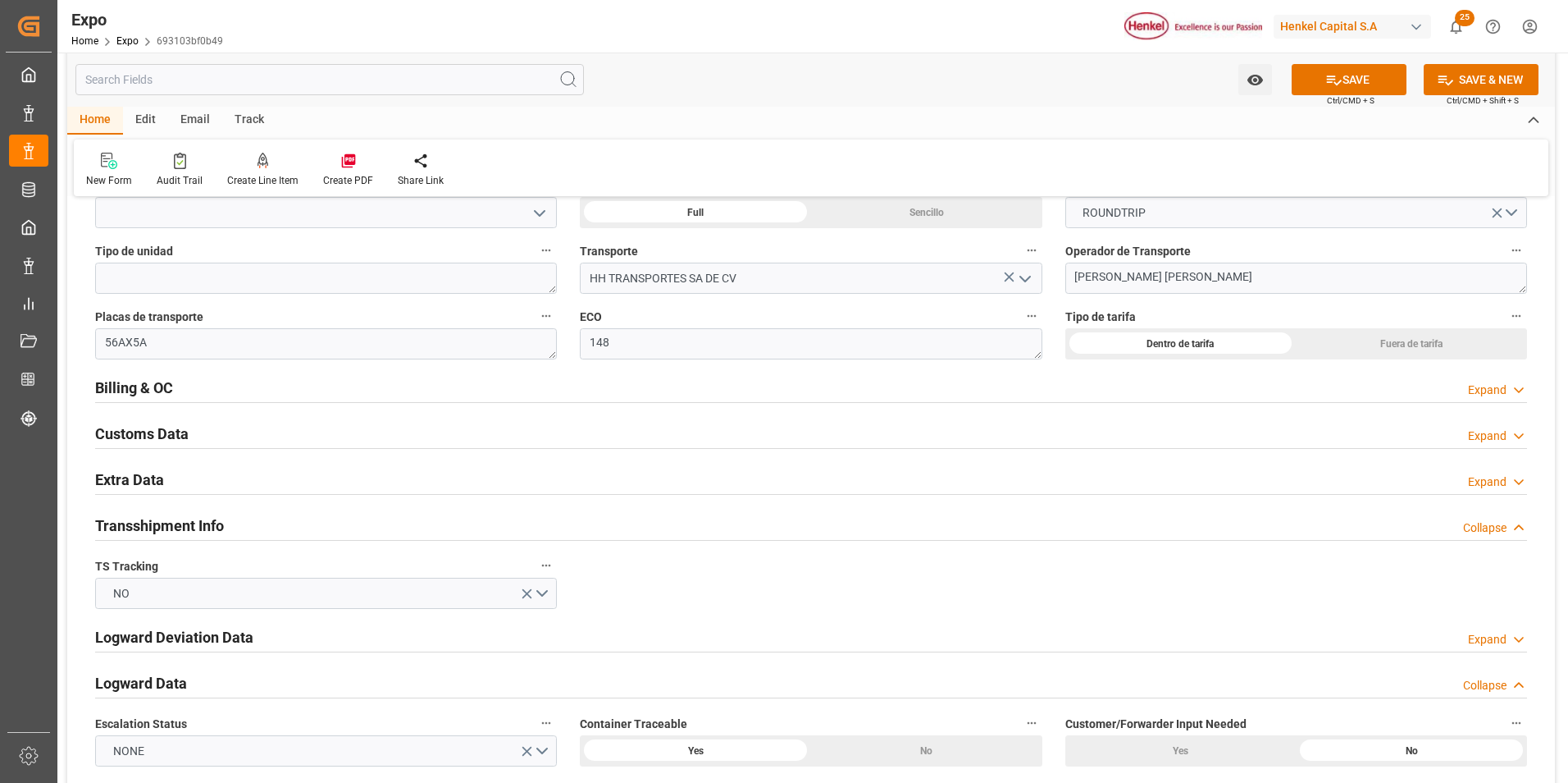
click at [1511, 391] on icon at bounding box center [1518, 390] width 16 height 17
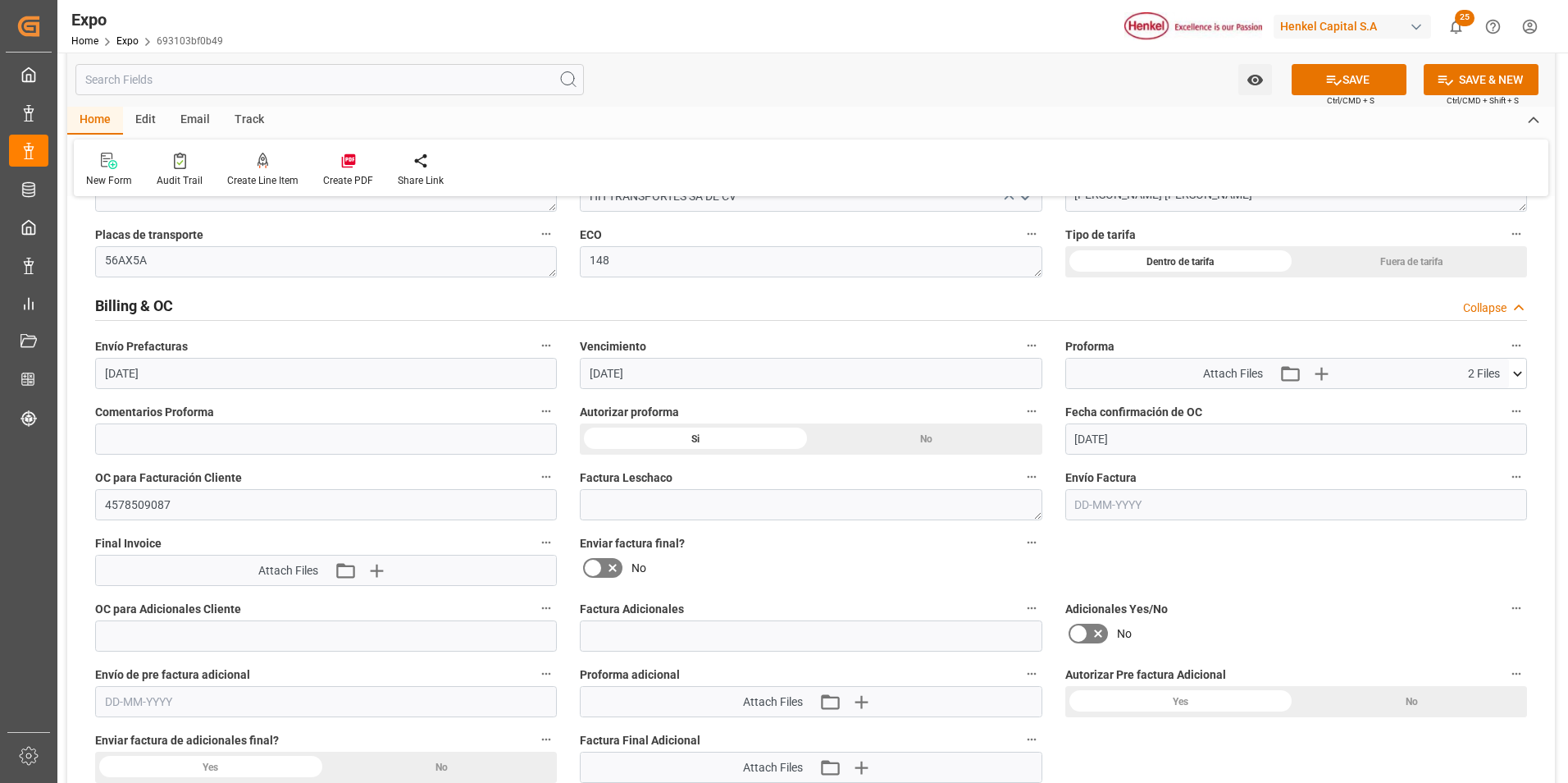
click at [1072, 506] on input "text" at bounding box center [1296, 504] width 462 height 31
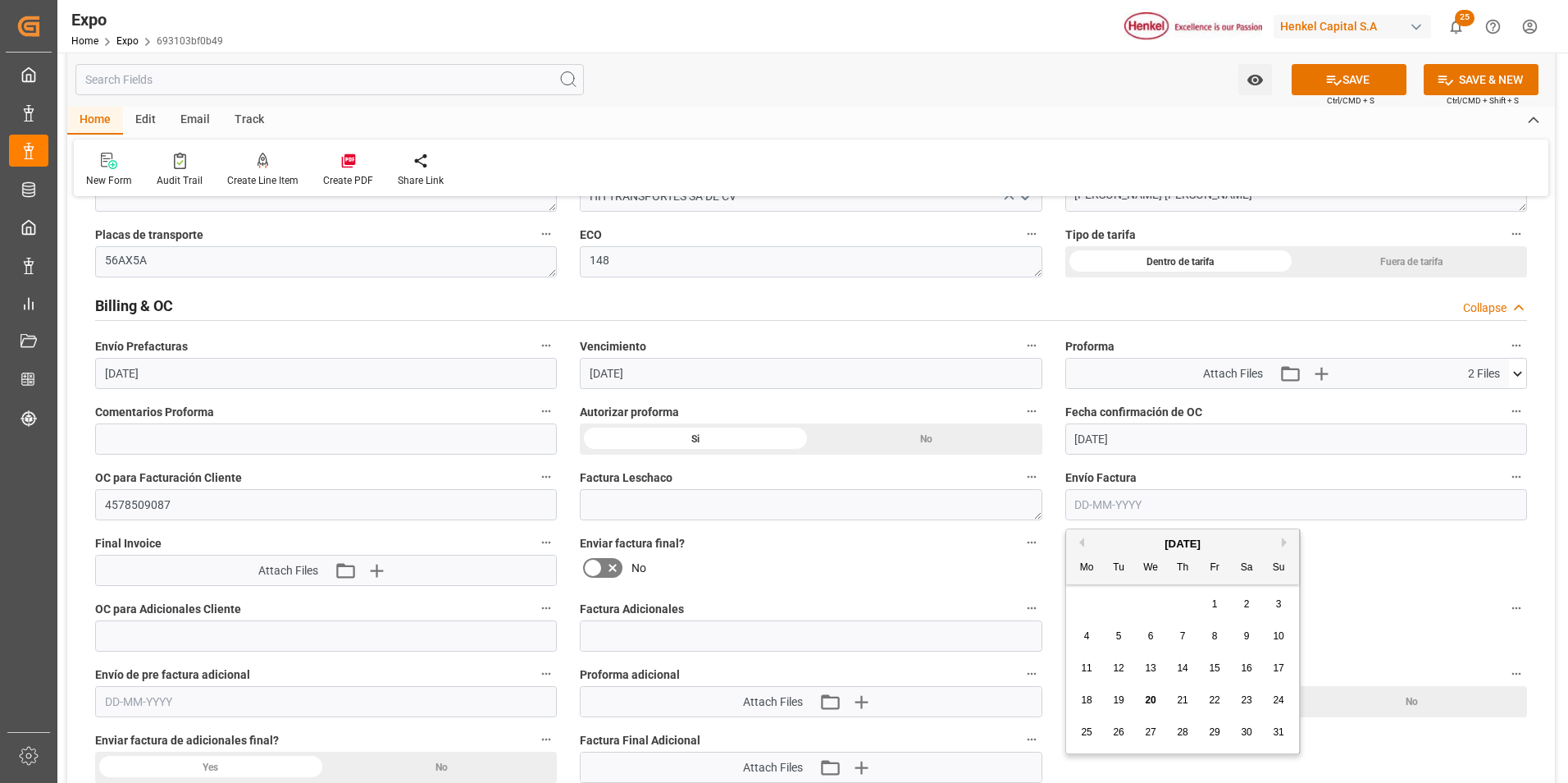
click at [1145, 698] on span "20" at bounding box center [1150, 700] width 11 height 12
type input "[DATE]"
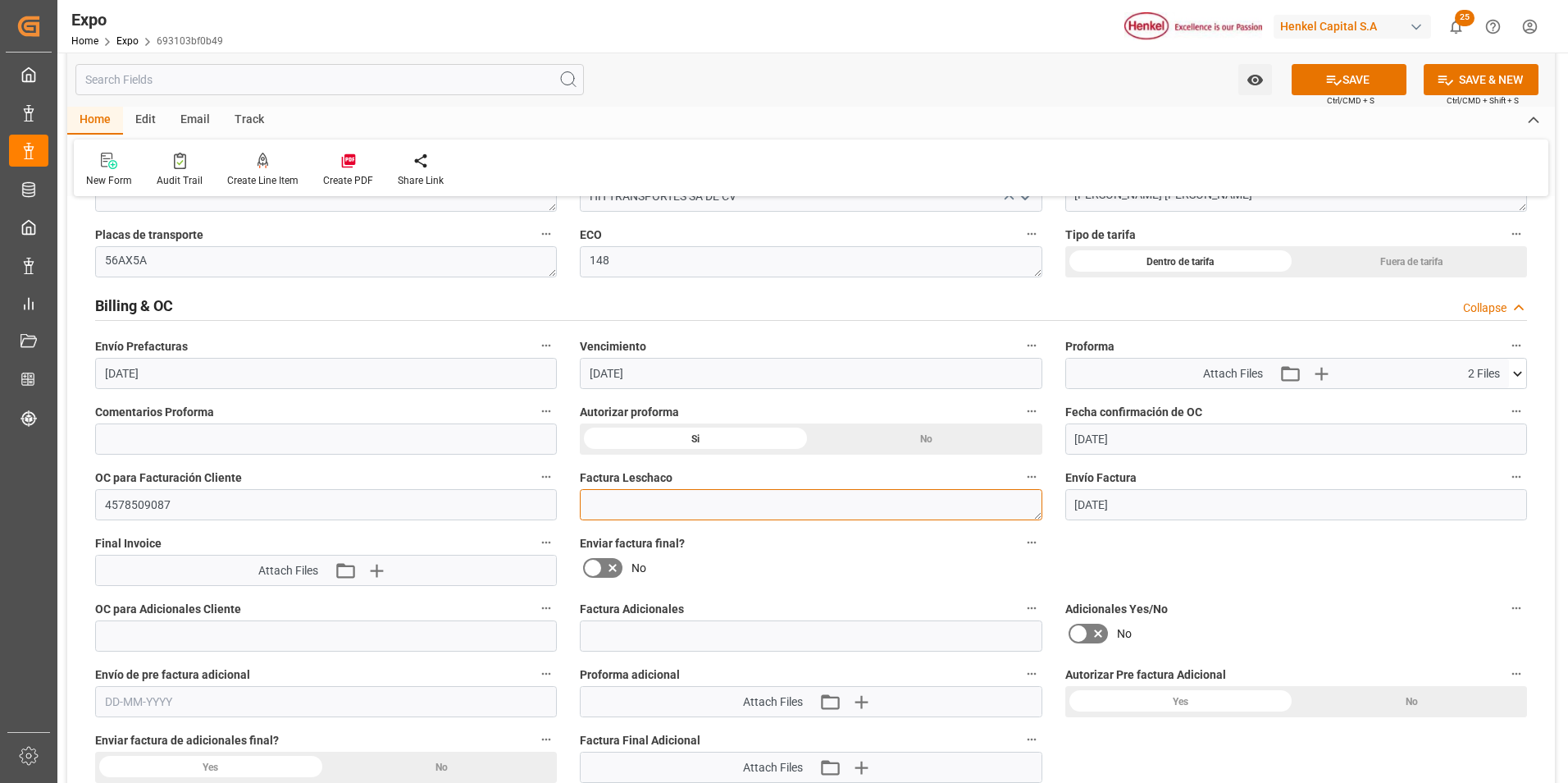
click at [643, 506] on textarea at bounding box center [811, 504] width 462 height 31
paste textarea "250806940098"
type textarea "2"
click at [659, 496] on textarea "2" at bounding box center [811, 504] width 462 height 31
paste textarea "LM452937"
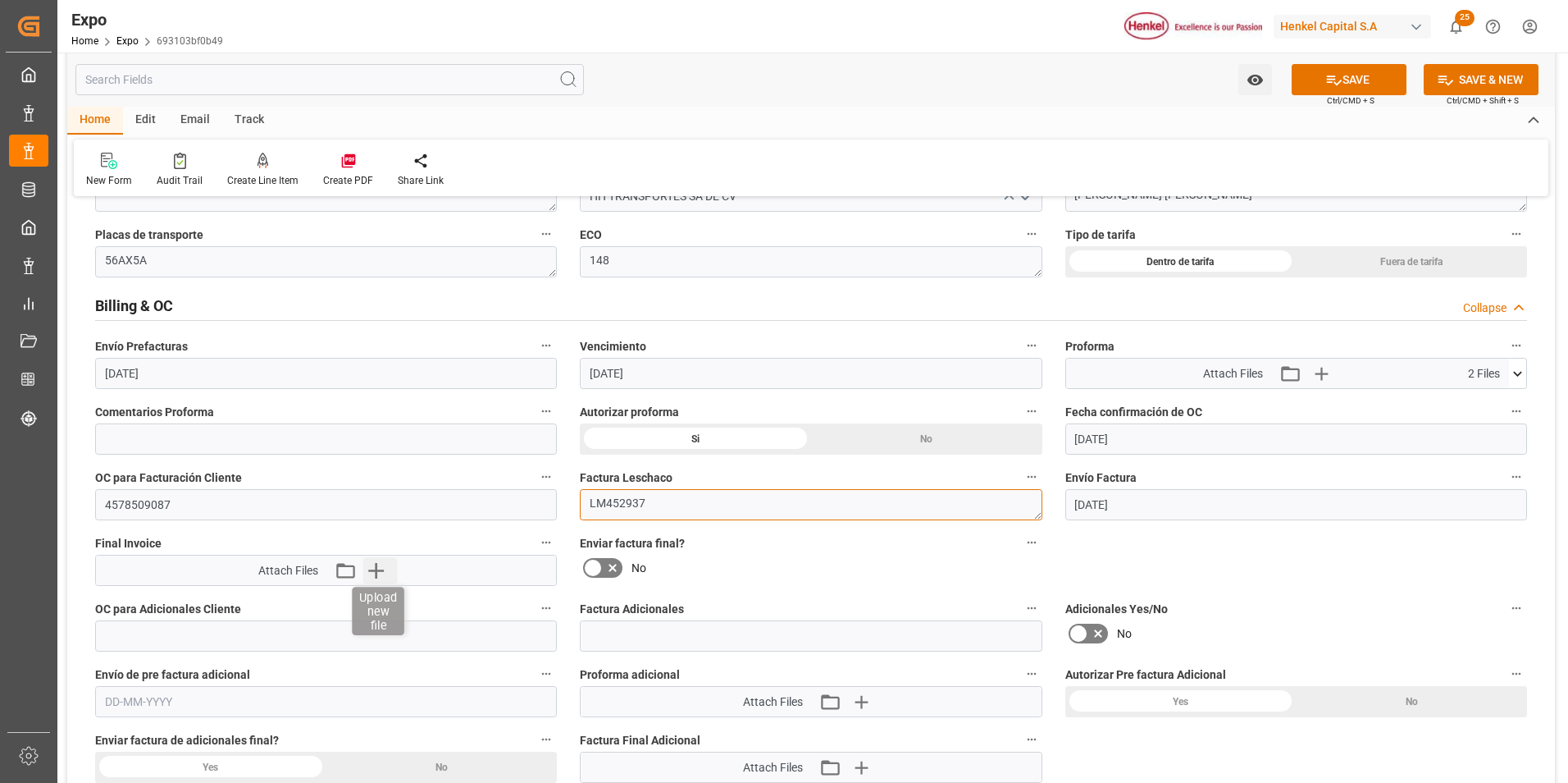
type textarea "LM452937"
click at [385, 566] on icon "button" at bounding box center [375, 570] width 26 height 26
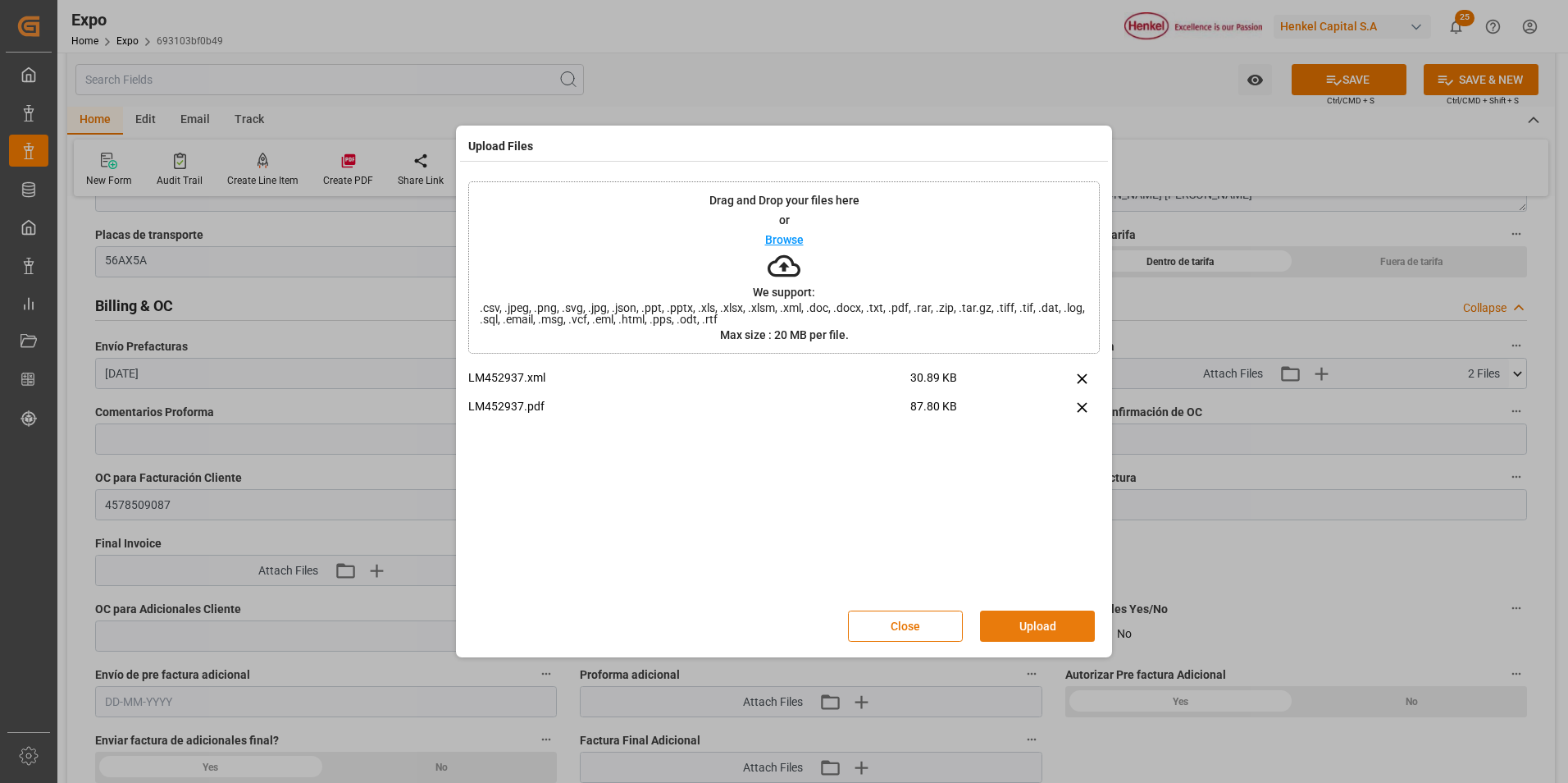
click at [1081, 627] on button "Upload" at bounding box center [1037, 626] width 115 height 31
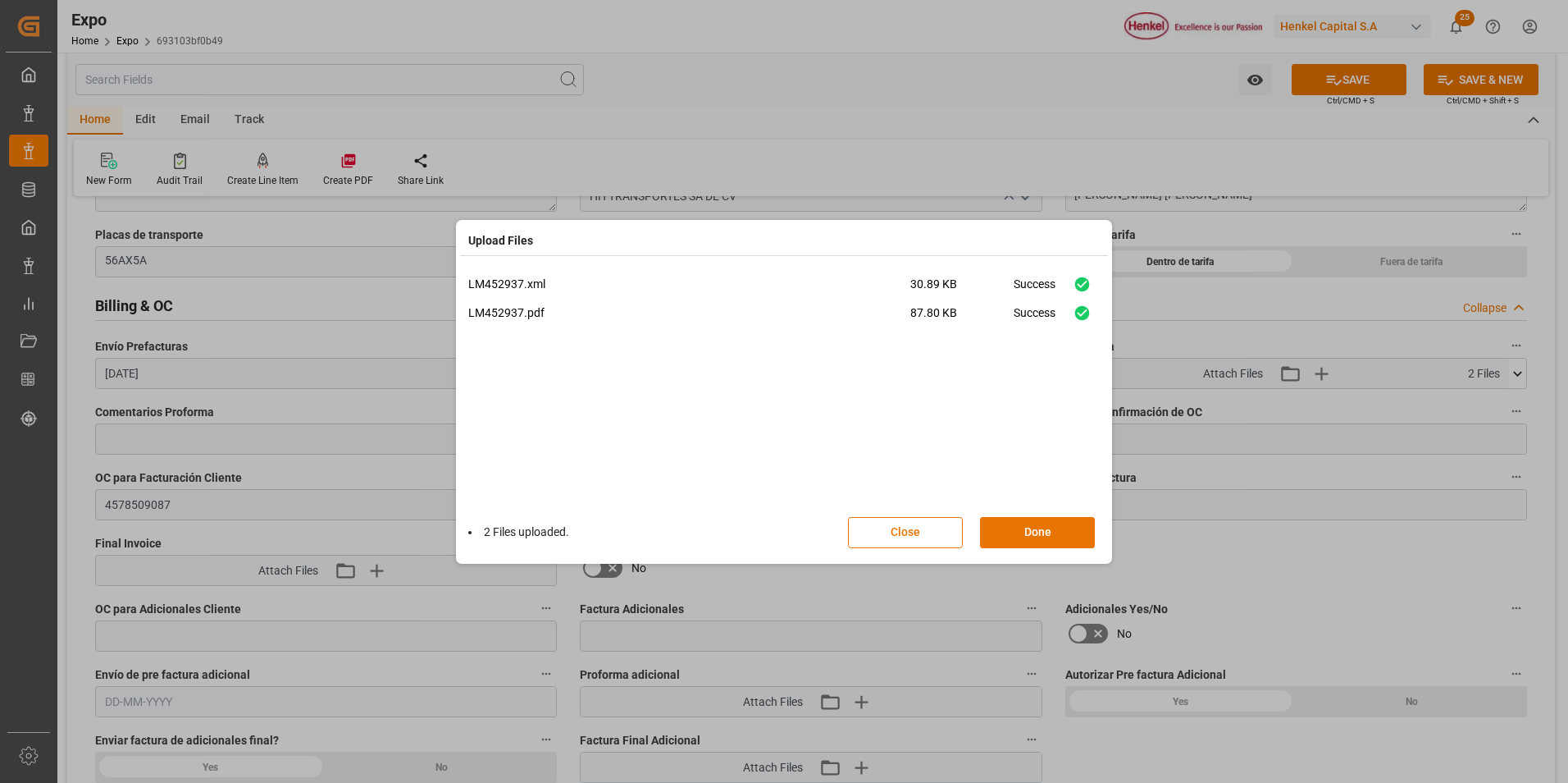
click at [1052, 548] on div "2 Files uploaded. Close Done" at bounding box center [784, 533] width 631 height 54
click at [1047, 532] on button "Done" at bounding box center [1037, 532] width 115 height 31
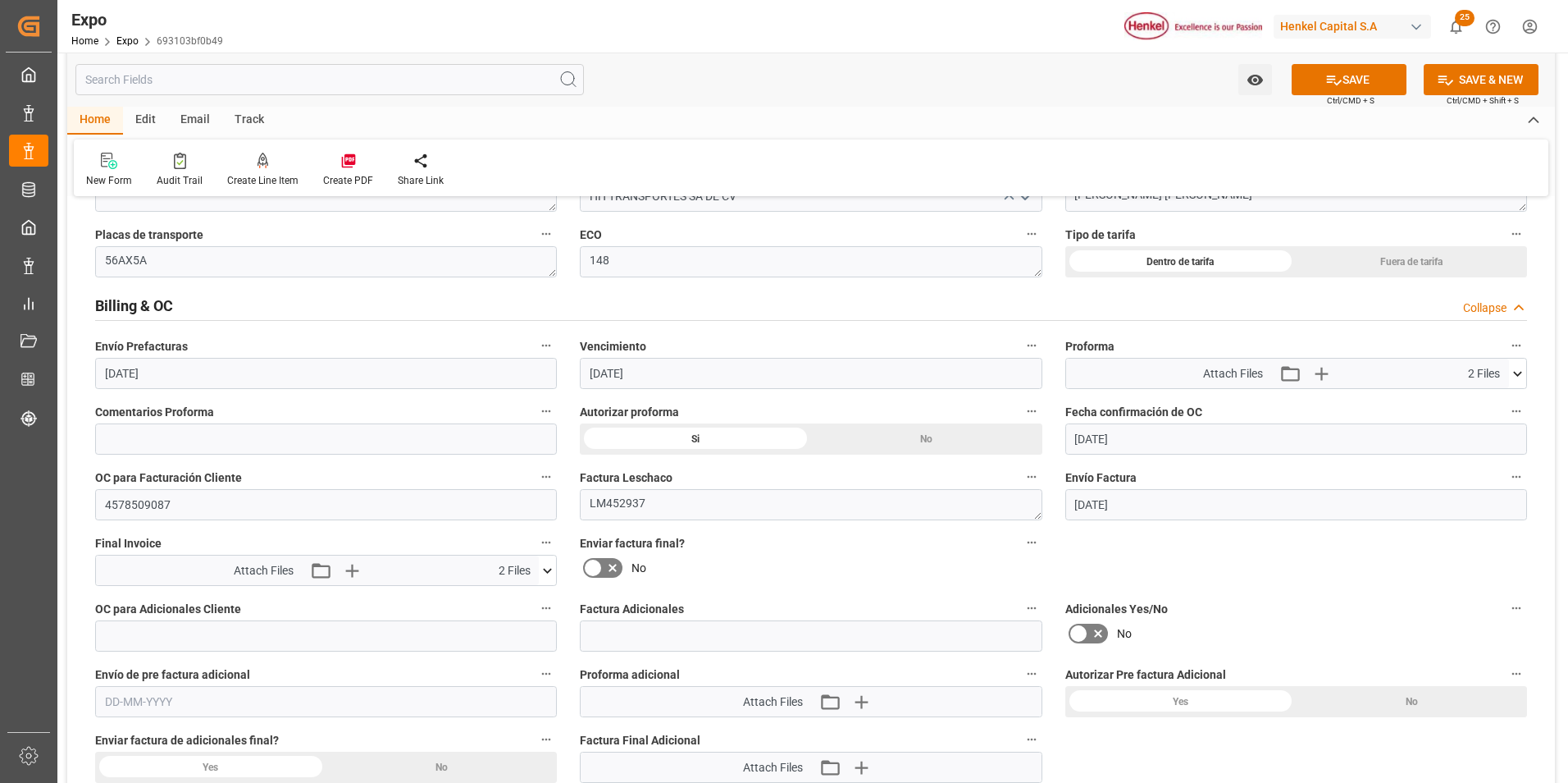
click at [596, 566] on icon at bounding box center [593, 567] width 10 height 8
click at [0, 0] on input "checkbox" at bounding box center [0, 0] width 0 height 0
click at [1331, 69] on button "SAVE" at bounding box center [1349, 79] width 115 height 31
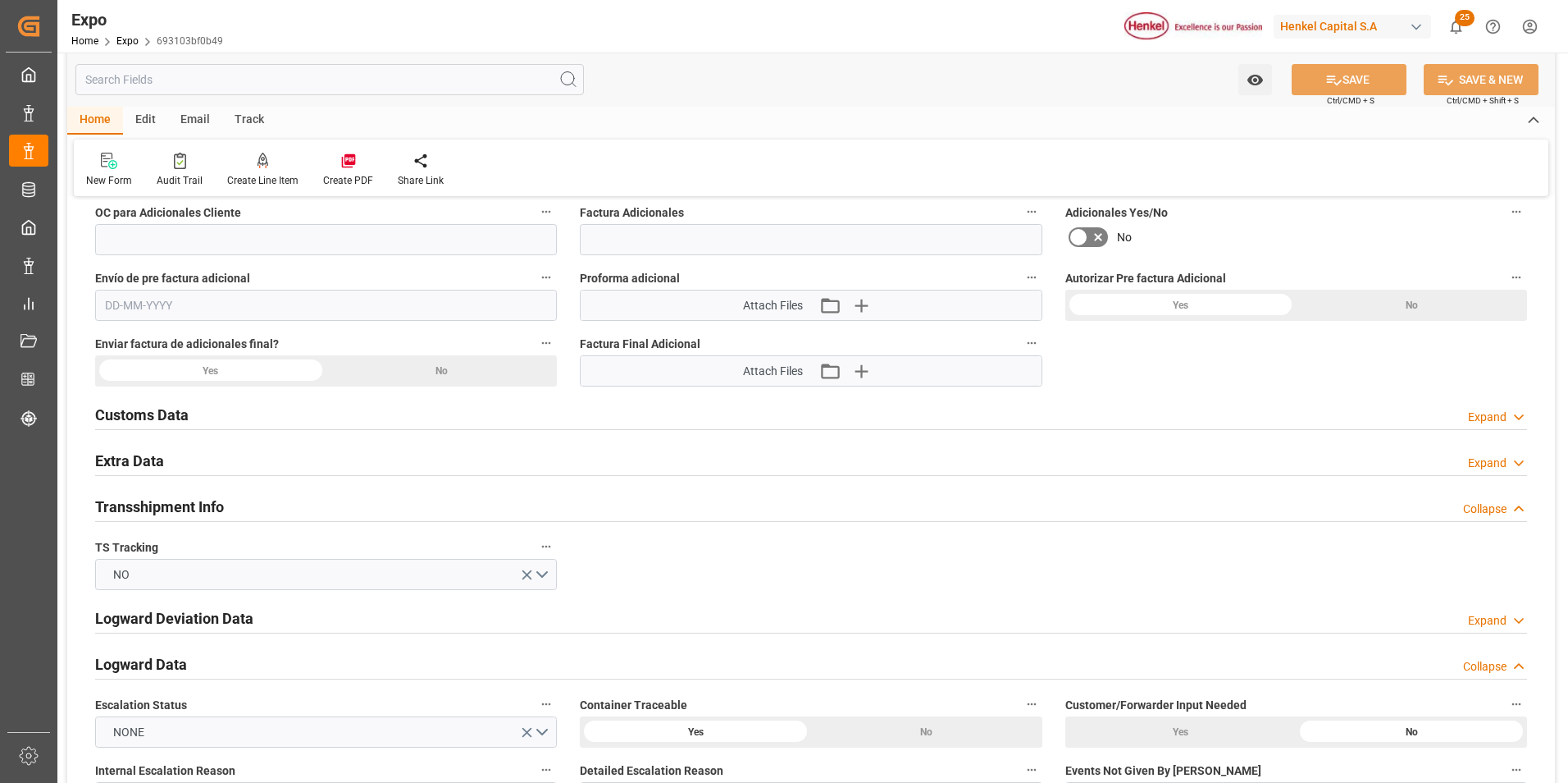
scroll to position [3118, 0]
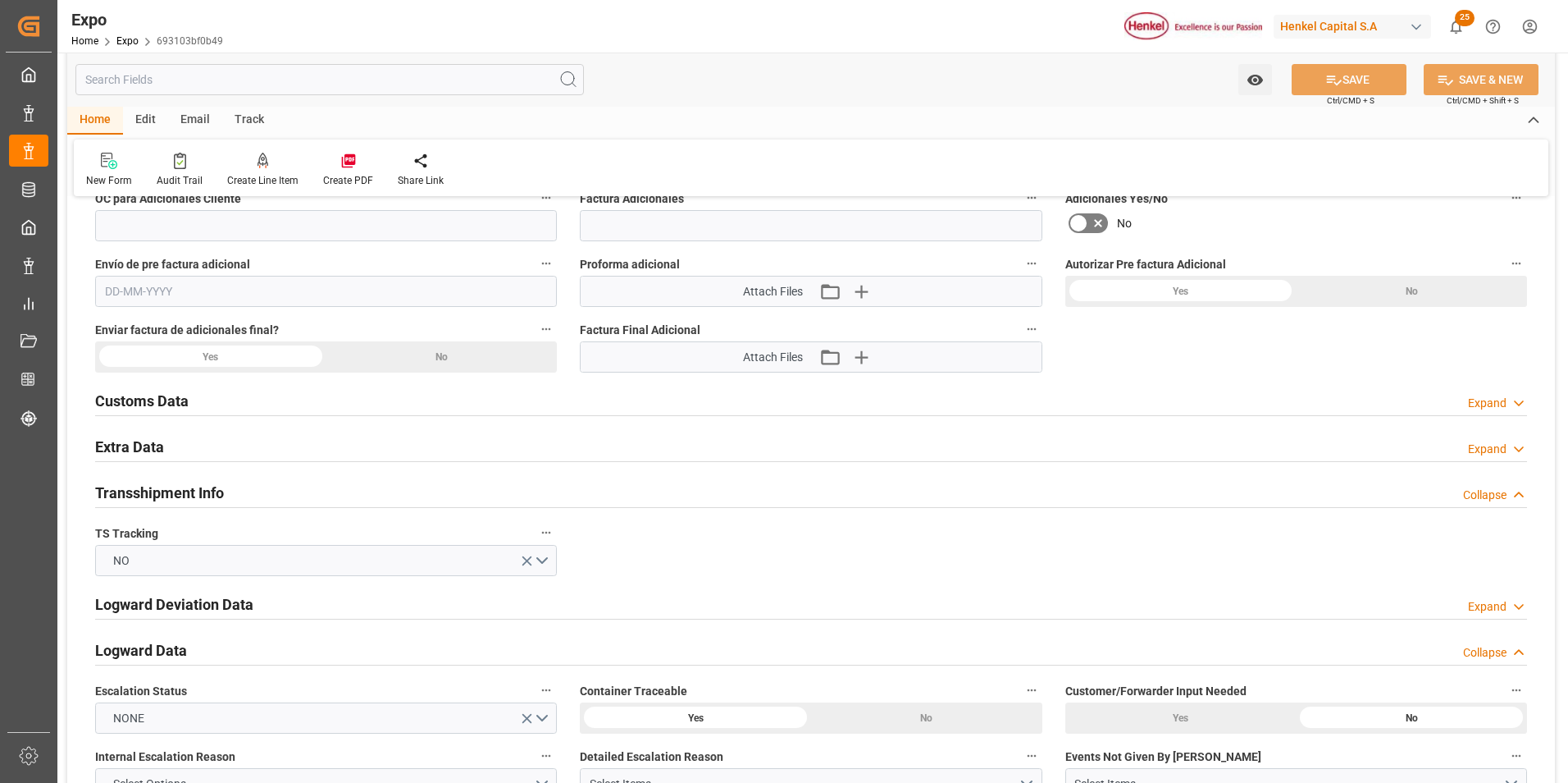
click at [1472, 446] on div "Expand" at bounding box center [1488, 449] width 39 height 17
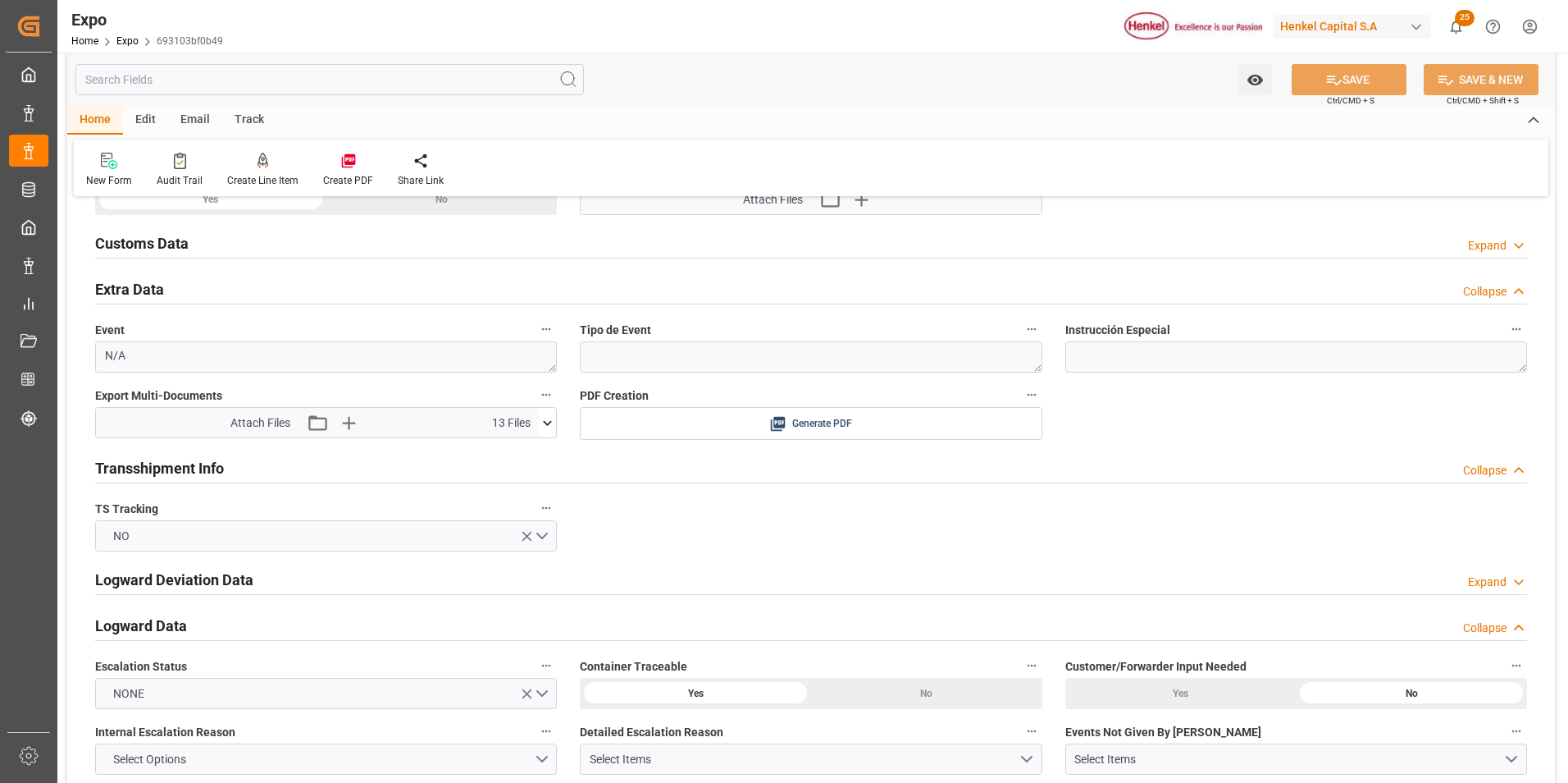
scroll to position [3282, 0]
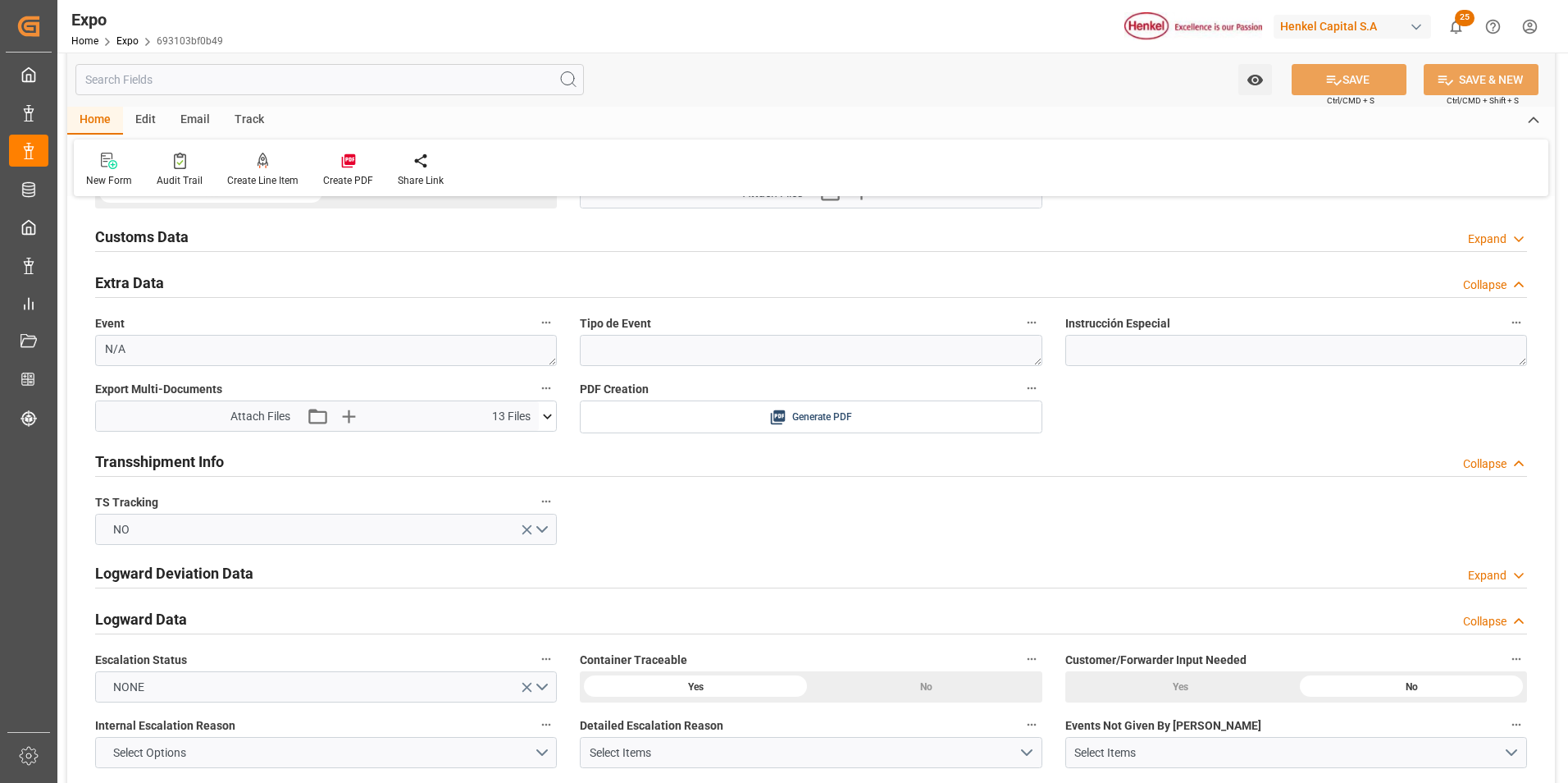
click at [545, 414] on icon at bounding box center [547, 416] width 17 height 17
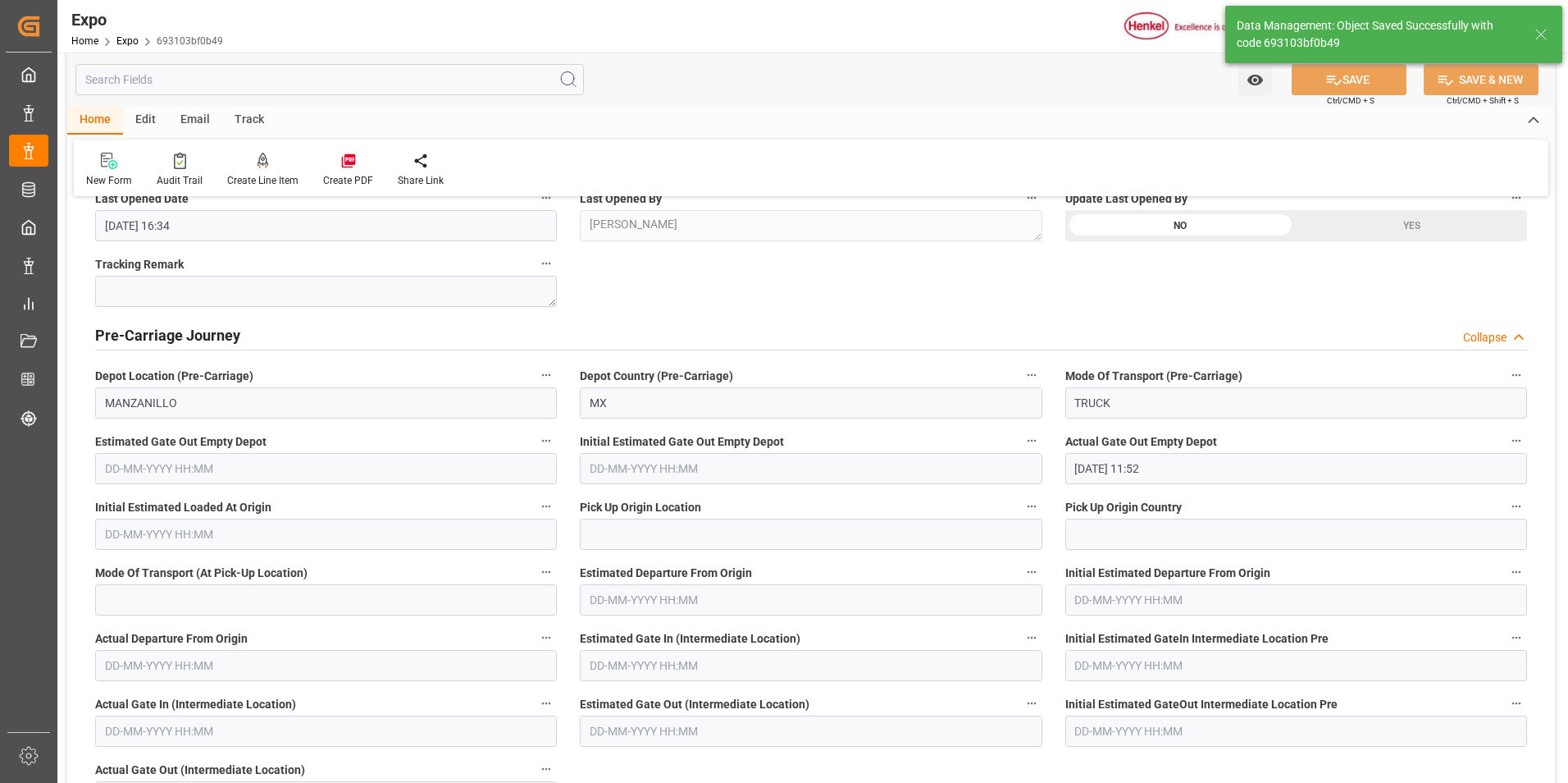
type textarea "[PERSON_NAME]"
type input "[DATE] 22:22"
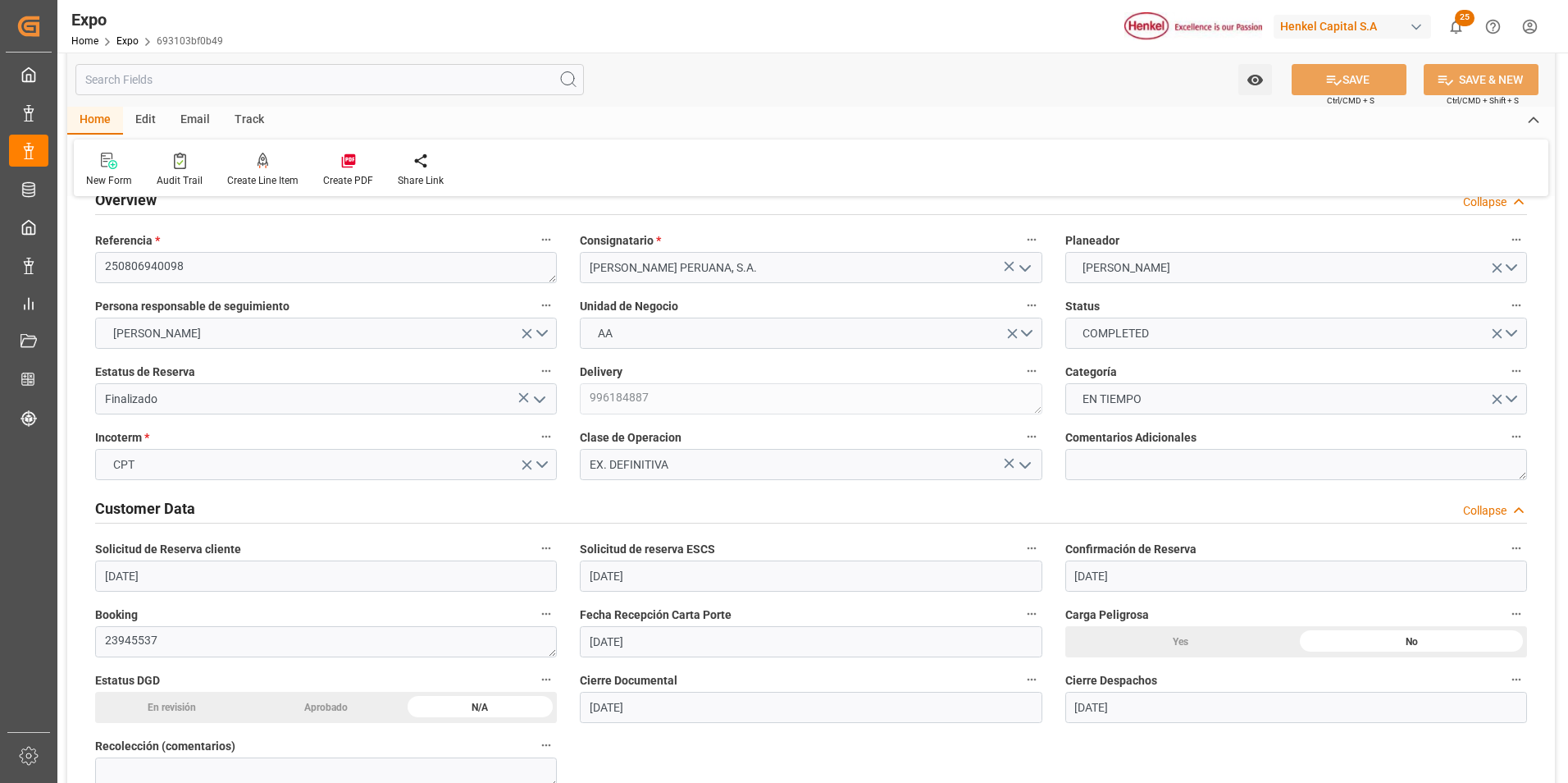
scroll to position [0, 0]
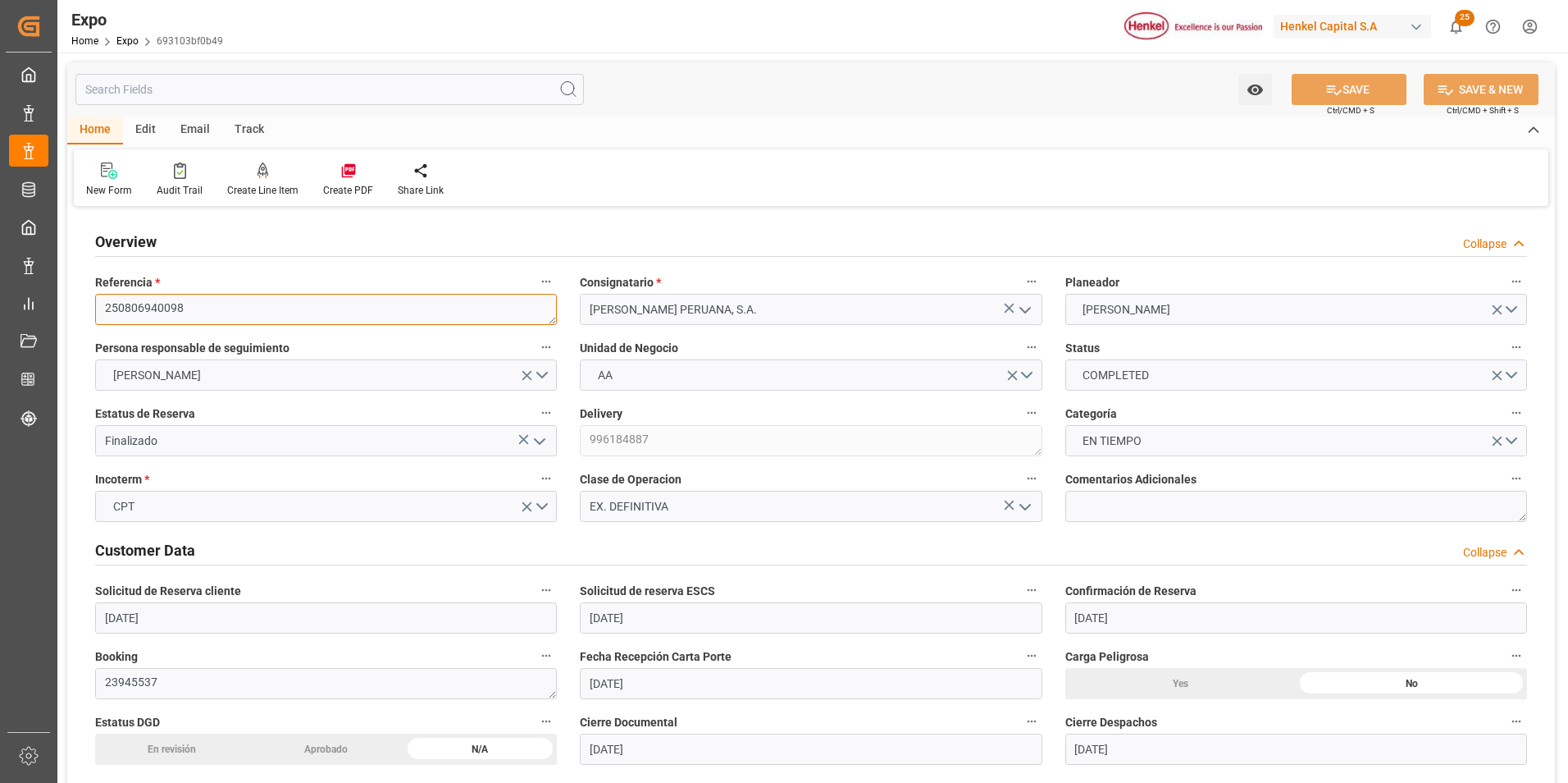
click at [156, 313] on textarea "250806940098" at bounding box center [326, 309] width 462 height 31
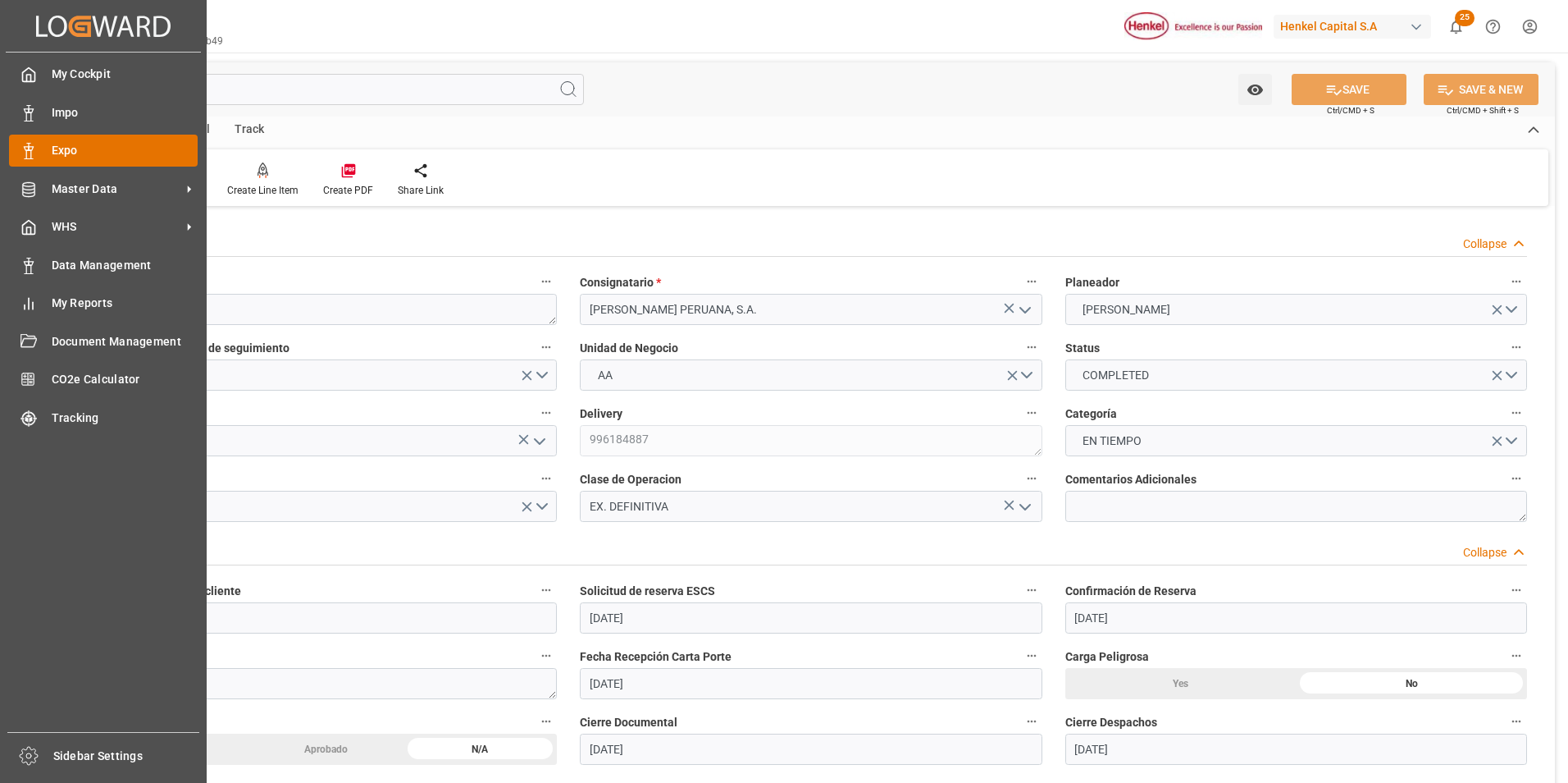
click at [41, 154] on div "Expo Expo" at bounding box center [103, 151] width 188 height 32
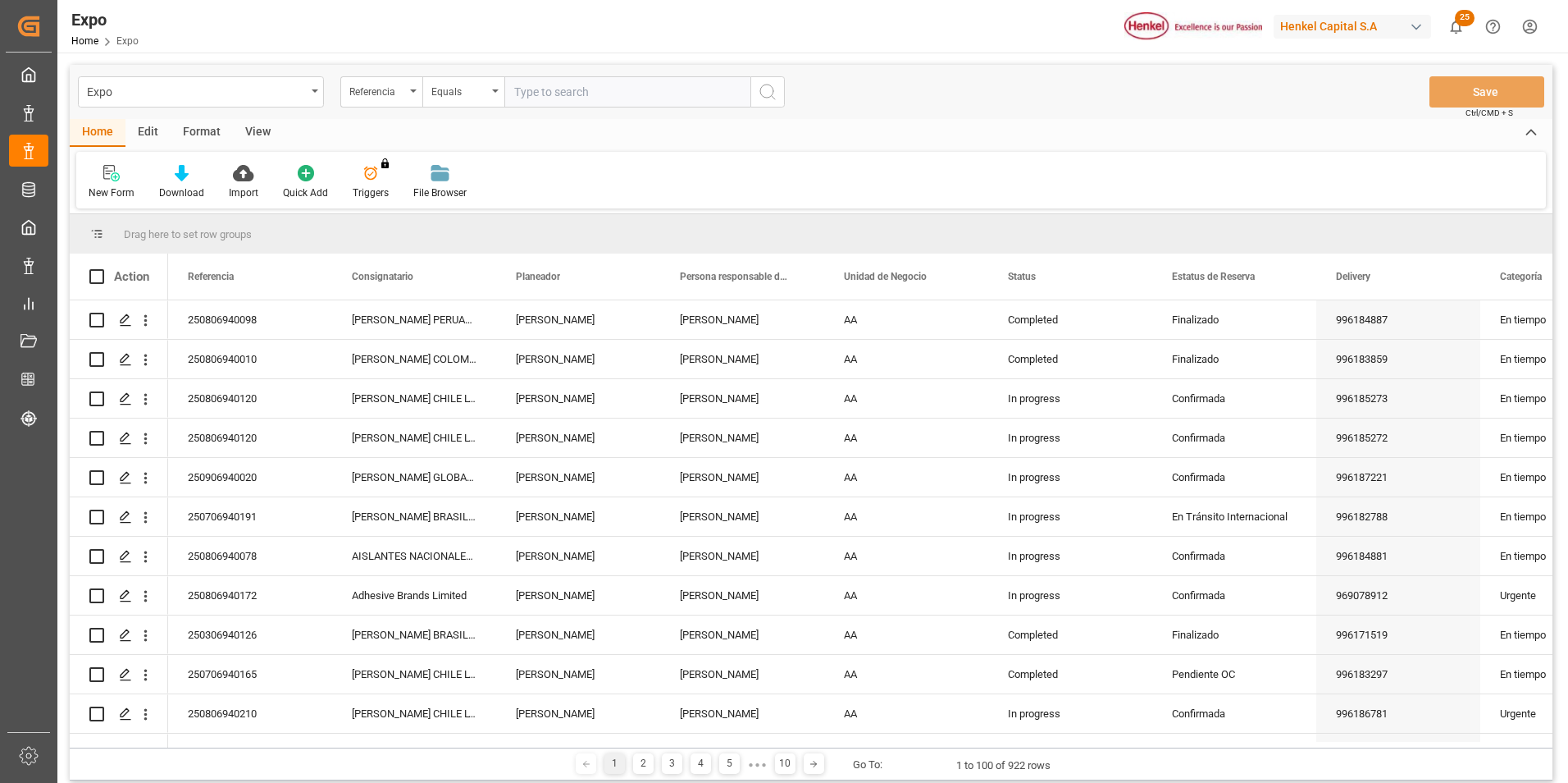
click at [577, 96] on input "text" at bounding box center [627, 91] width 246 height 31
type input "250806940098"
click at [759, 96] on icon "search button" at bounding box center [767, 91] width 19 height 19
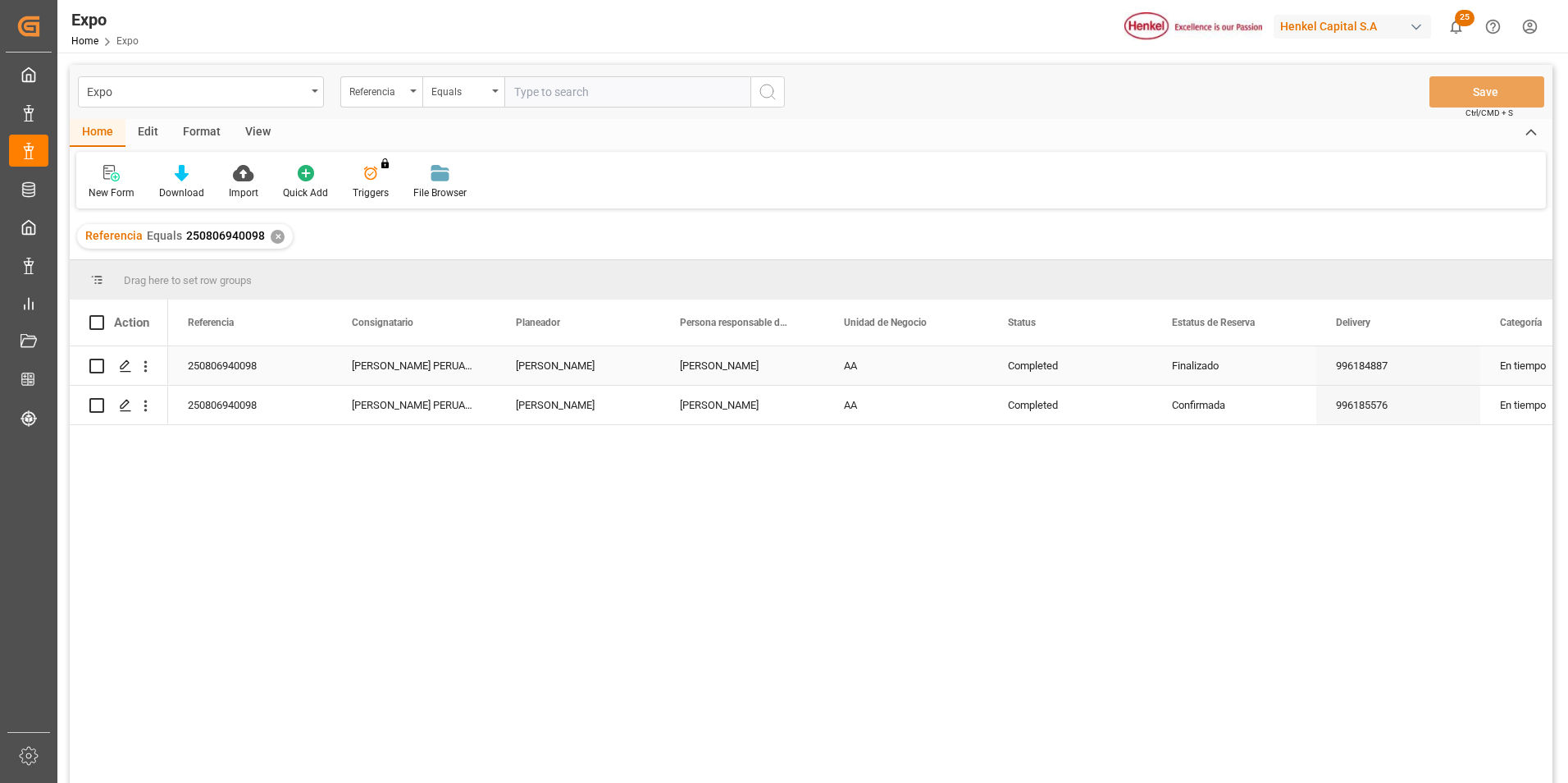
click at [1014, 367] on div "Completed" at bounding box center [1070, 365] width 164 height 39
click at [1177, 402] on div "Confirmada" at bounding box center [1233, 405] width 124 height 38
click at [1192, 366] on div "Finalizado" at bounding box center [1233, 365] width 124 height 38
click at [1228, 406] on div "Confirmada" at bounding box center [1233, 405] width 124 height 38
click at [1476, 97] on button "Save" at bounding box center [1487, 91] width 115 height 31
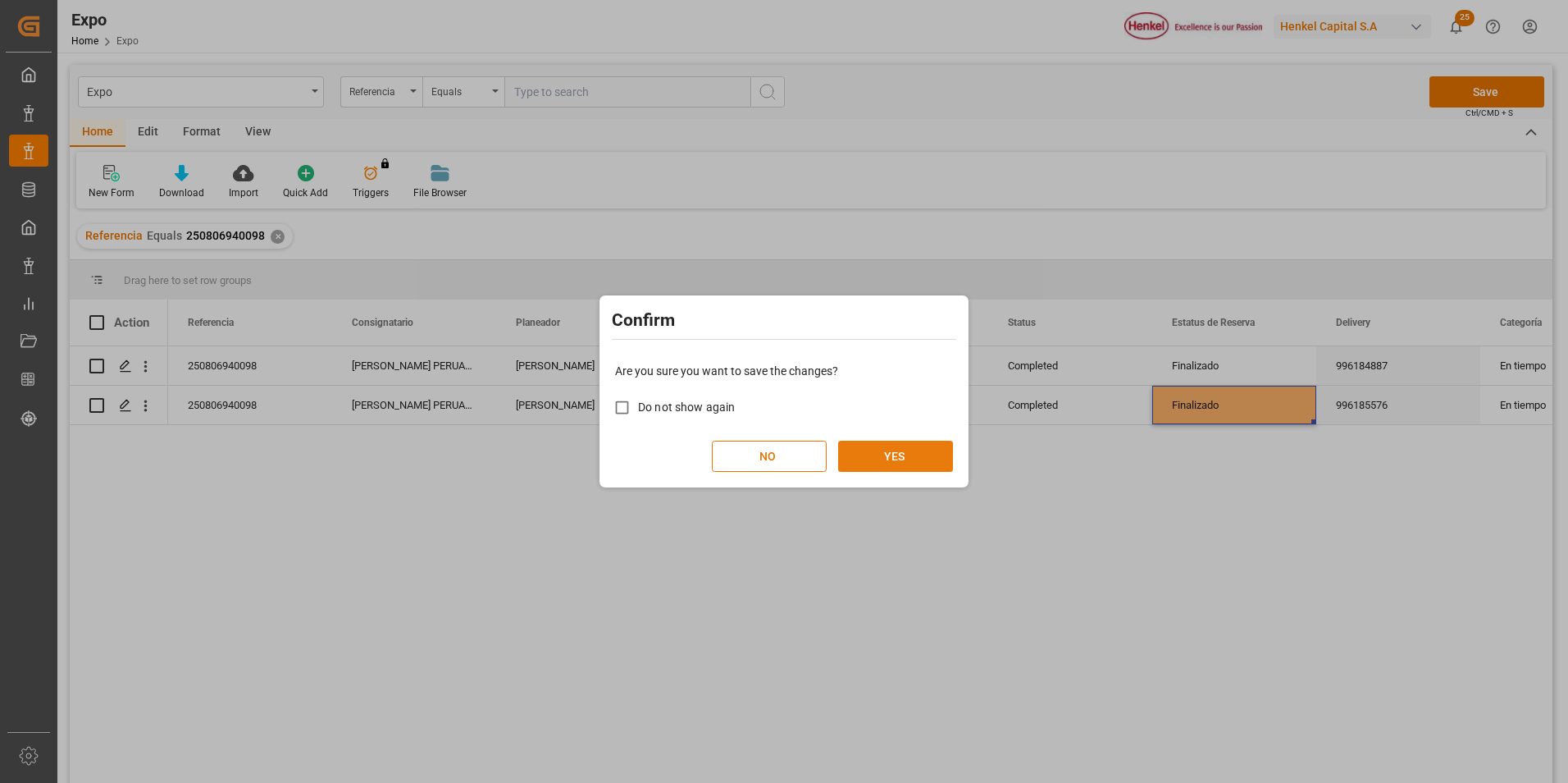
click at [895, 469] on button "YES" at bounding box center [896, 456] width 115 height 31
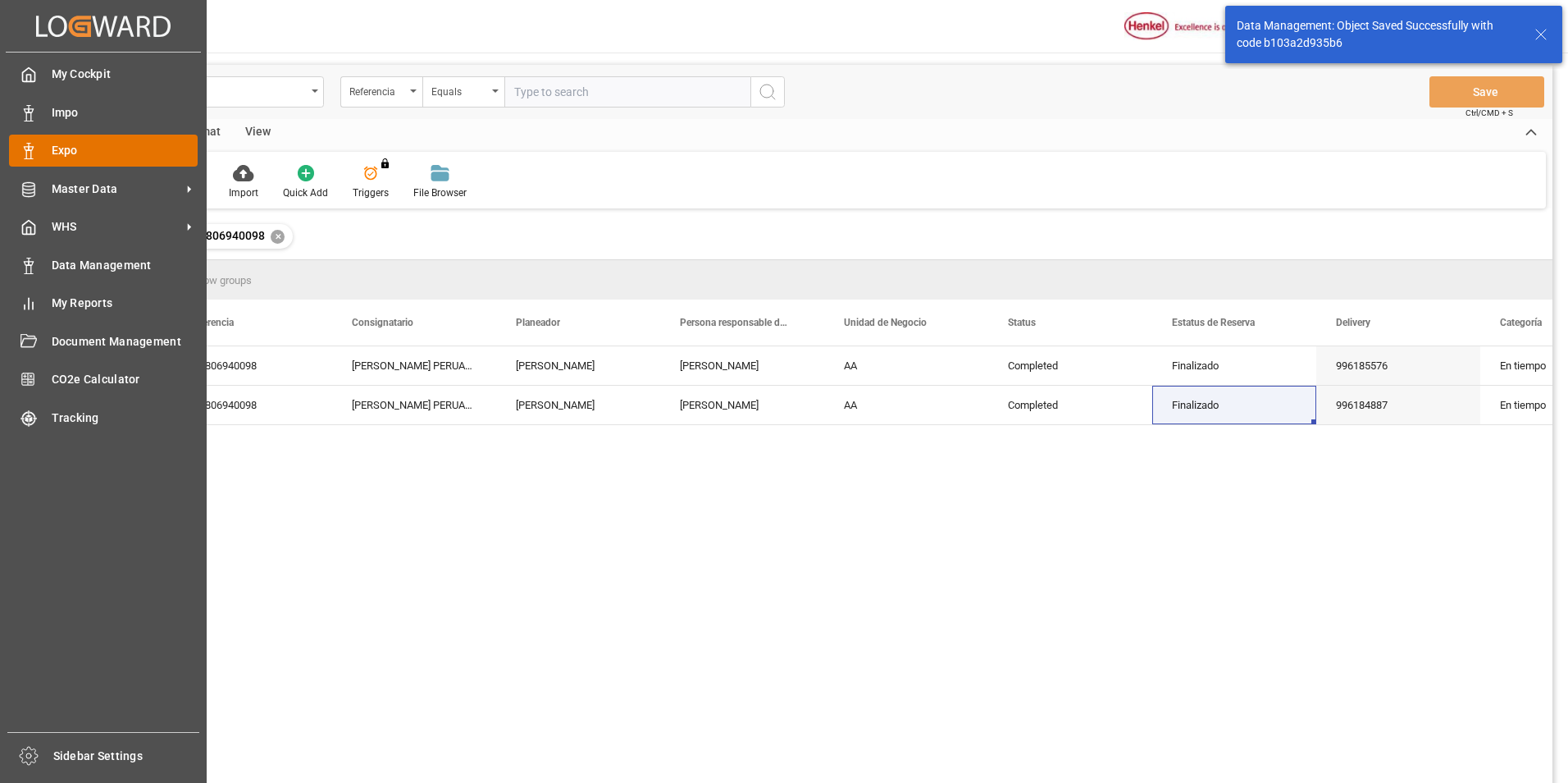
click at [69, 162] on div "Expo Expo" at bounding box center [103, 151] width 188 height 32
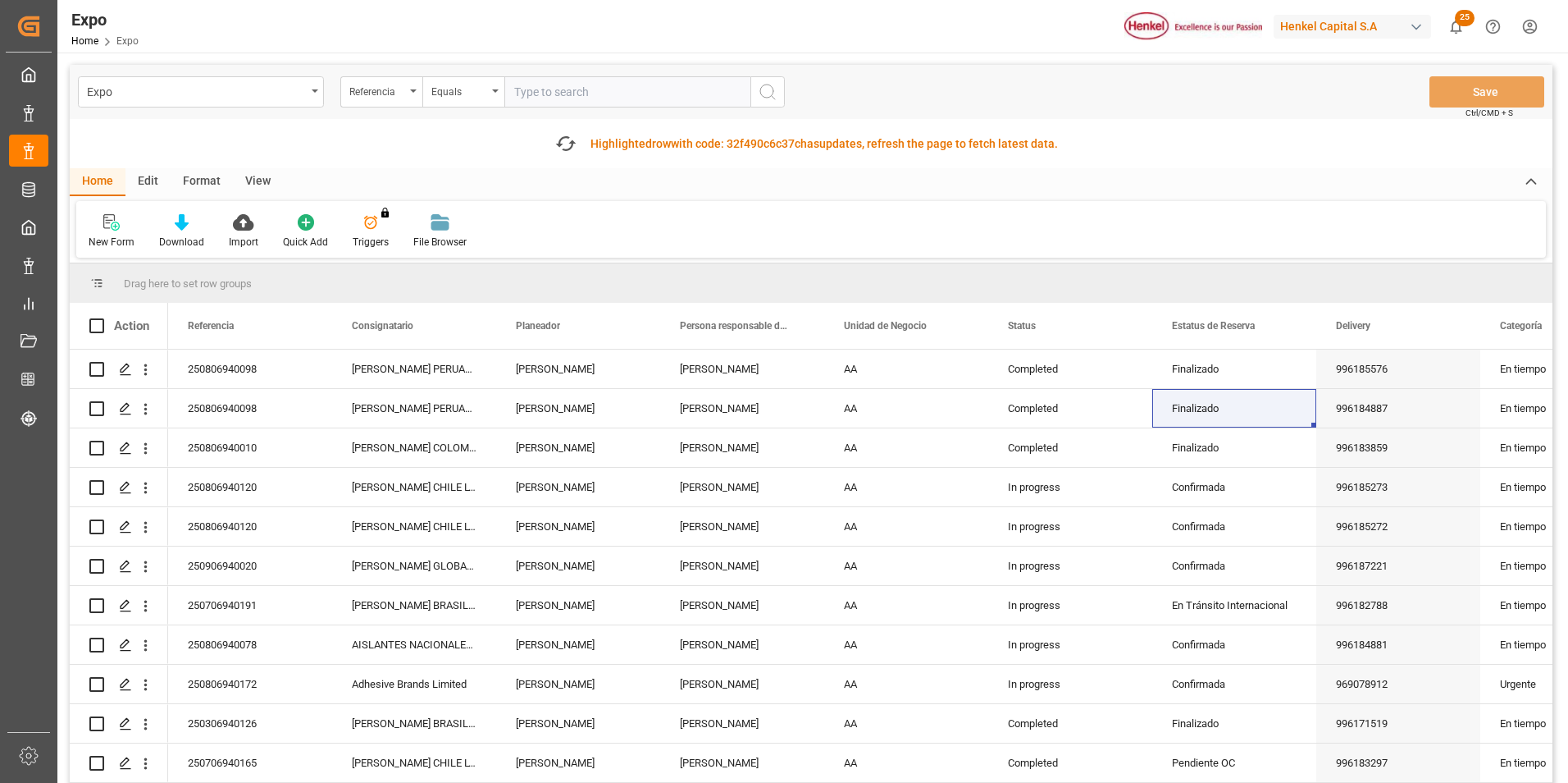
click at [595, 100] on input "text" at bounding box center [627, 91] width 246 height 31
paste input "250806940210"
type input "250806940210"
click at [772, 91] on icon "search button" at bounding box center [767, 91] width 19 height 19
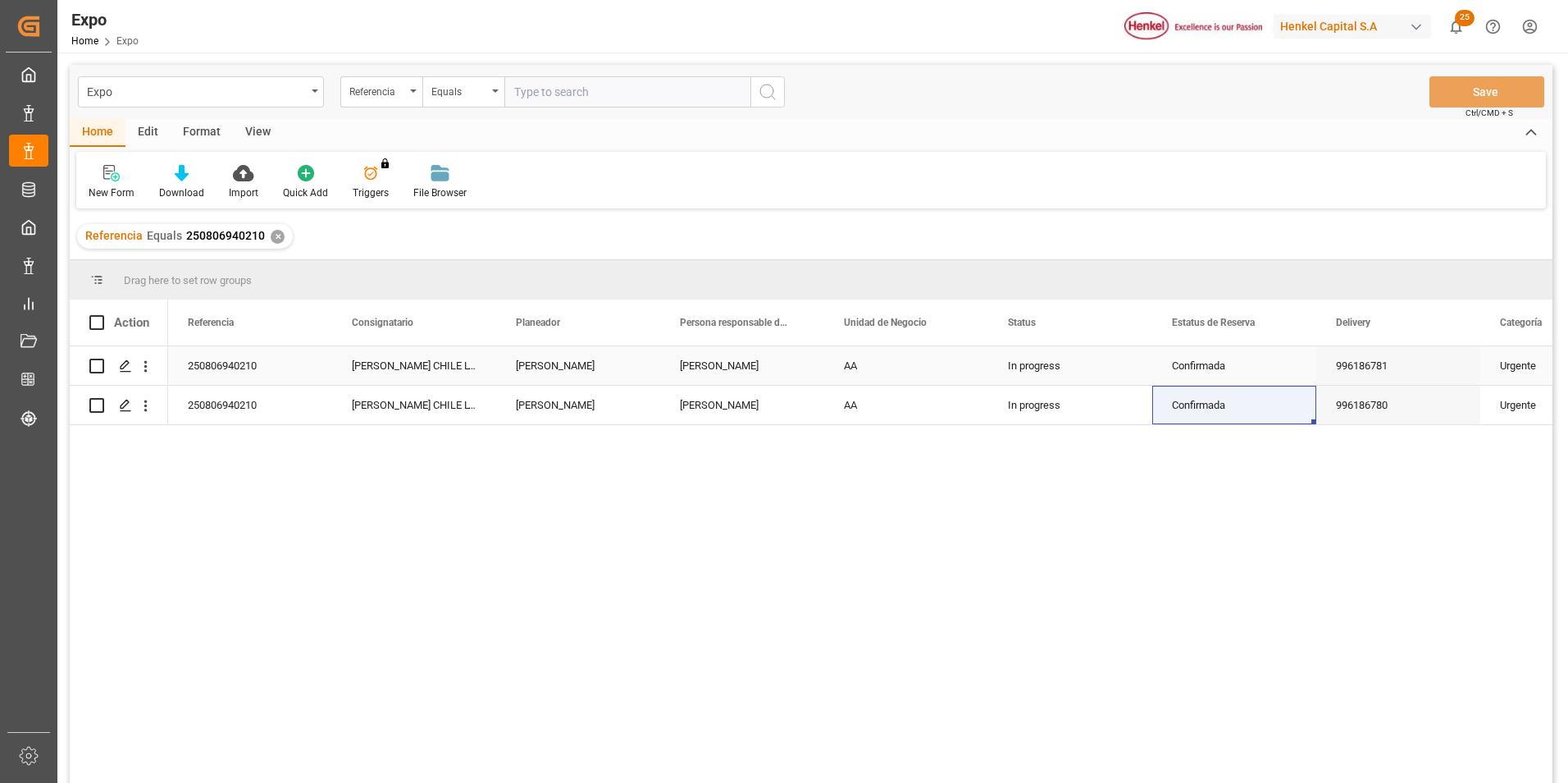
click at [207, 366] on div "250806940210" at bounding box center [250, 365] width 164 height 39
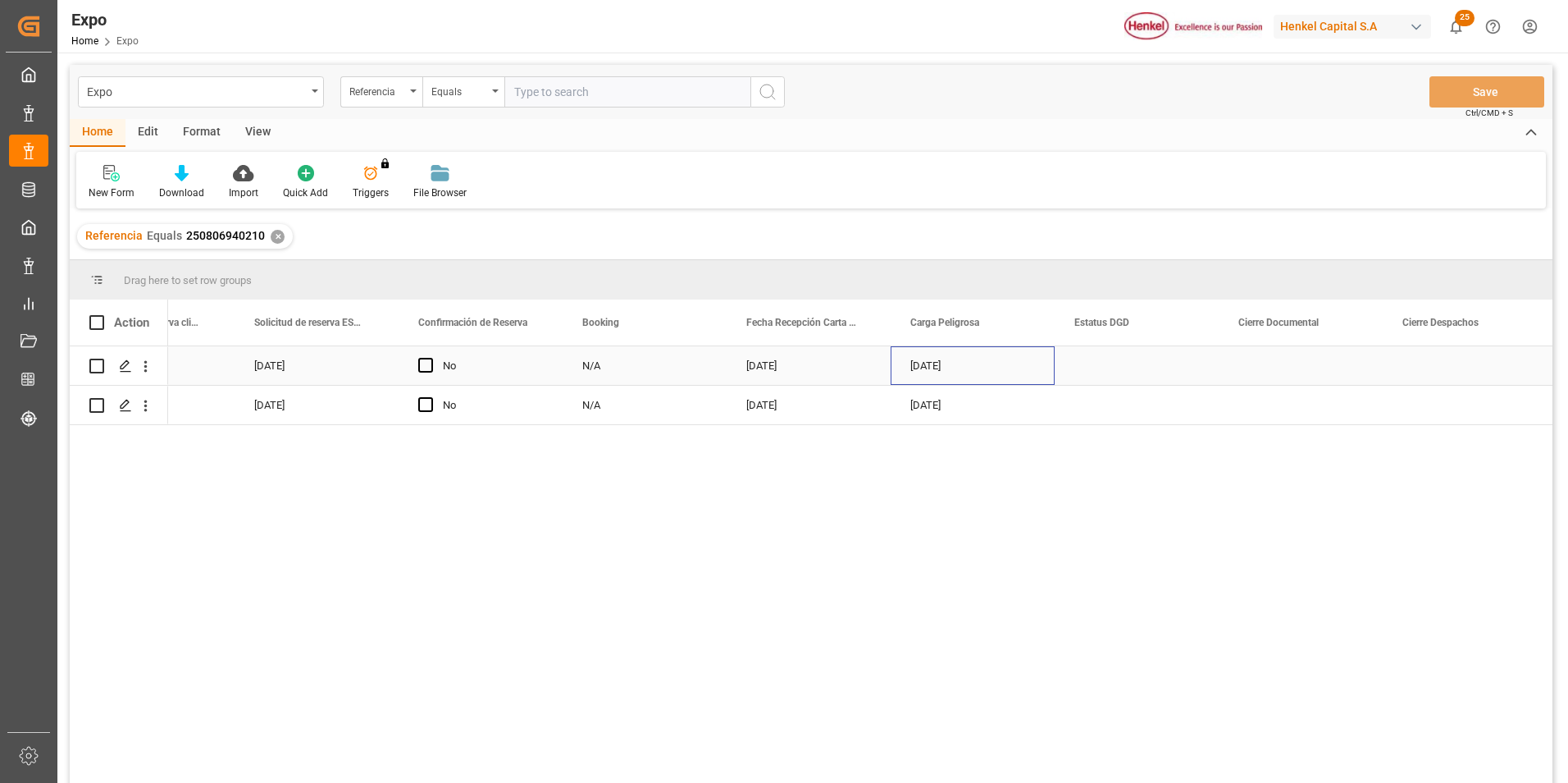
scroll to position [0, 3214]
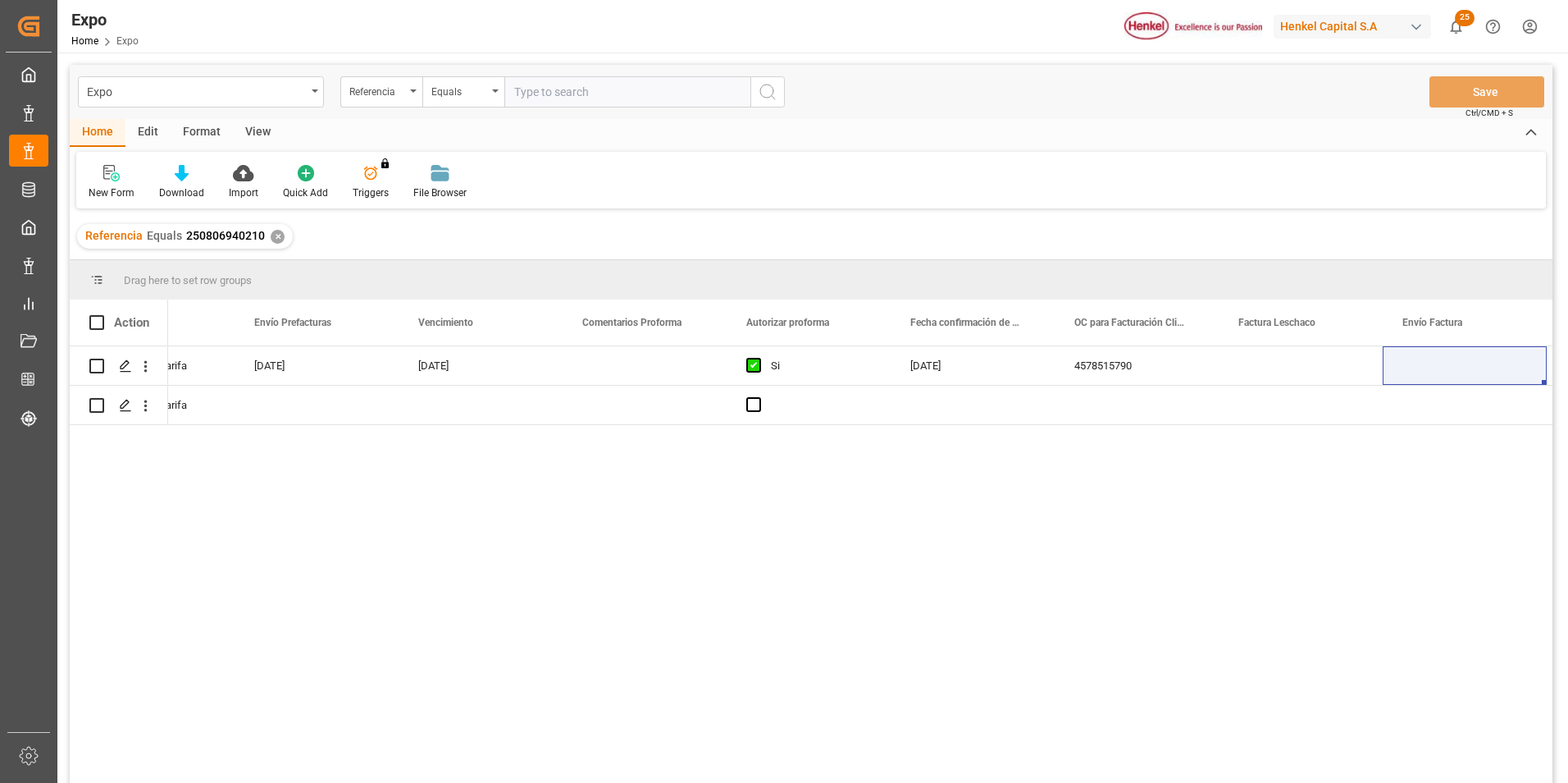
click at [585, 91] on input "text" at bounding box center [627, 91] width 246 height 31
click at [272, 239] on div "✕" at bounding box center [277, 237] width 14 height 14
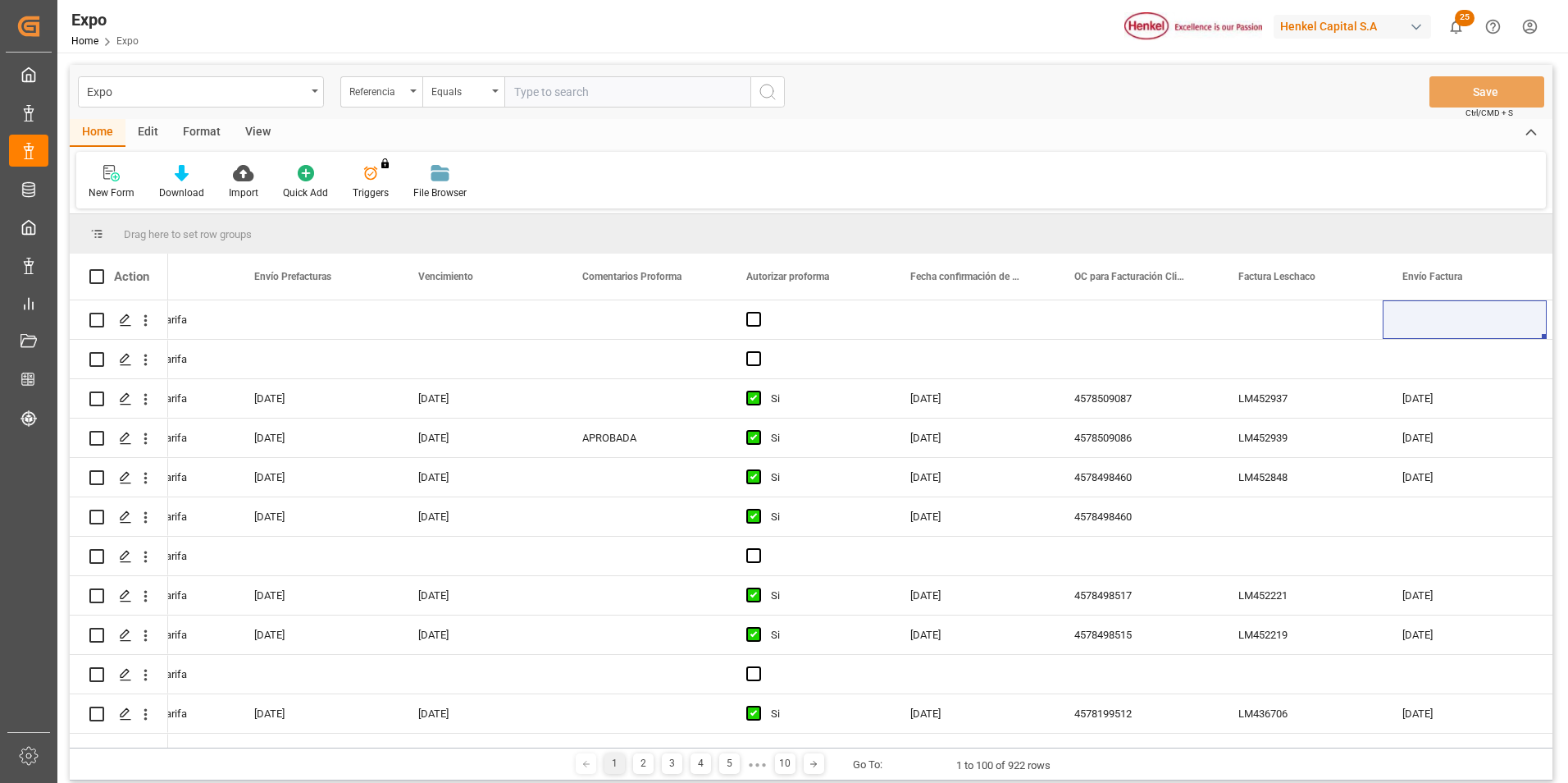
click at [537, 103] on input "text" at bounding box center [627, 91] width 246 height 31
paste input "250806940209"
type input "250806940209"
click at [765, 90] on icon "search button" at bounding box center [767, 91] width 19 height 19
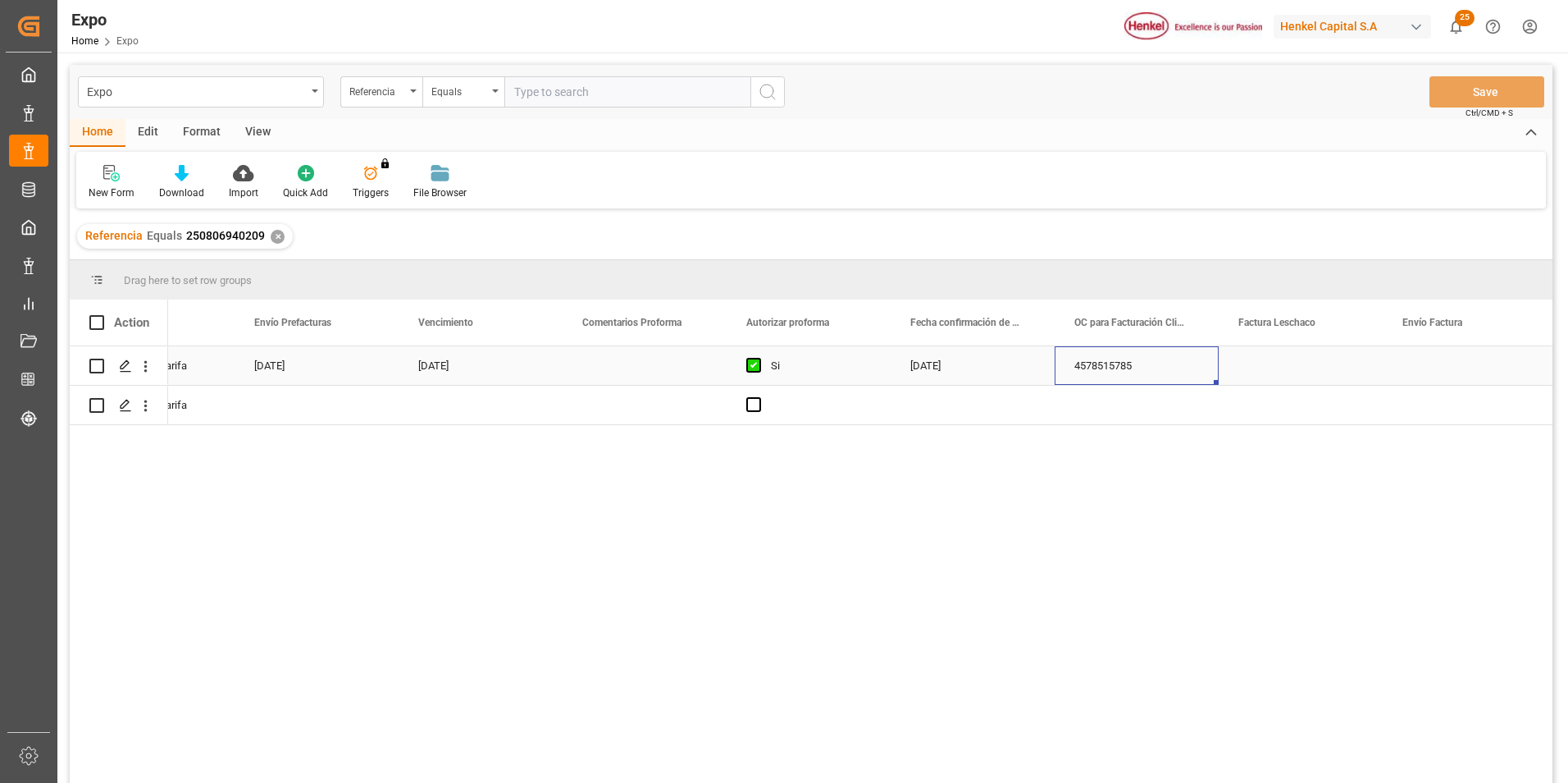
click at [1090, 361] on div "4578515785" at bounding box center [1137, 365] width 164 height 39
drag, startPoint x: 1077, startPoint y: 378, endPoint x: 1147, endPoint y: 378, distance: 70.0
click at [1147, 378] on input "4578515785" at bounding box center [1136, 375] width 138 height 31
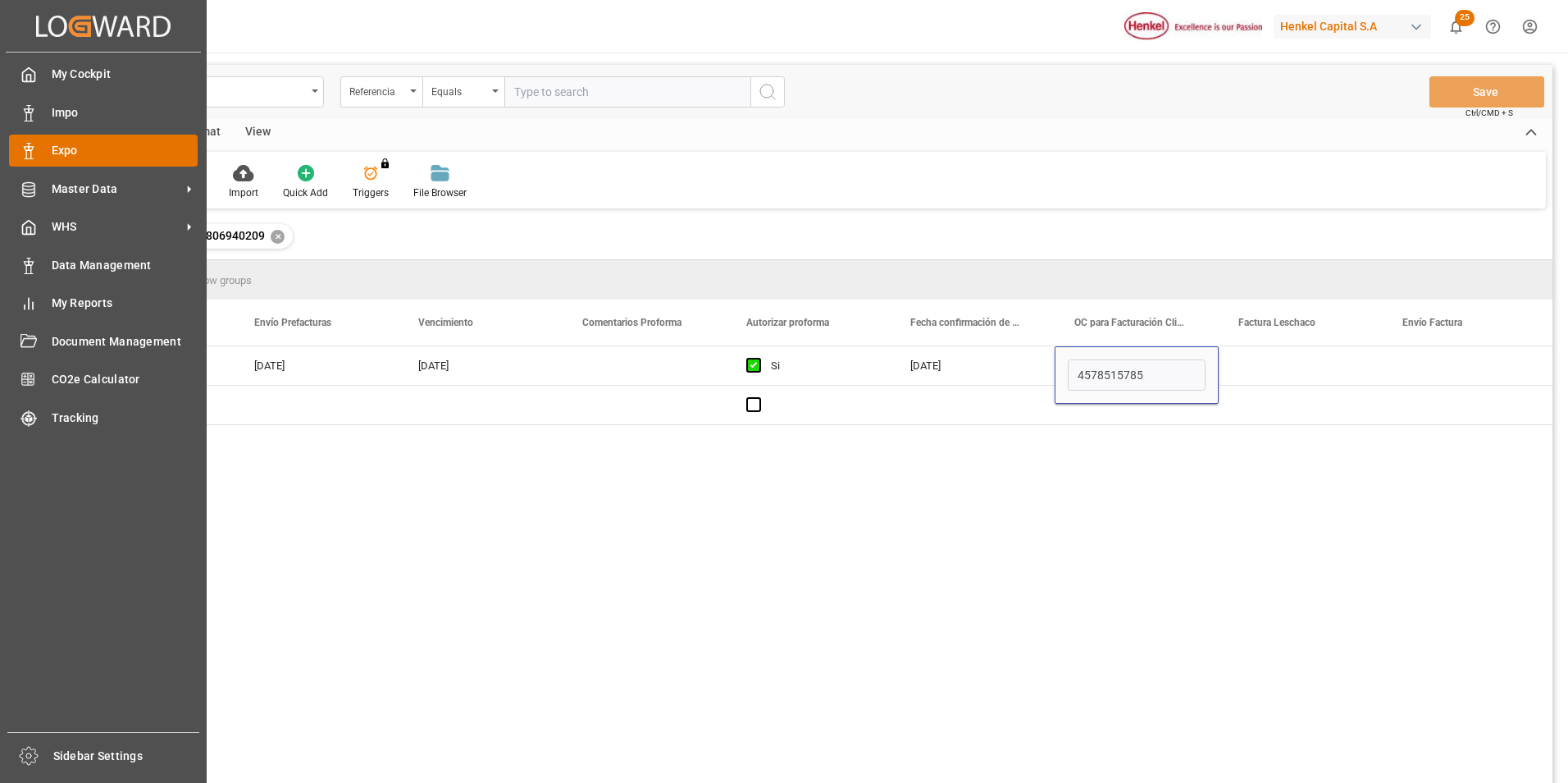
click at [46, 151] on div "Expo Expo" at bounding box center [103, 151] width 188 height 32
